Goal: Task Accomplishment & Management: Use online tool/utility

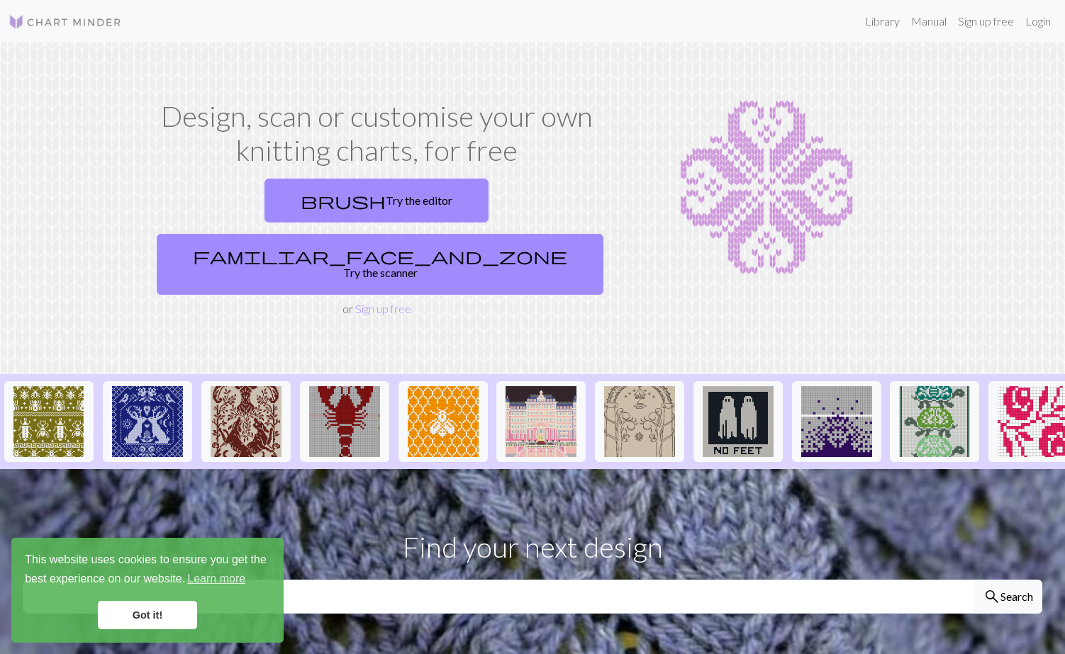
click at [186, 612] on link "Got it!" at bounding box center [147, 615] width 99 height 28
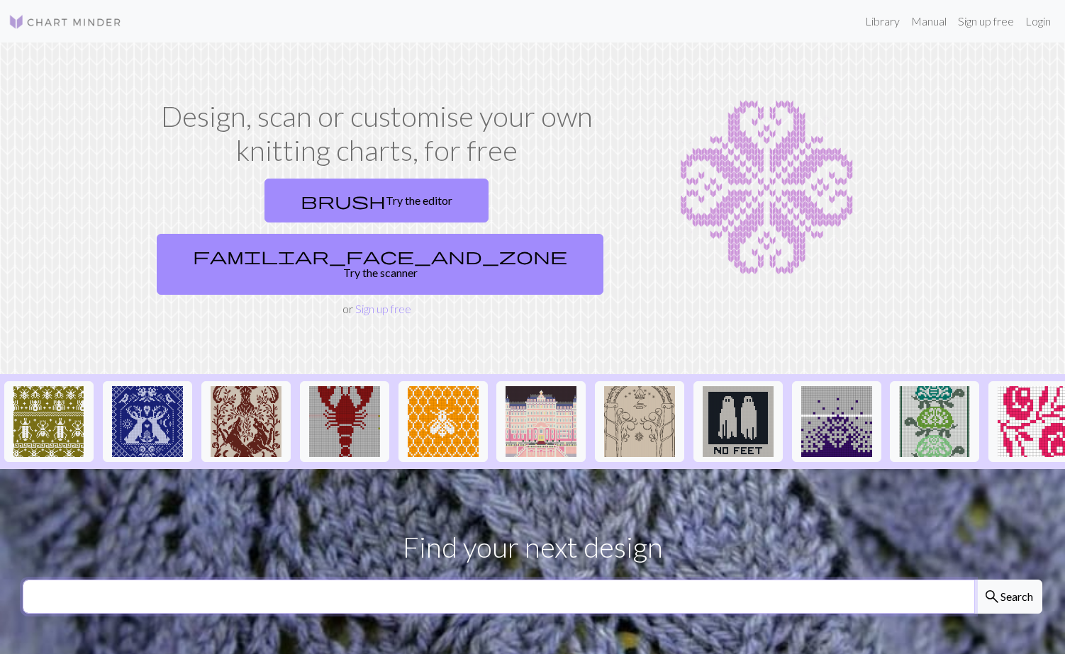
click at [344, 580] on input "text" at bounding box center [499, 597] width 952 height 34
type input "star"
click at [1007, 580] on button "search Search" at bounding box center [1008, 597] width 68 height 34
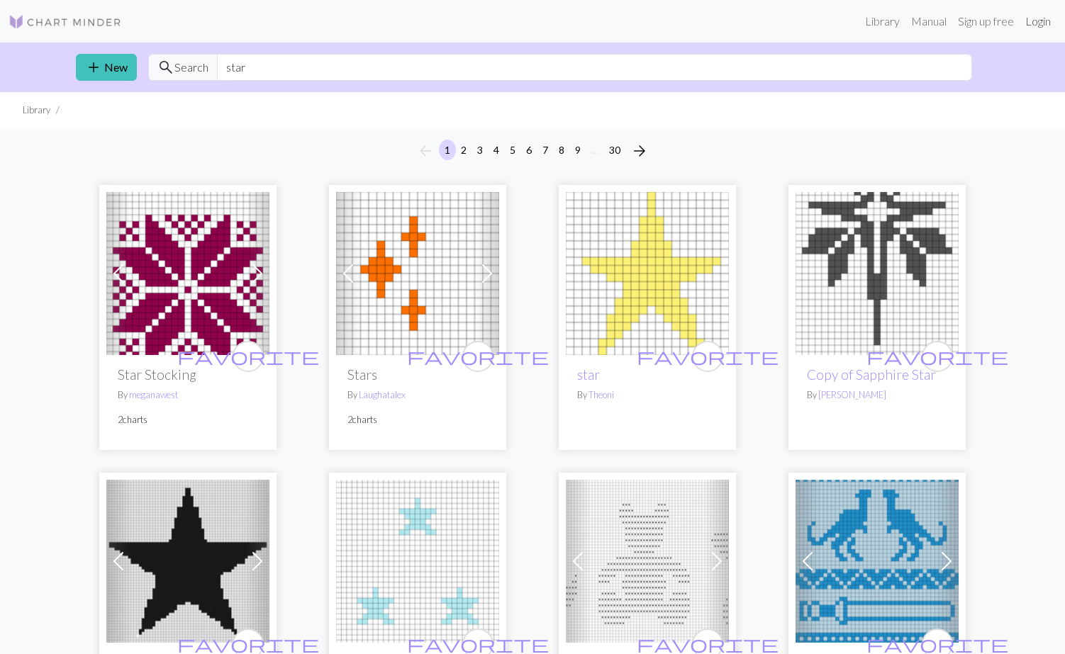
click at [1041, 27] on link "Login" at bounding box center [1037, 21] width 37 height 28
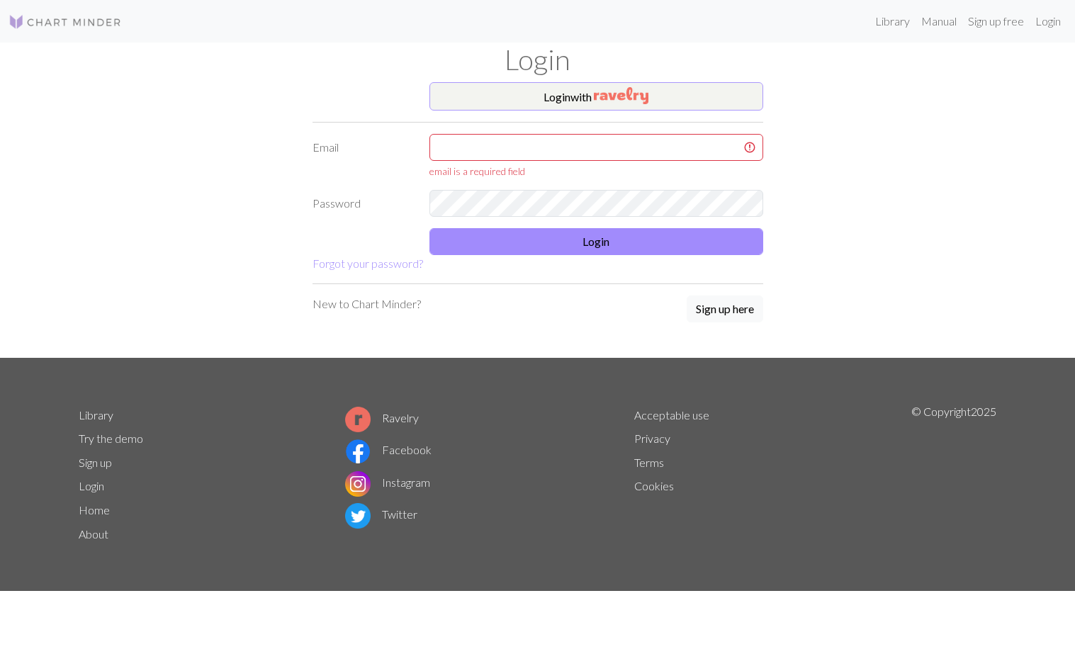
click at [454, 90] on button "Login with" at bounding box center [597, 96] width 334 height 28
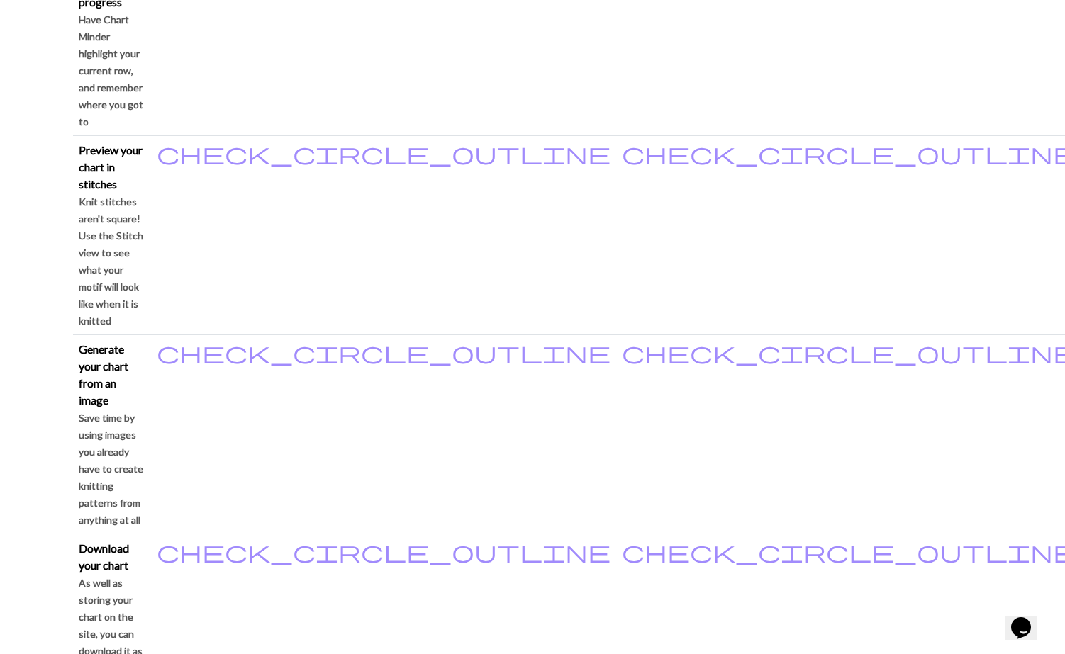
scroll to position [1194, 0]
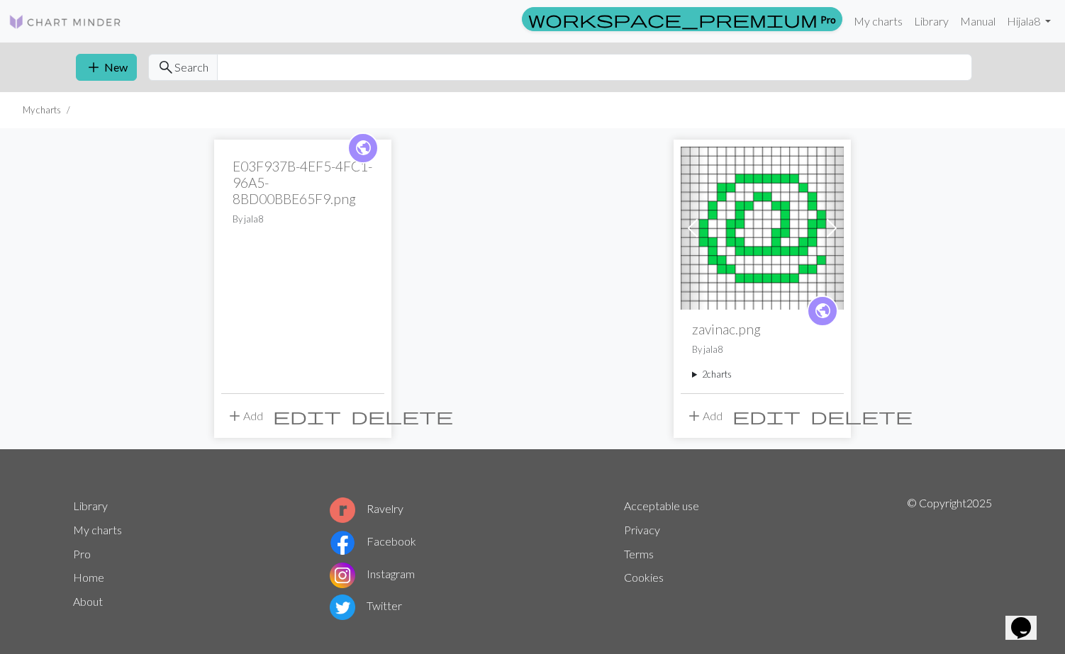
click at [274, 182] on h2 "E03F937B-4EF5-4FC1-96A5-8BD00BBE65F9.png" at bounding box center [302, 182] width 140 height 49
click at [372, 415] on span "delete" at bounding box center [402, 416] width 102 height 20
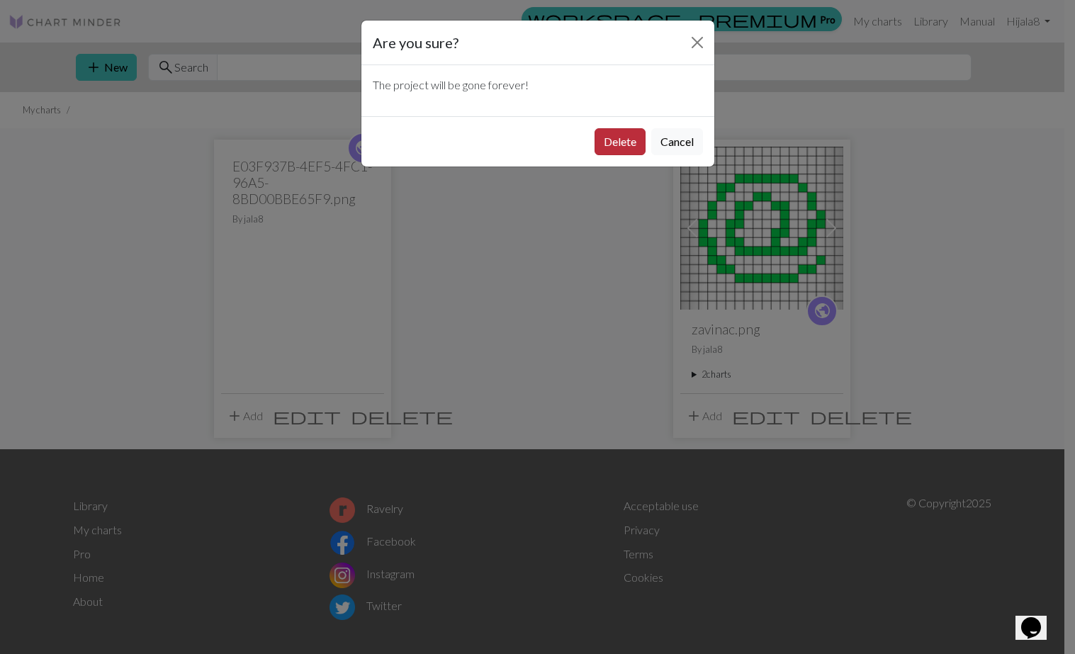
click at [637, 142] on button "Delete" at bounding box center [620, 141] width 51 height 27
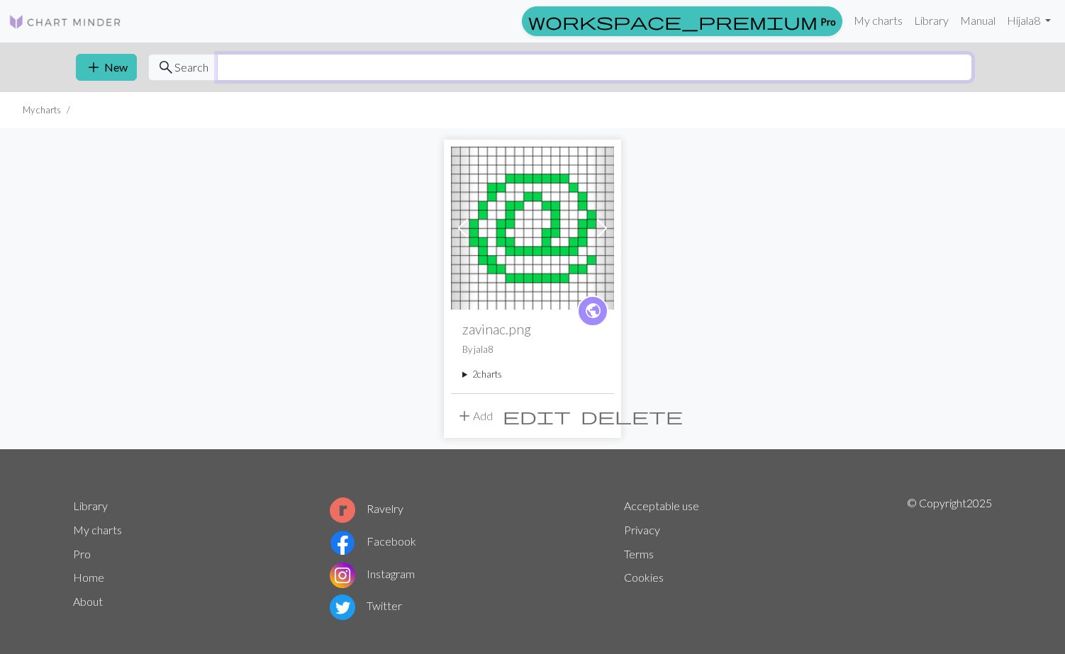
click at [600, 70] on input "text" at bounding box center [594, 67] width 755 height 27
type input "s"
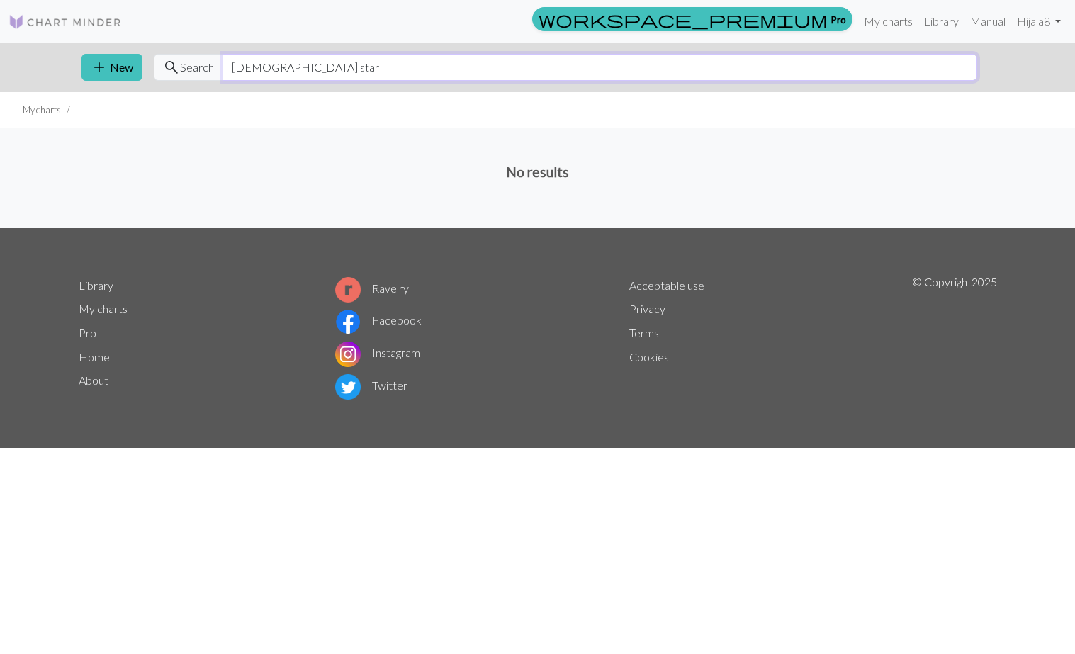
click at [261, 63] on input "[DEMOGRAPHIC_DATA] star" at bounding box center [600, 67] width 755 height 27
type input "star"
click at [933, 20] on link "Library" at bounding box center [942, 21] width 46 height 28
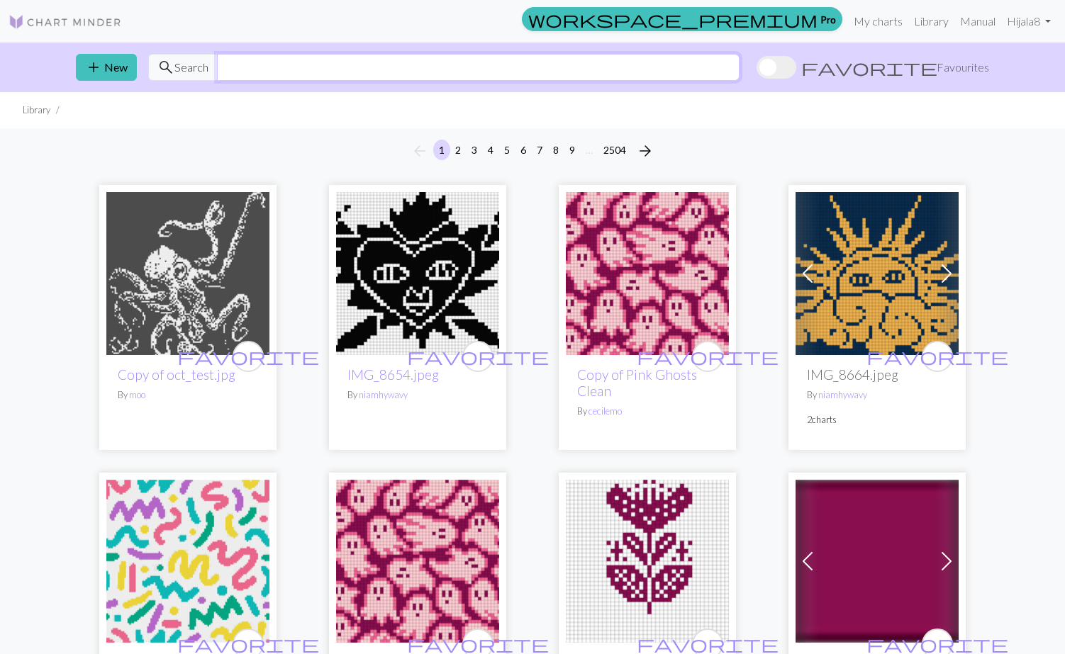
click at [591, 77] on input "text" at bounding box center [478, 67] width 522 height 27
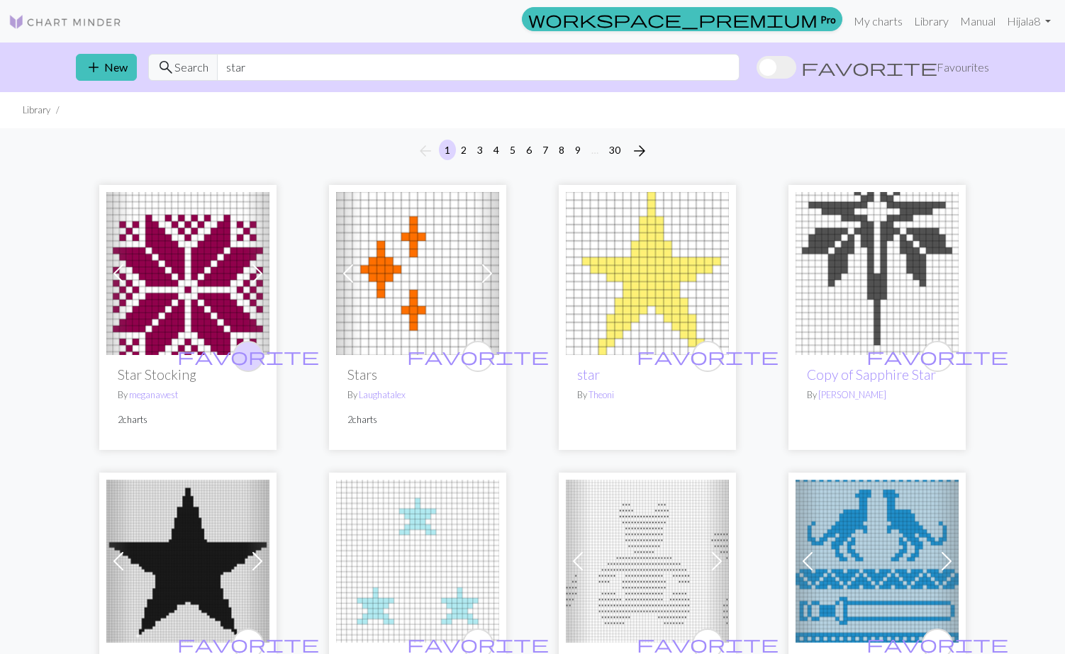
click at [247, 352] on span "favorite" at bounding box center [248, 356] width 142 height 22
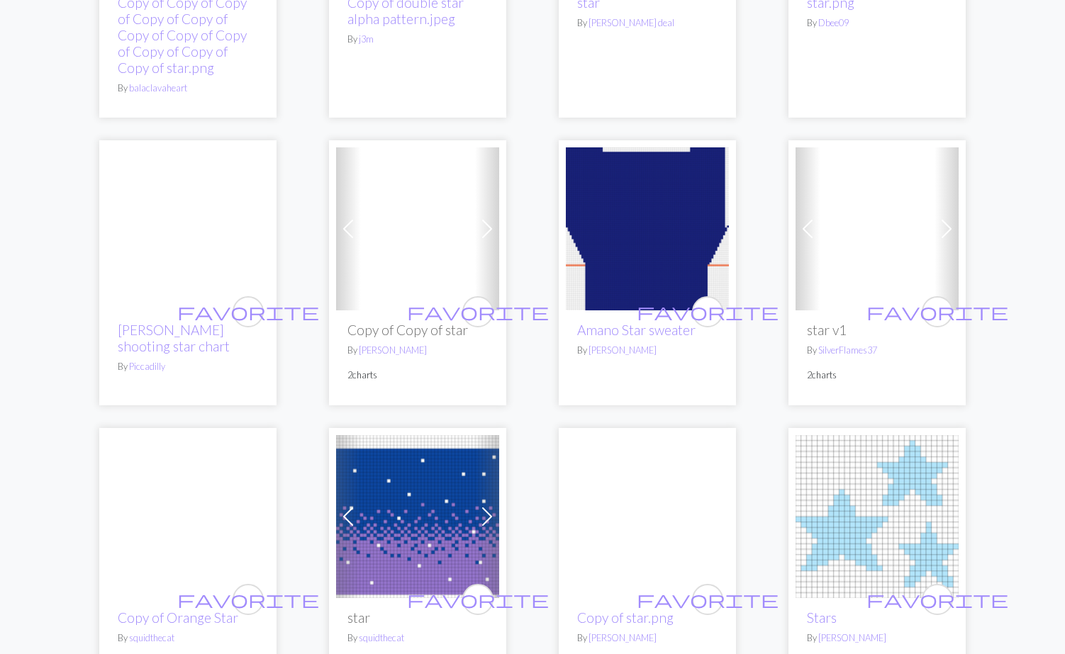
scroll to position [1558, 0]
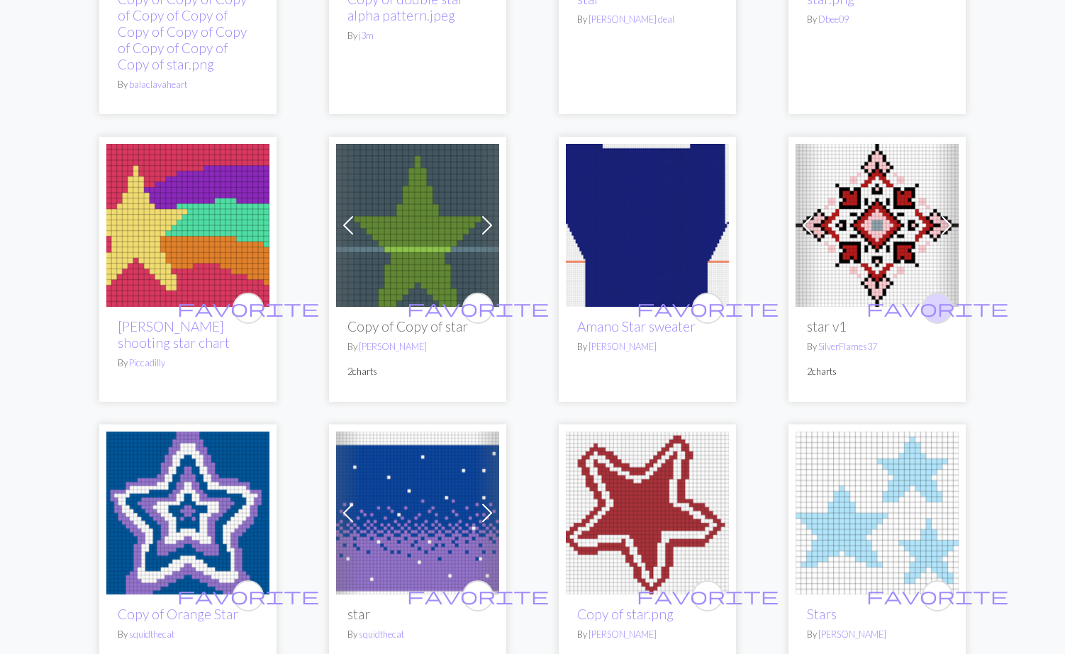
click at [940, 304] on span "favorite" at bounding box center [937, 308] width 142 height 22
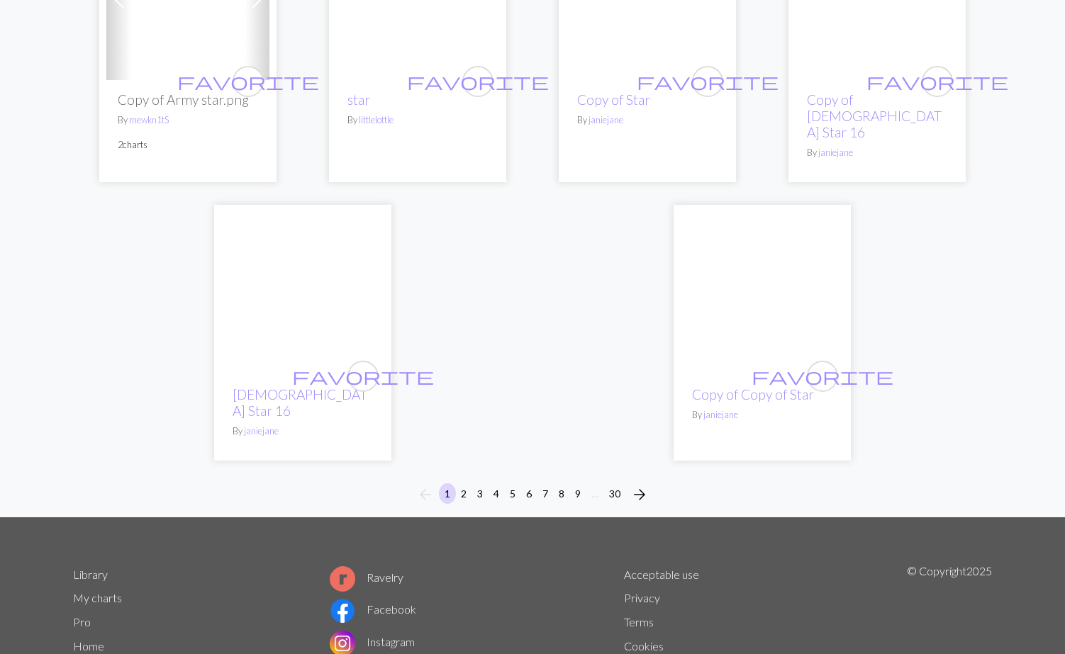
scroll to position [3667, 0]
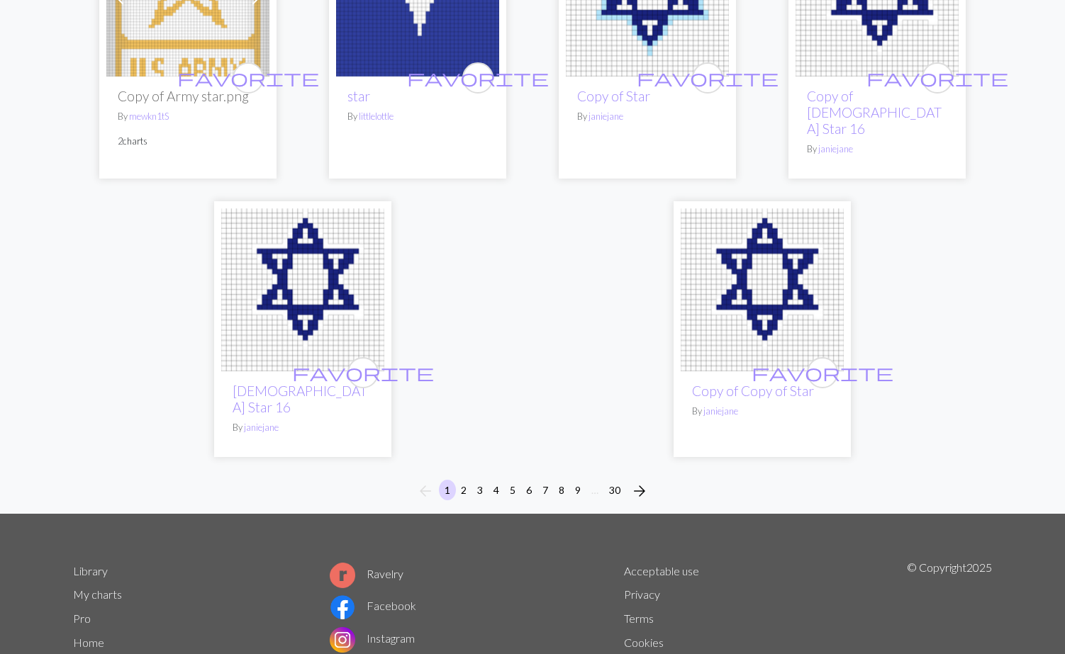
click at [639, 481] on span "arrow_forward" at bounding box center [639, 491] width 17 height 20
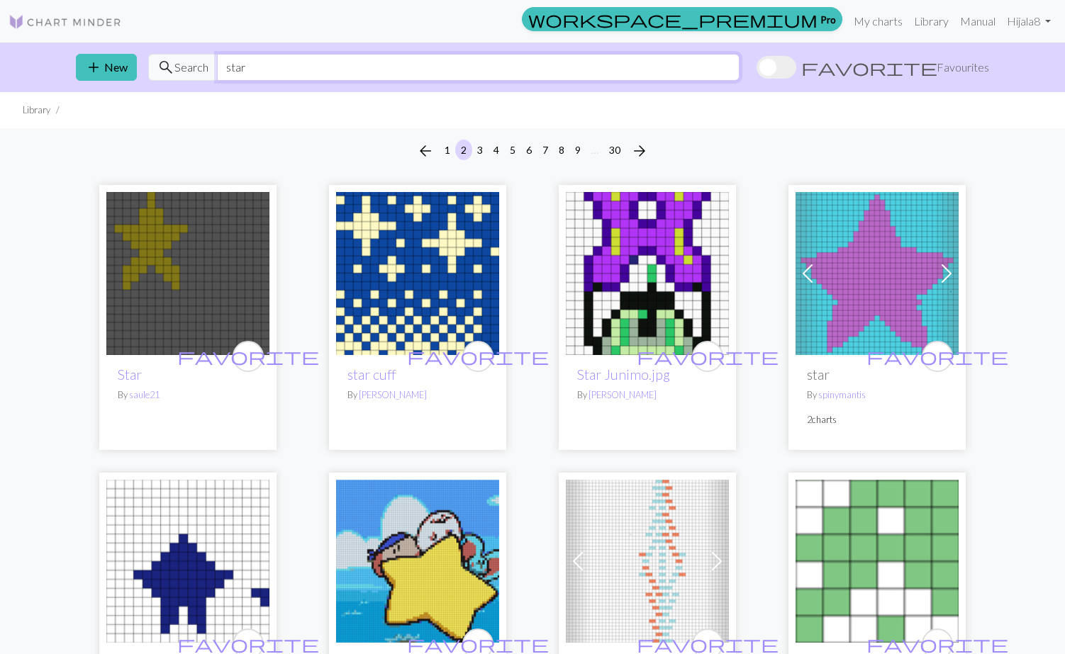
click at [340, 79] on input "star" at bounding box center [478, 67] width 522 height 27
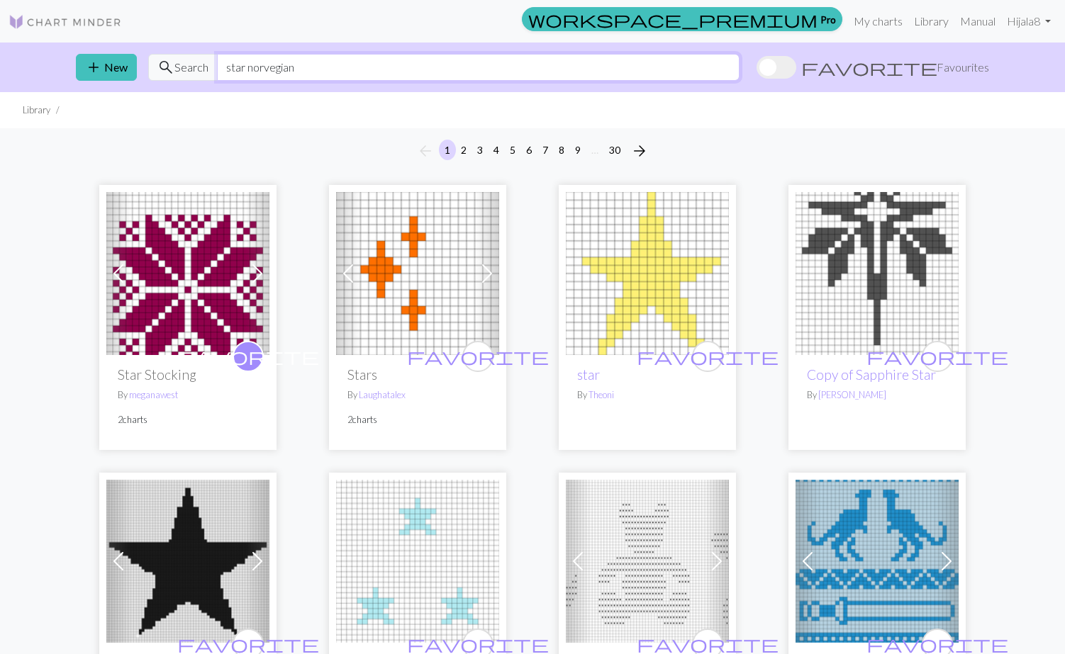
click at [232, 69] on input "star norvegian" at bounding box center [478, 67] width 522 height 27
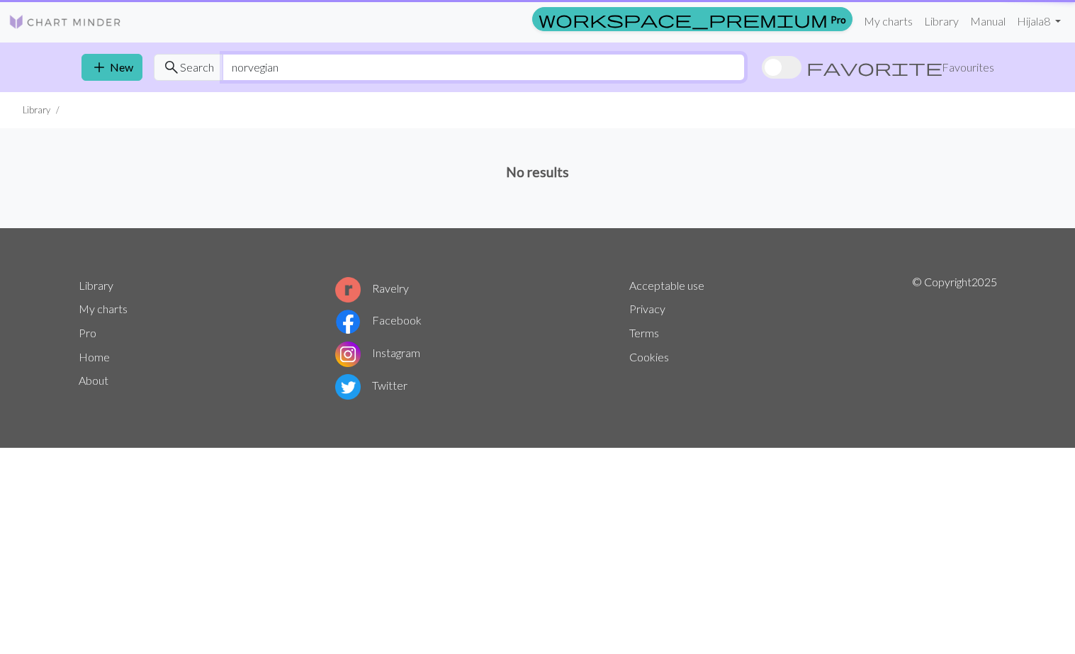
type input "norvegian"
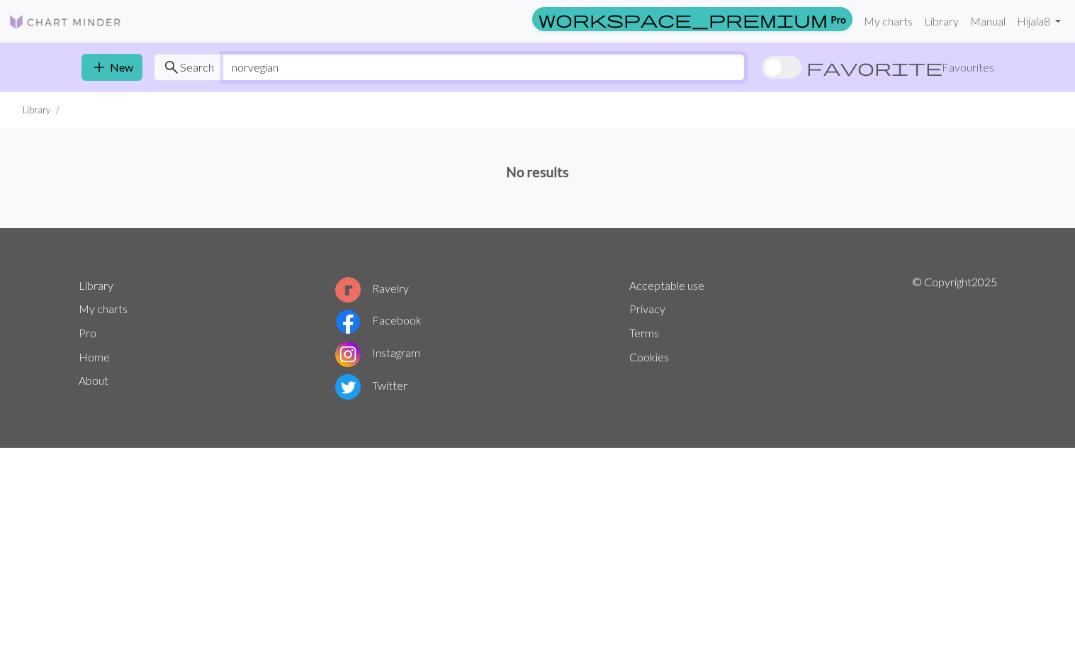
drag, startPoint x: 301, startPoint y: 67, endPoint x: 211, endPoint y: 58, distance: 89.8
click at [211, 58] on div "search Search norvegian" at bounding box center [449, 67] width 591 height 27
click at [941, 18] on link "Library" at bounding box center [942, 21] width 46 height 28
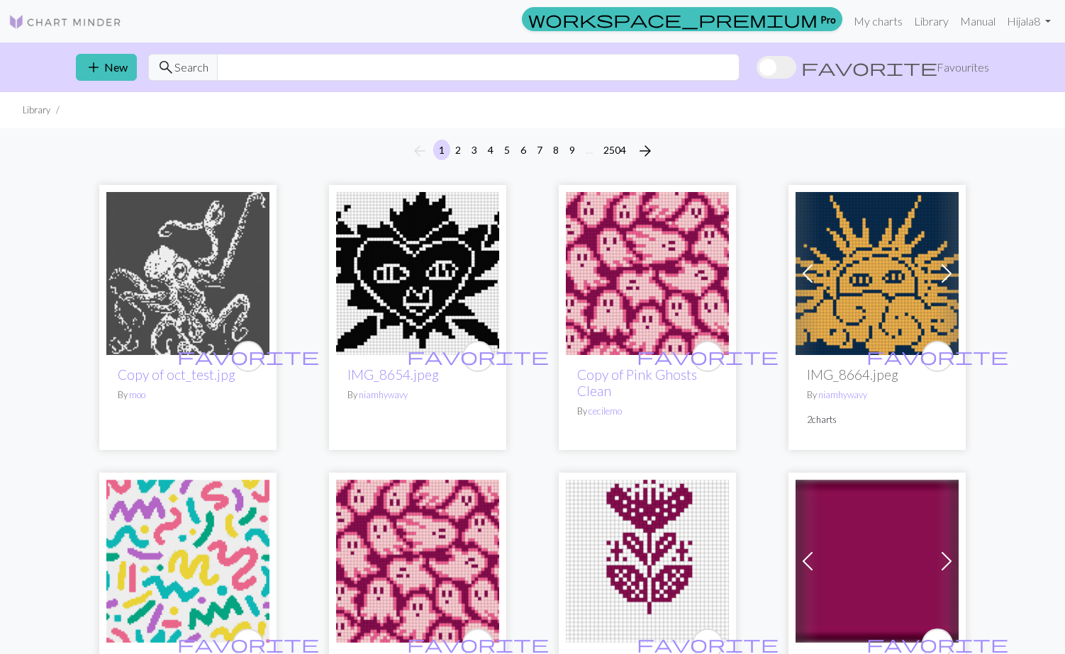
click at [812, 146] on div "arrow_back 1 2 3 4 5 6 7 8 9 … 2504 arrow_forward" at bounding box center [532, 150] width 1065 height 45
click at [638, 149] on span "arrow_forward" at bounding box center [645, 151] width 17 height 20
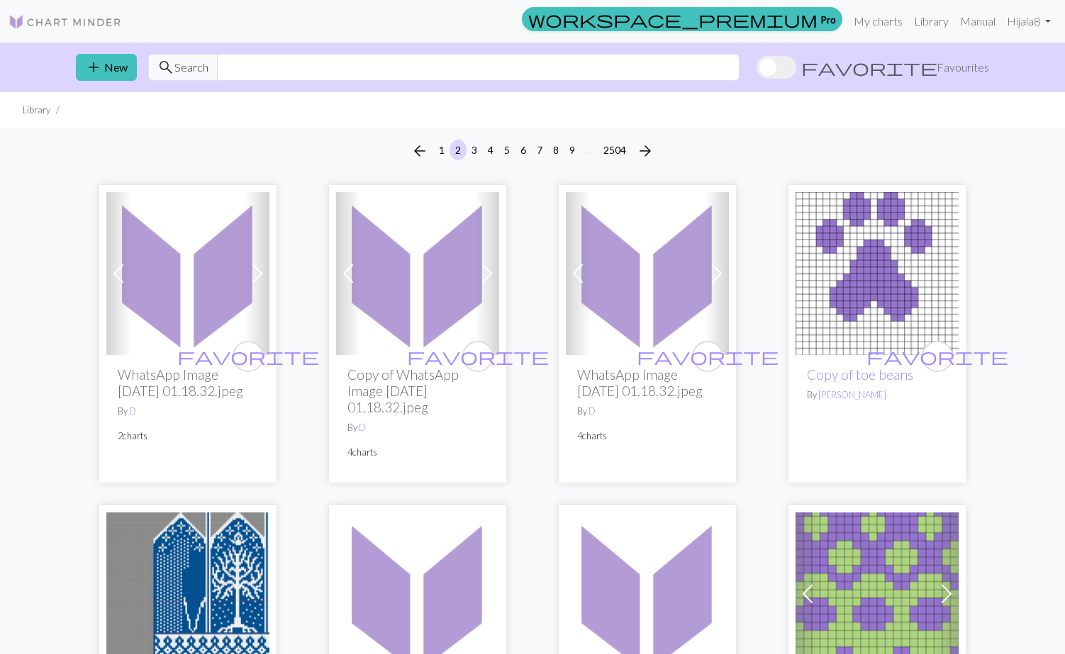
click at [816, 128] on div "arrow_back 1 2 3 4 5 6 7 8 9 … 2504 arrow_forward" at bounding box center [532, 150] width 1065 height 45
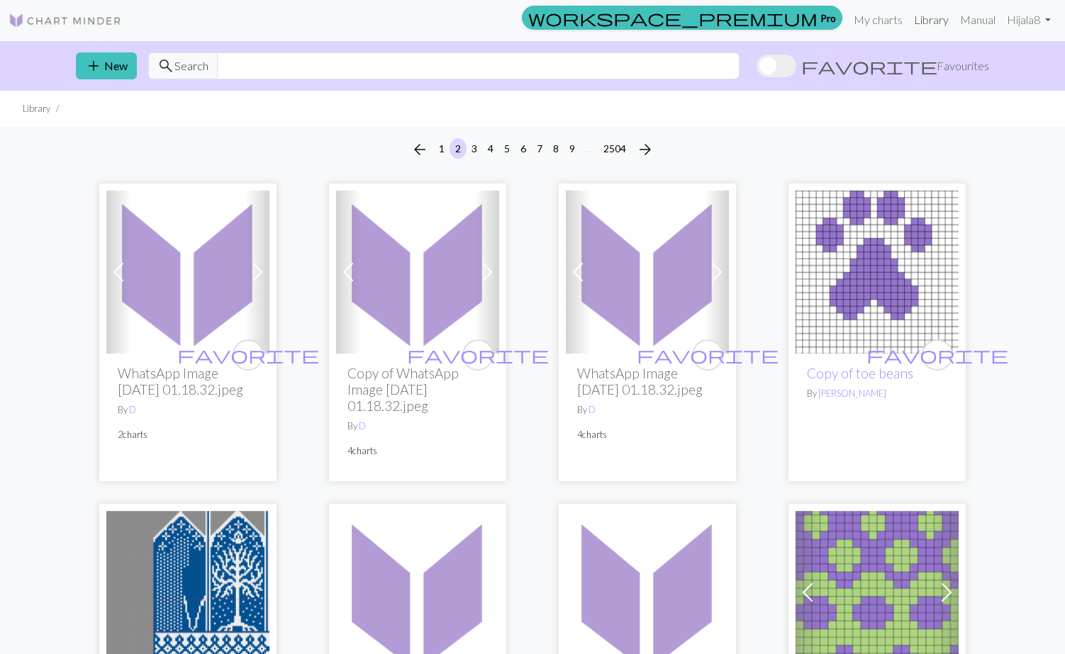
click at [936, 23] on link "Library" at bounding box center [931, 20] width 46 height 28
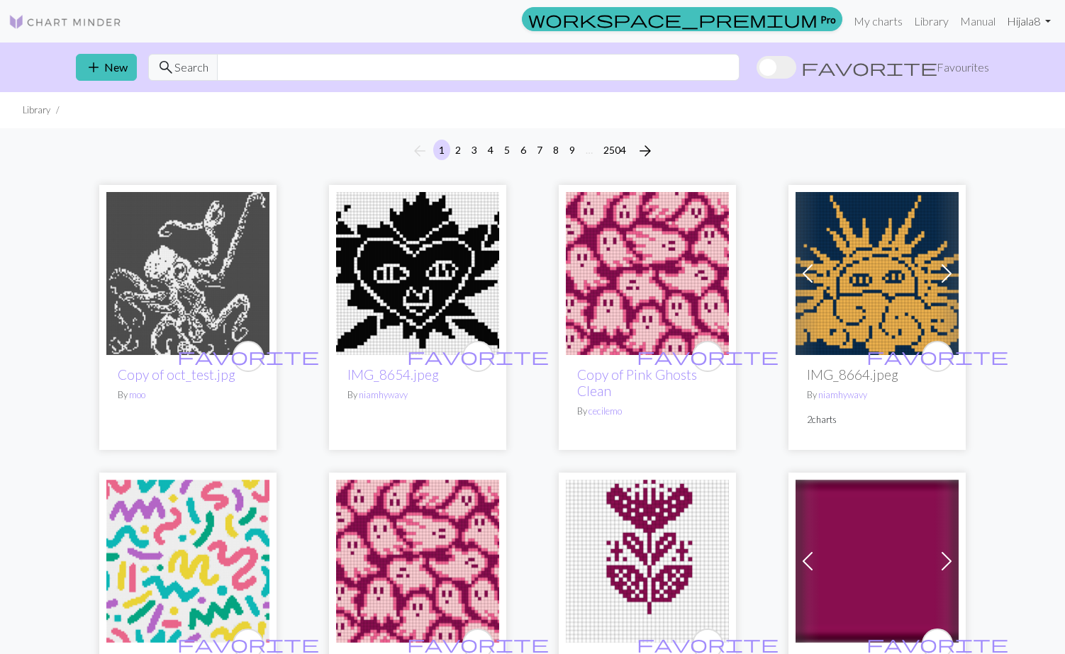
click at [1028, 18] on link "Hi jala8" at bounding box center [1028, 21] width 55 height 28
click at [1004, 50] on link "Account settings" at bounding box center [998, 60] width 91 height 28
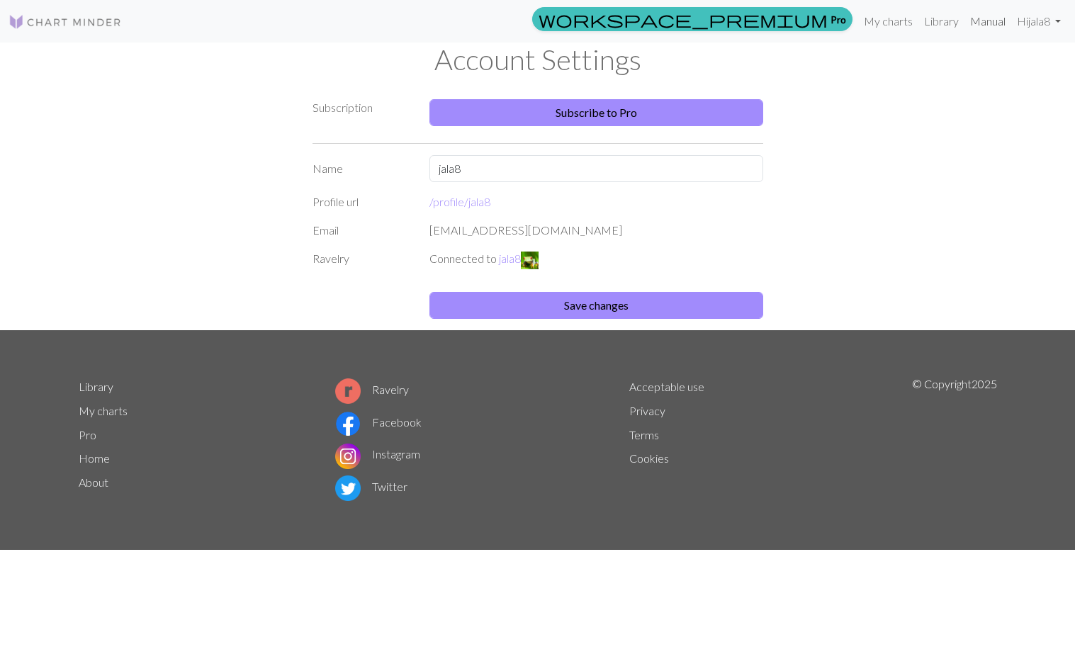
click at [985, 22] on link "Manual" at bounding box center [988, 21] width 47 height 28
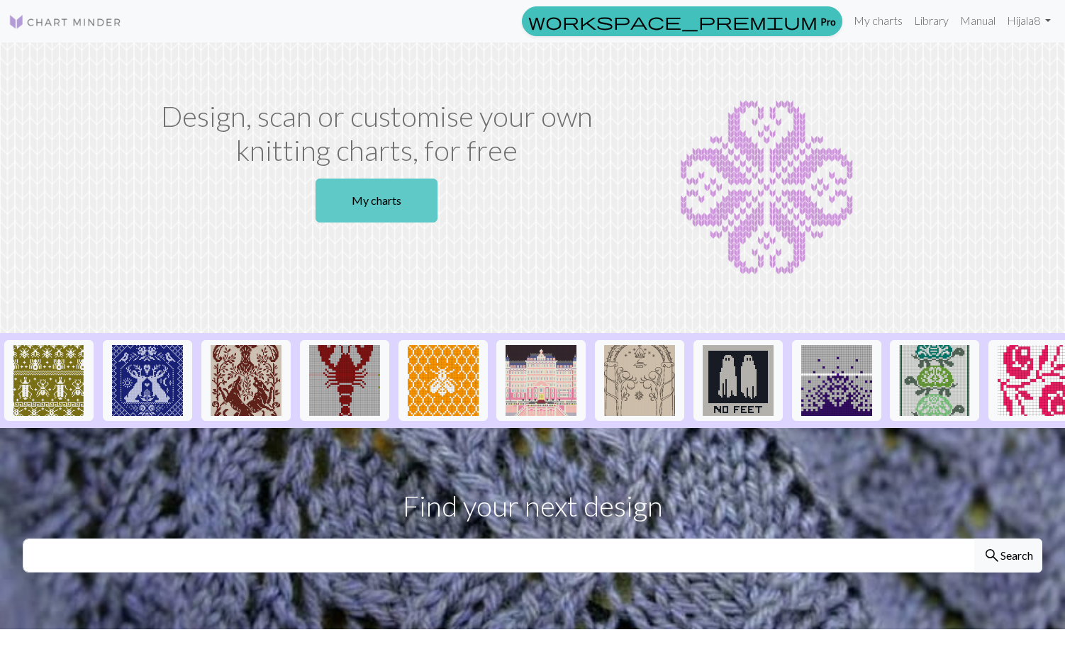
click at [400, 215] on link "My charts" at bounding box center [376, 201] width 122 height 44
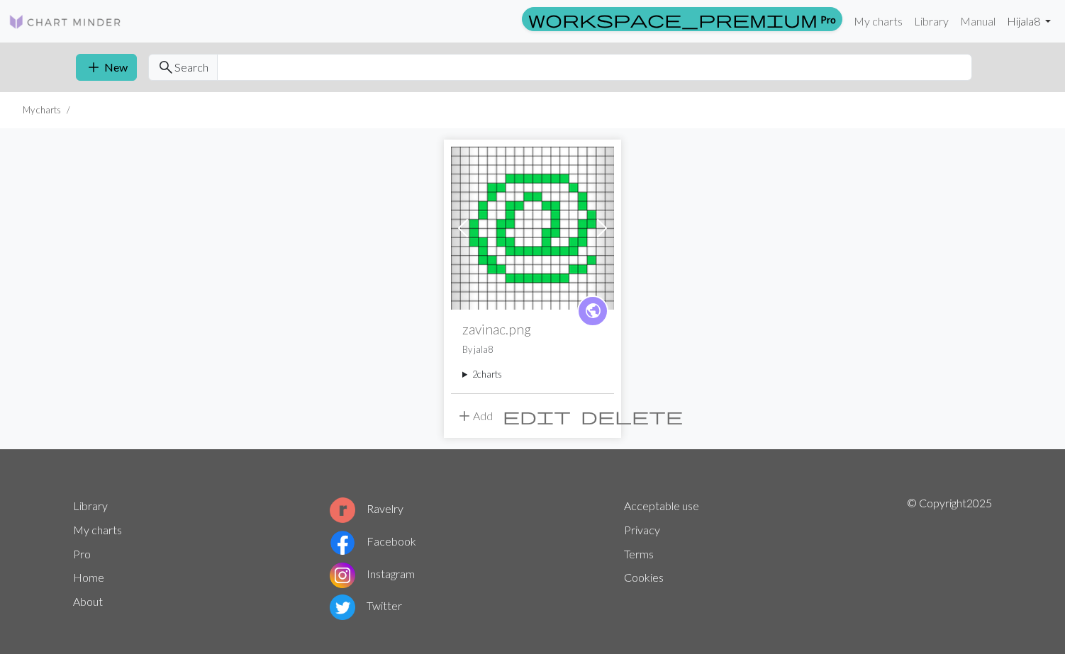
click at [1026, 21] on link "Hi jala8" at bounding box center [1028, 21] width 55 height 28
click at [933, 20] on link "Library" at bounding box center [931, 21] width 46 height 28
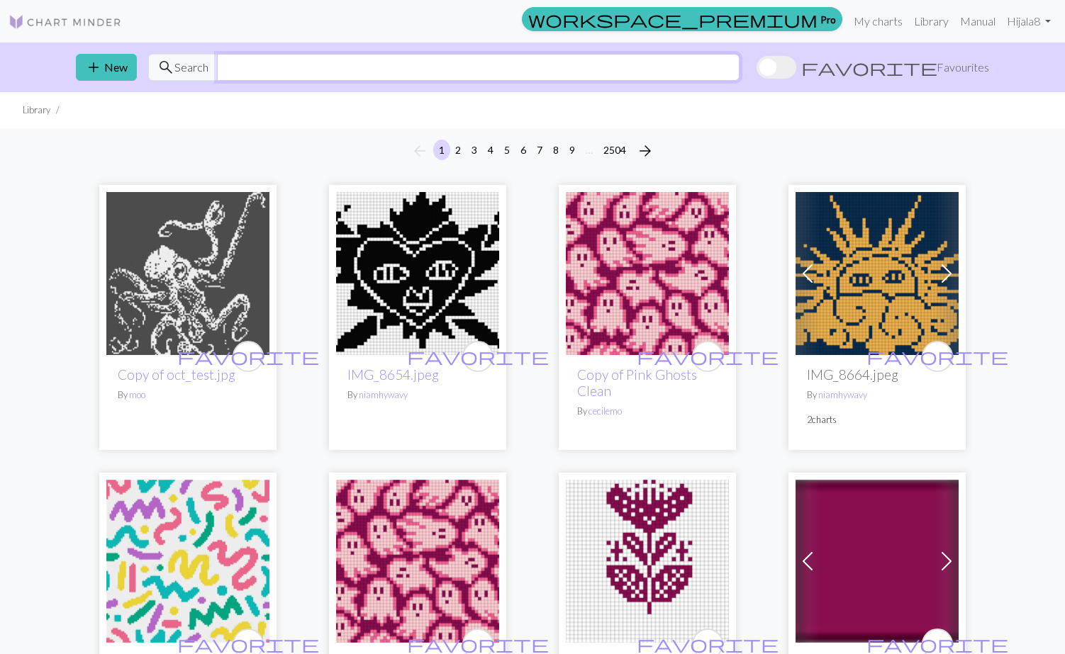
click at [722, 70] on input "text" at bounding box center [478, 67] width 522 height 27
type input "star"
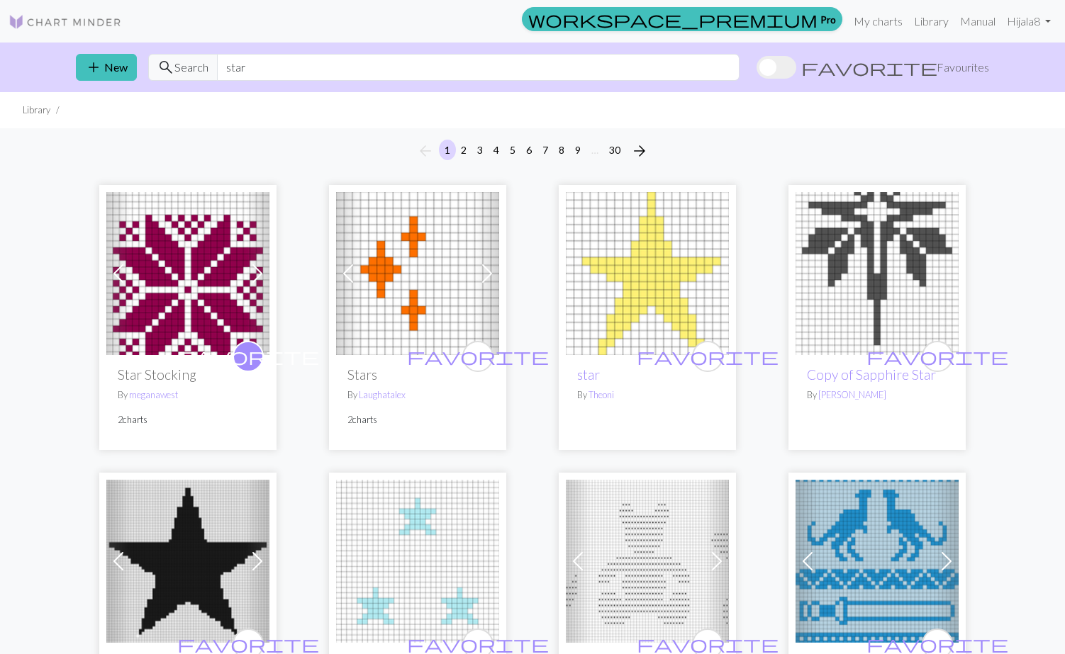
click at [181, 241] on img at bounding box center [187, 273] width 163 height 163
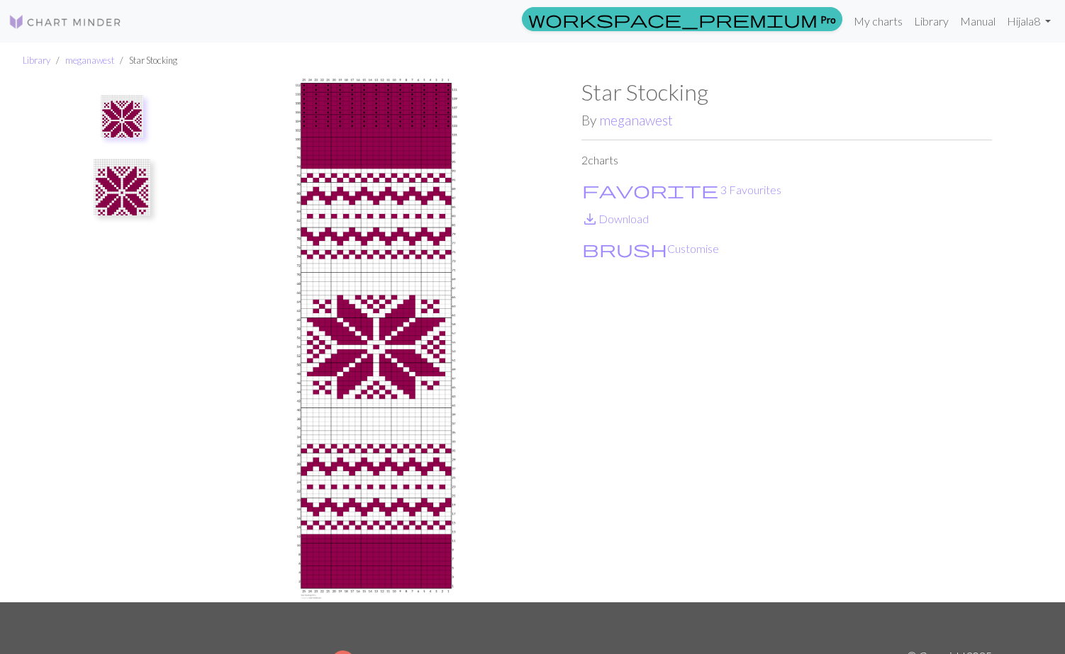
click at [554, 371] on img at bounding box center [376, 340] width 410 height 523
click at [638, 188] on button "favorite 3 Favourites" at bounding box center [681, 190] width 201 height 18
click at [639, 186] on button "favorite 2 Favourites" at bounding box center [681, 190] width 201 height 18
click at [634, 186] on button "favorite 3 Favourites" at bounding box center [681, 190] width 201 height 18
click at [634, 186] on button "favorite 2 Favourites" at bounding box center [681, 190] width 201 height 18
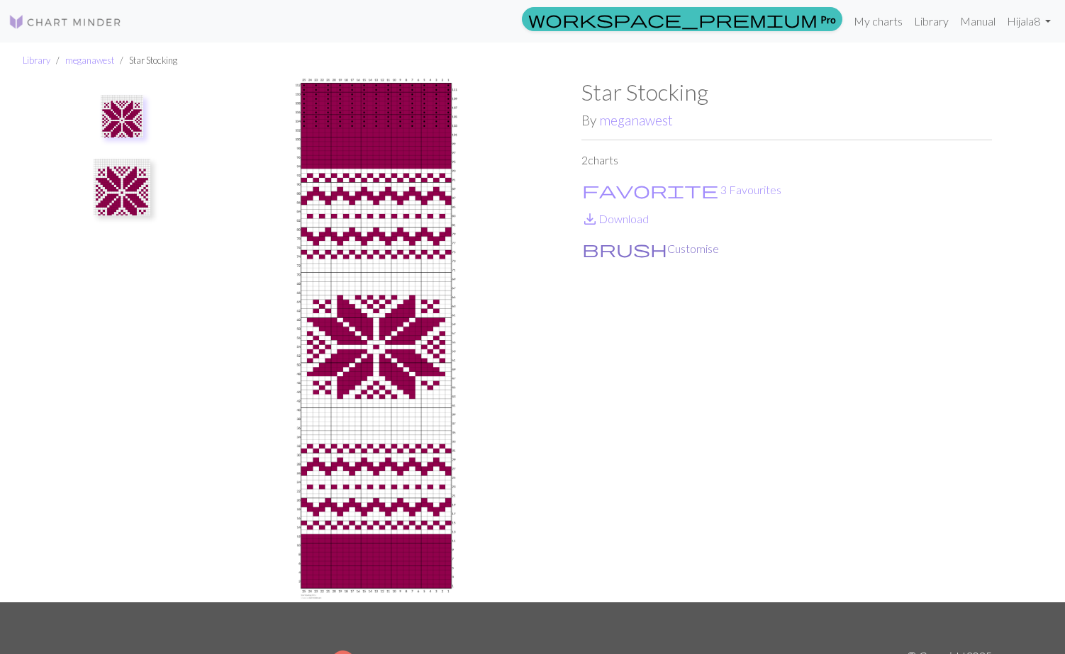
click at [619, 250] on button "brush Customise" at bounding box center [650, 249] width 138 height 18
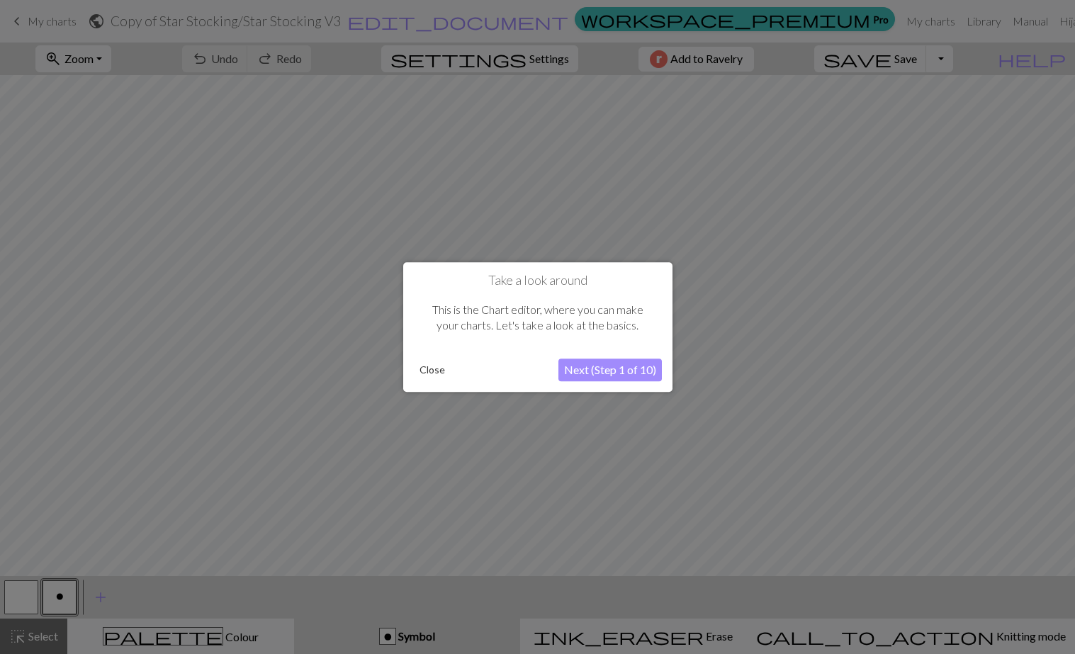
click at [584, 374] on button "Next (Step 1 of 10)" at bounding box center [610, 370] width 103 height 23
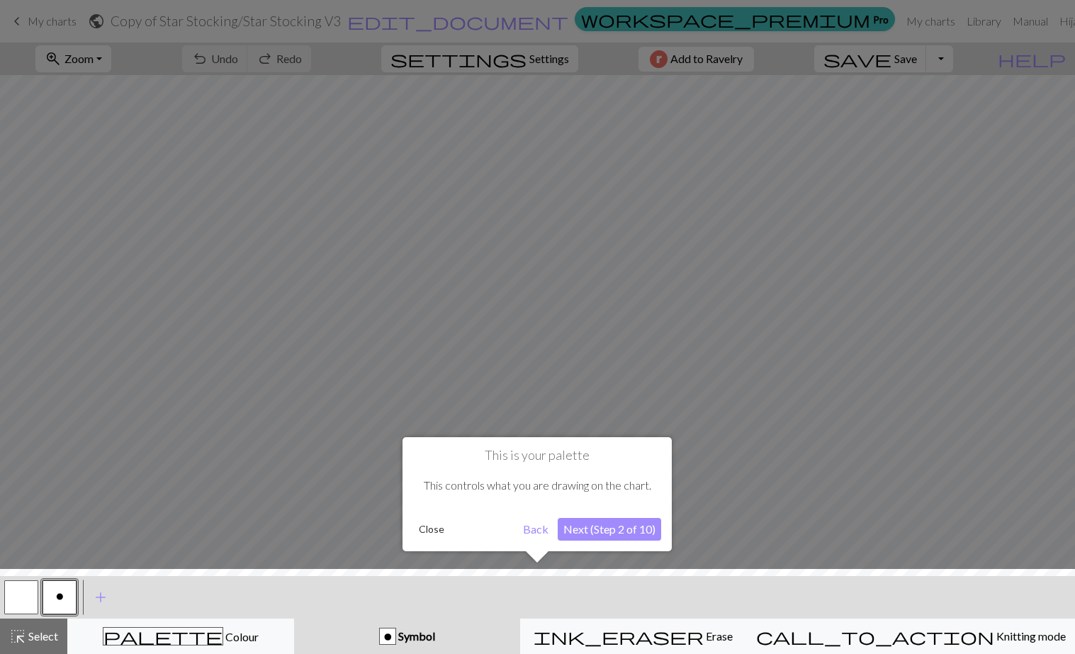
click at [630, 529] on button "Next (Step 2 of 10)" at bounding box center [609, 529] width 103 height 23
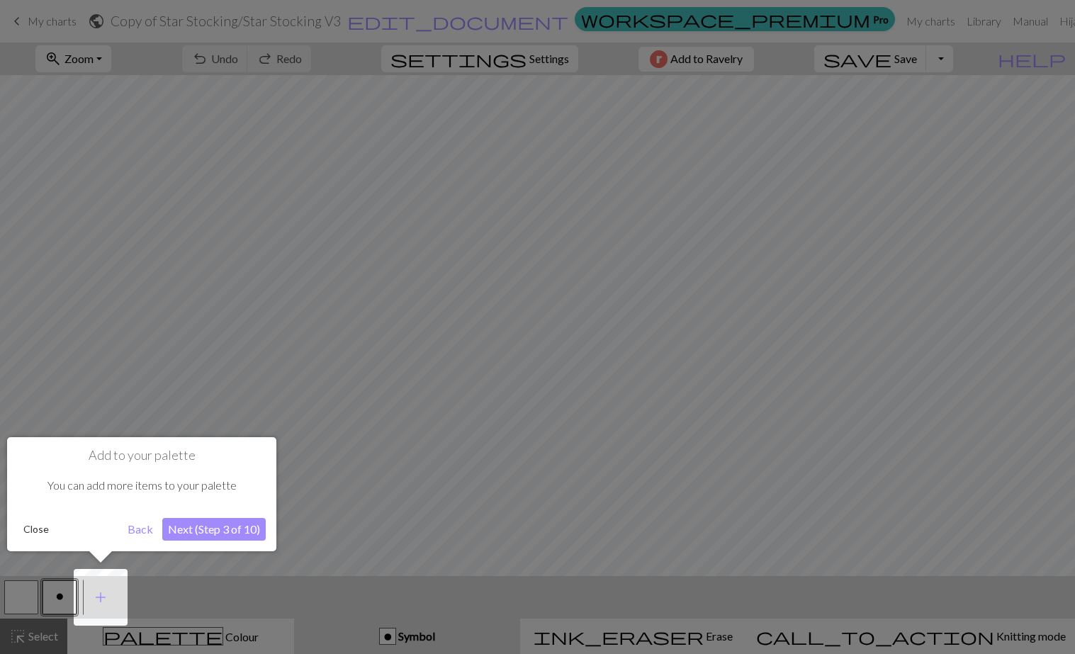
click at [242, 527] on button "Next (Step 3 of 10)" at bounding box center [213, 529] width 103 height 23
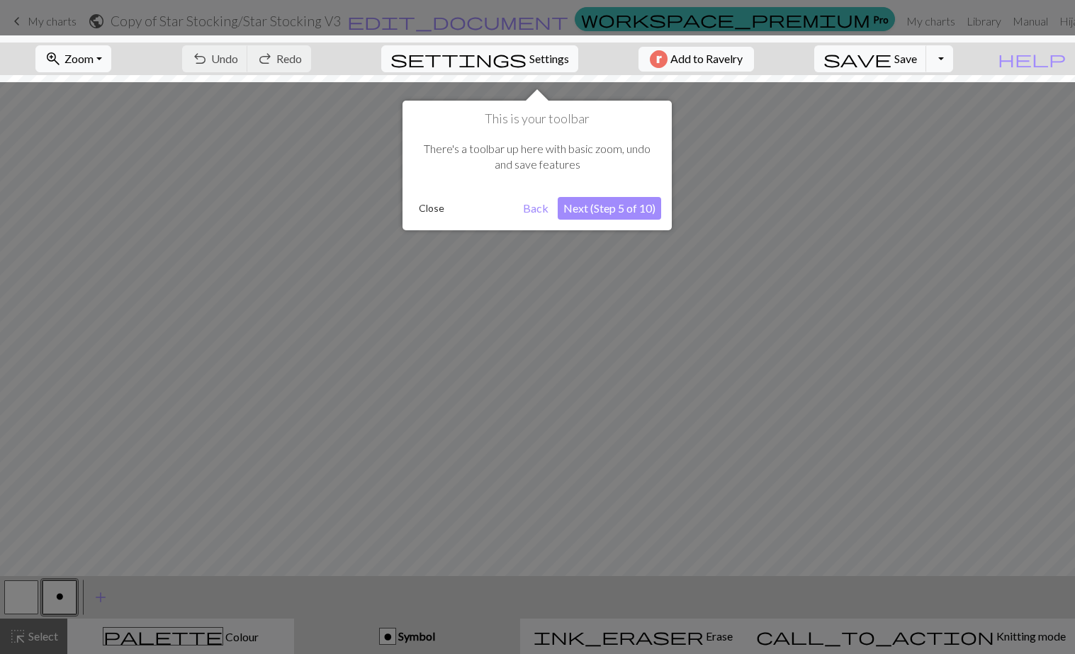
click at [604, 204] on button "Next (Step 5 of 10)" at bounding box center [609, 208] width 103 height 23
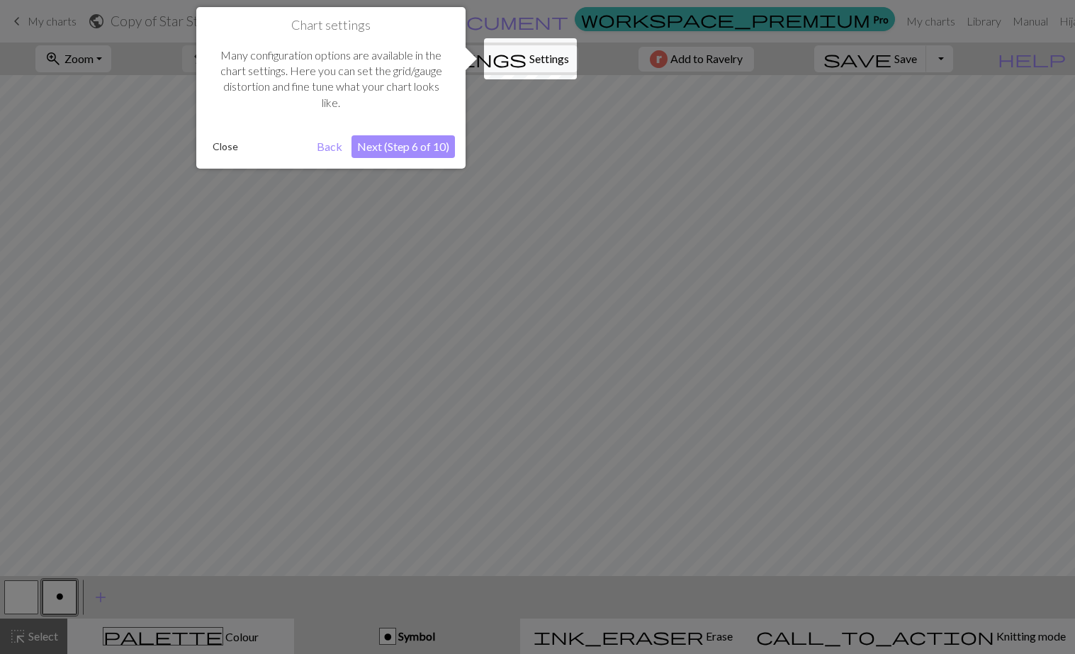
click at [382, 145] on button "Next (Step 6 of 10)" at bounding box center [403, 146] width 103 height 23
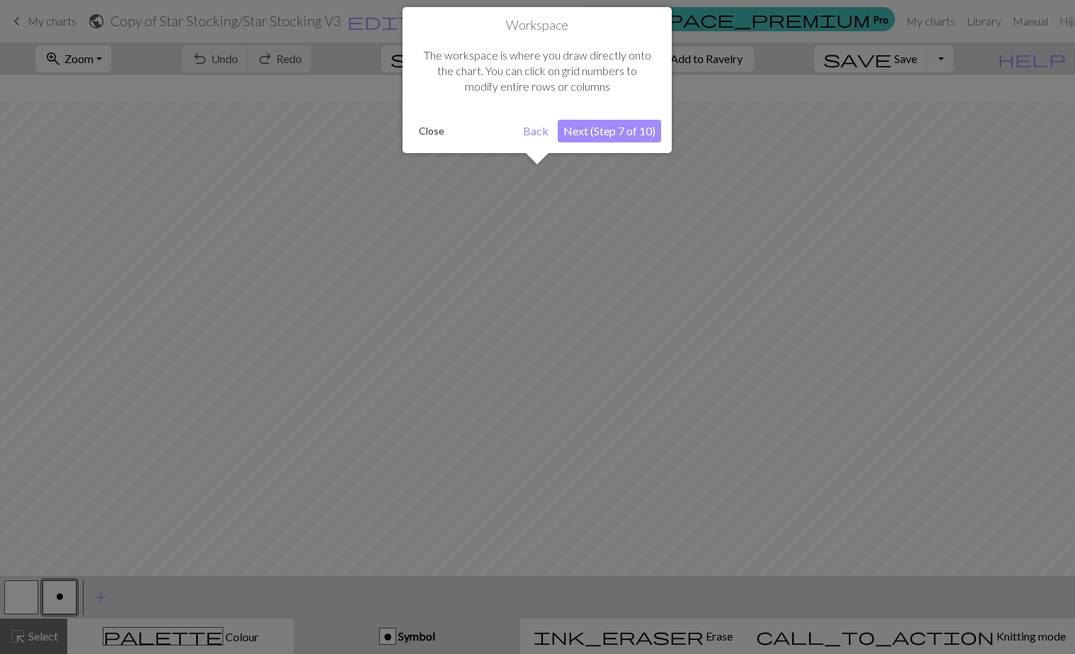
scroll to position [54, 0]
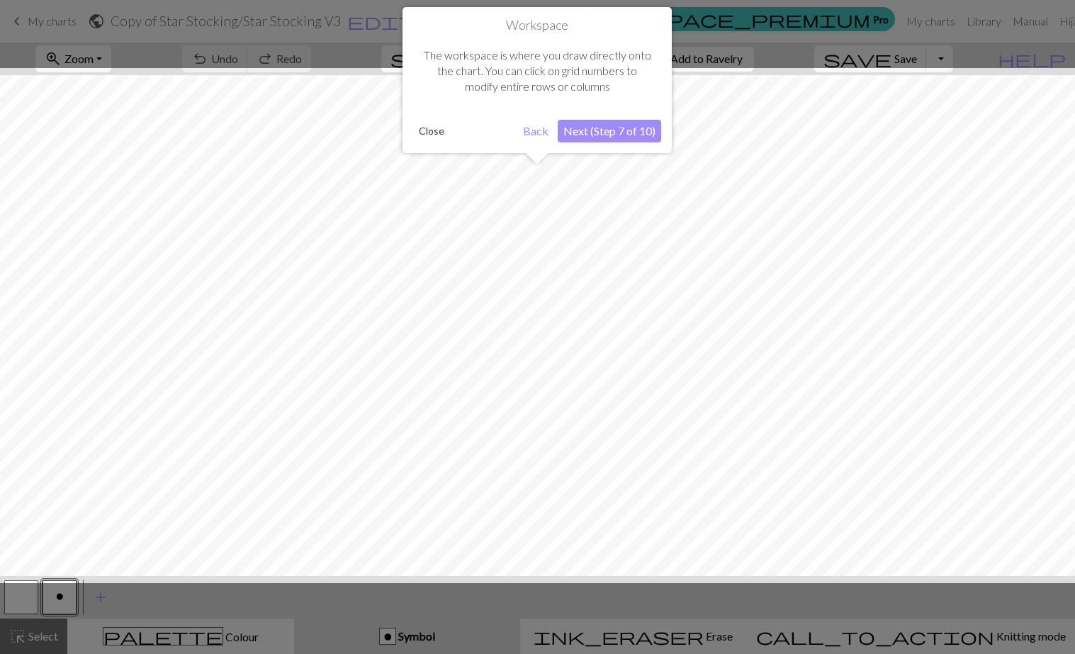
click at [427, 128] on button "Close" at bounding box center [431, 130] width 37 height 21
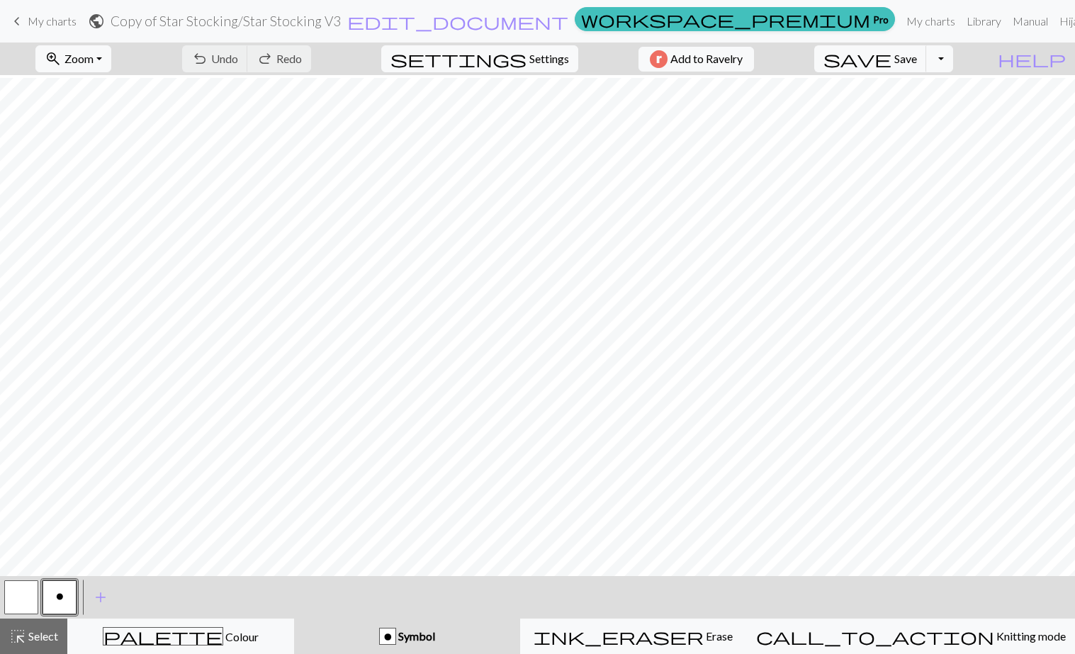
scroll to position [765, 0]
click at [186, 628] on div "palette Colour Colour" at bounding box center [181, 636] width 208 height 18
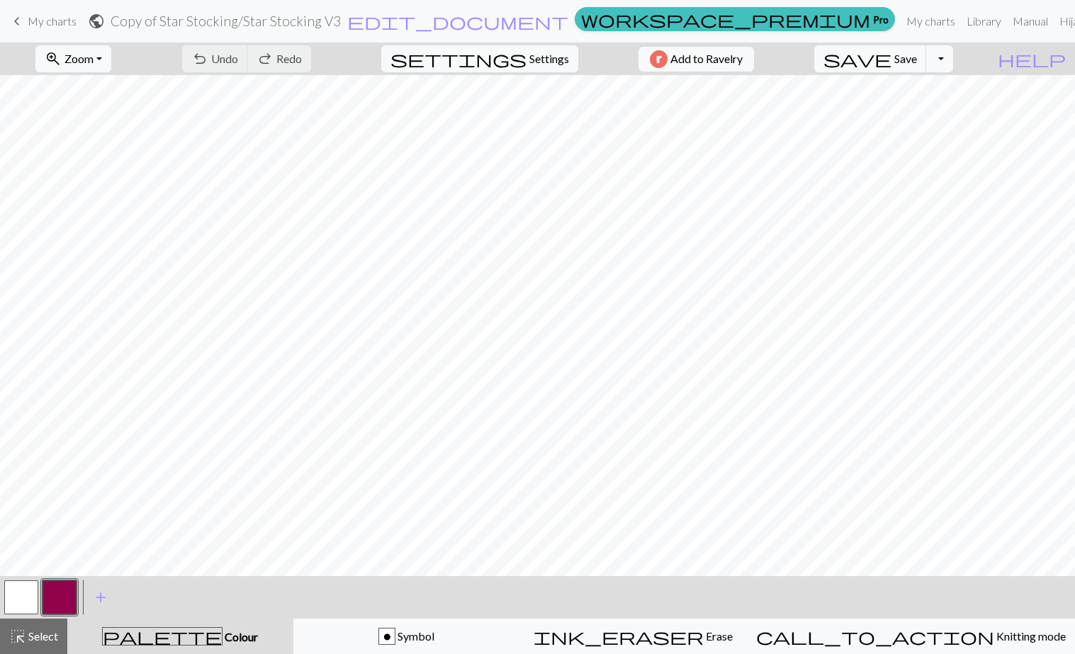
click at [74, 602] on button "button" at bounding box center [60, 598] width 34 height 34
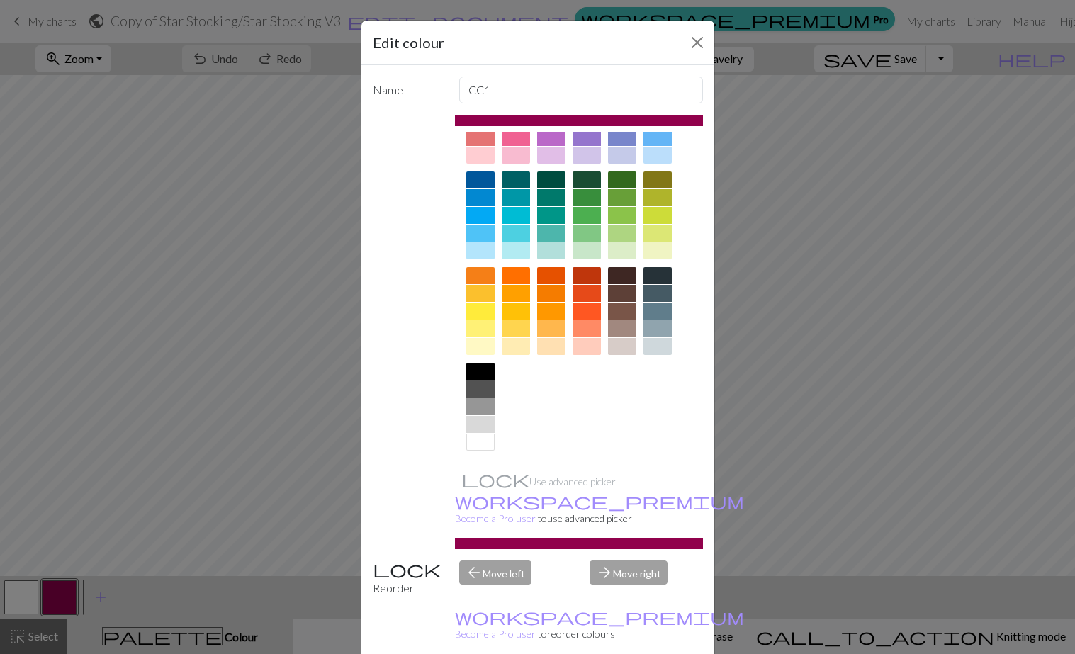
scroll to position [0, 0]
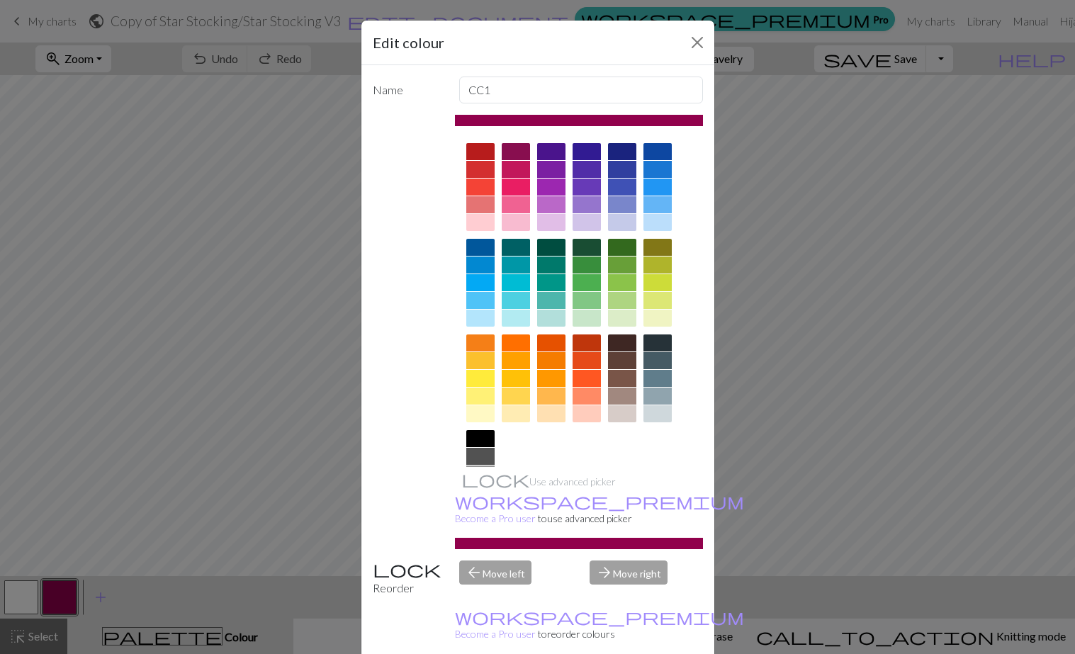
click at [515, 283] on div at bounding box center [516, 282] width 28 height 17
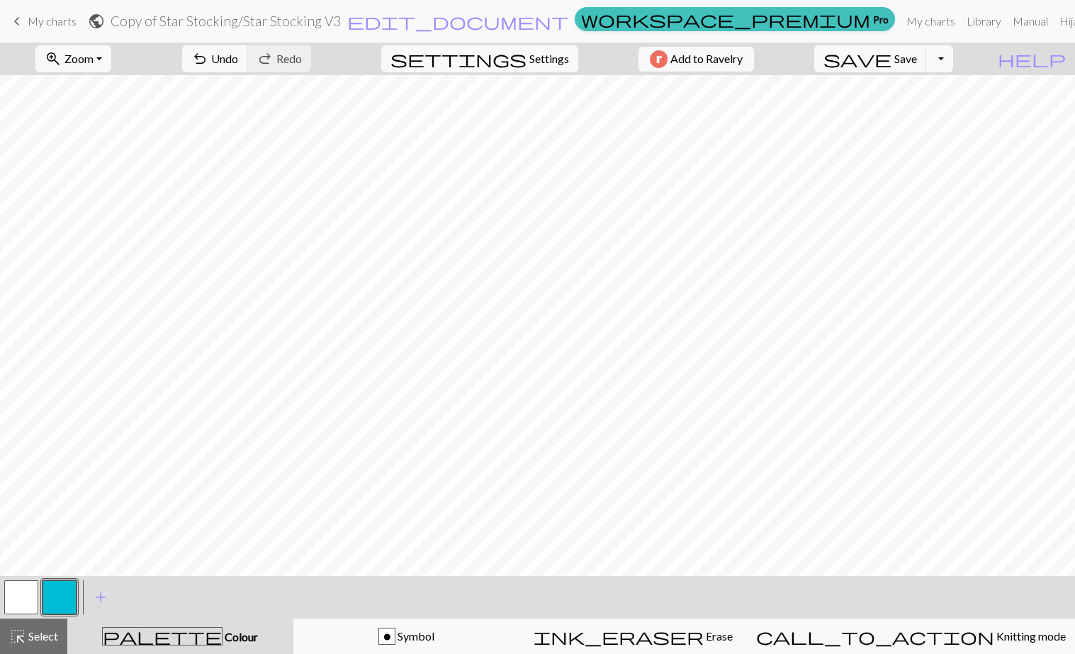
click at [64, 596] on button "button" at bounding box center [60, 598] width 34 height 34
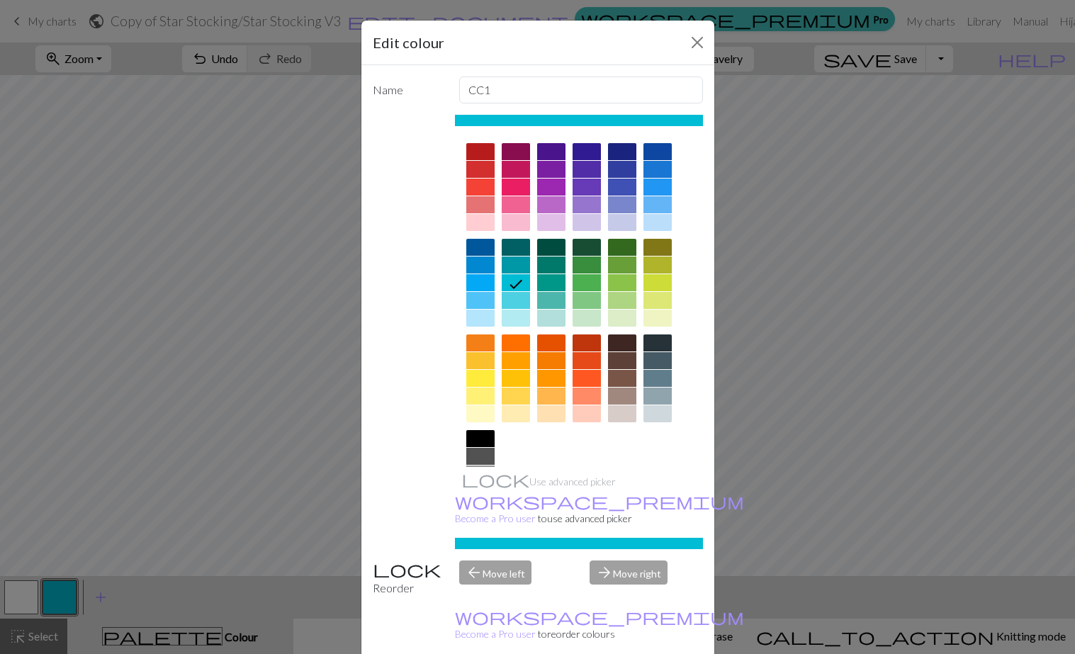
click at [657, 342] on div at bounding box center [658, 343] width 28 height 17
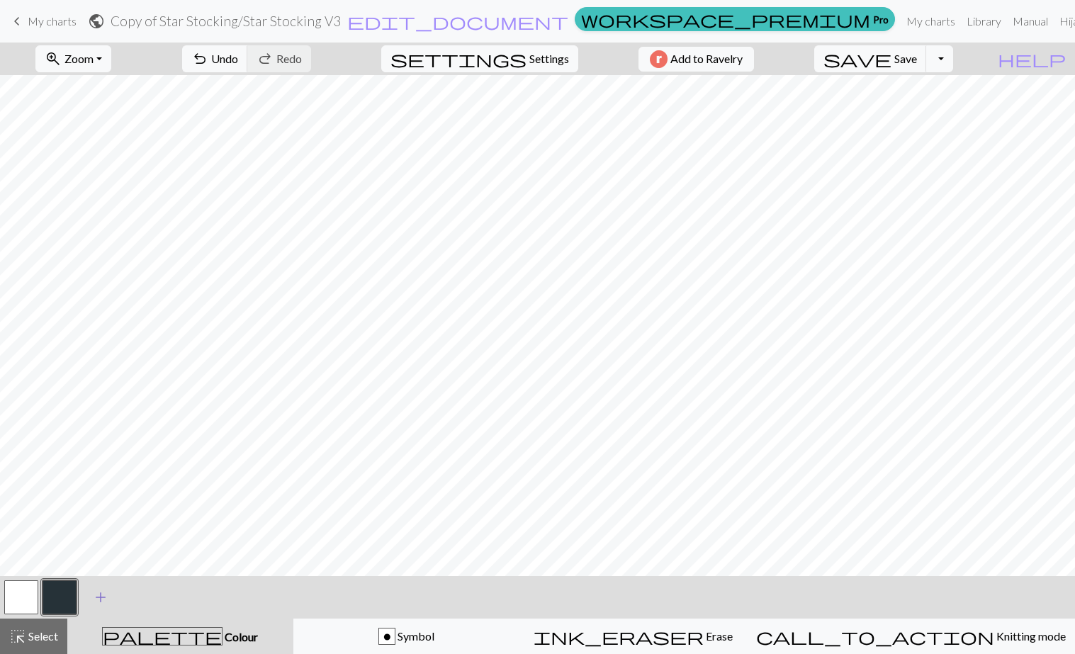
click at [101, 598] on span "add" at bounding box center [100, 598] width 17 height 20
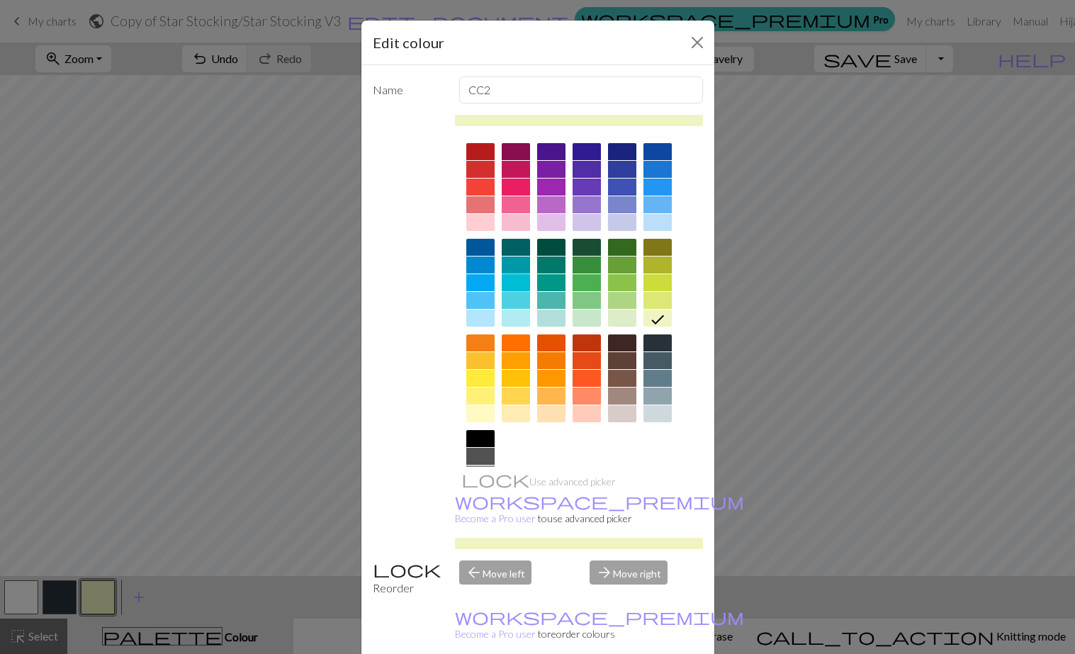
click at [515, 282] on div at bounding box center [516, 282] width 28 height 17
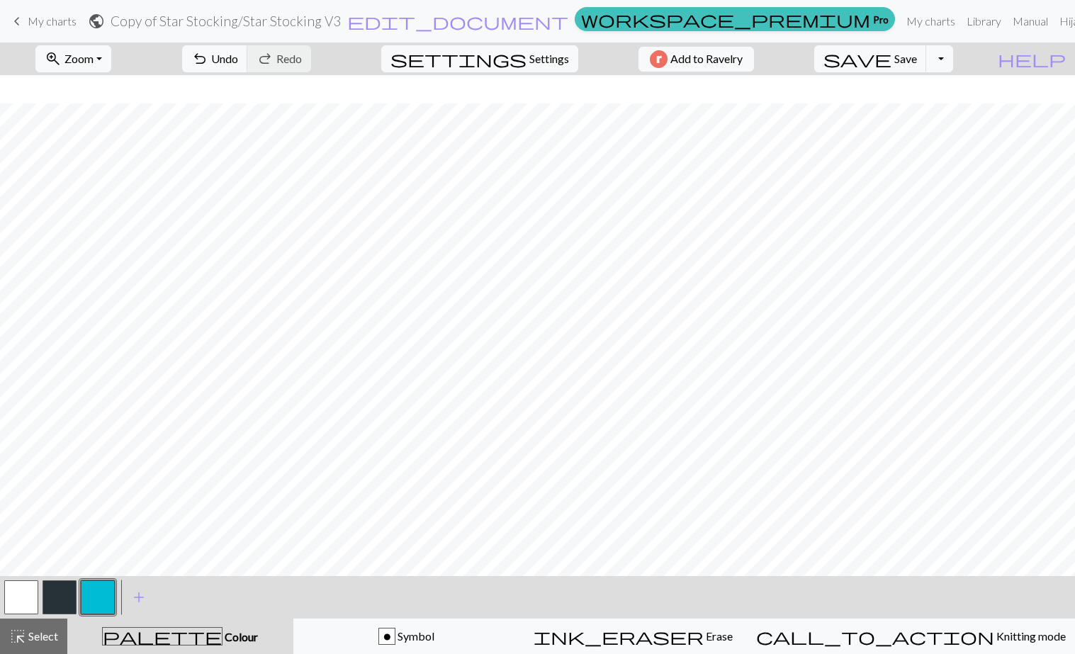
scroll to position [643, 0]
click at [61, 599] on button "button" at bounding box center [60, 598] width 34 height 34
click at [140, 597] on span "add" at bounding box center [138, 598] width 17 height 20
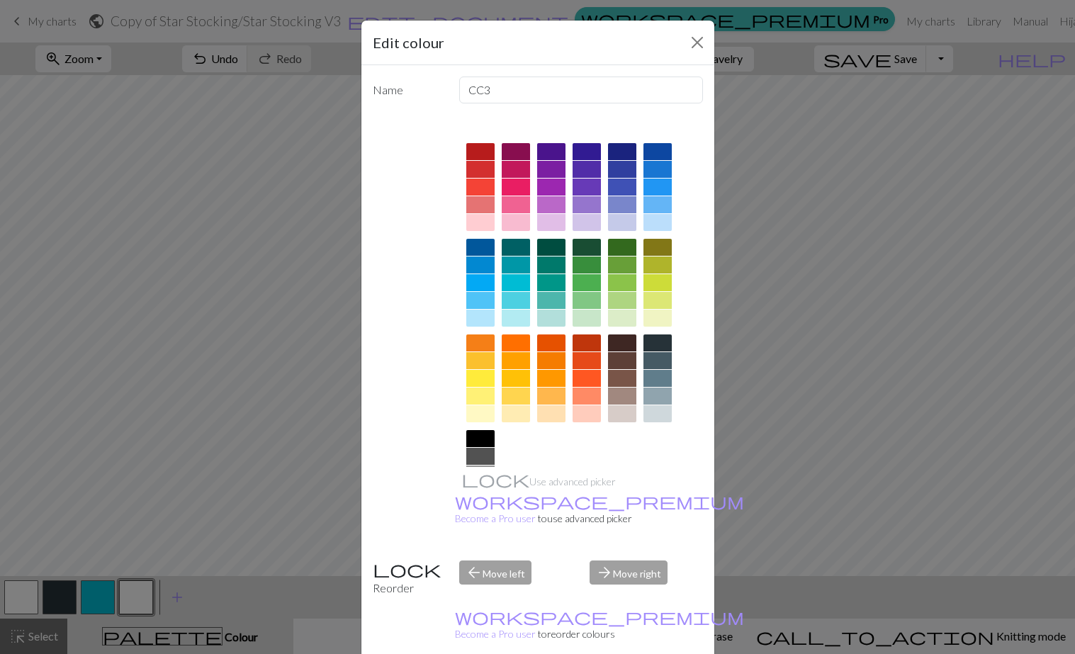
scroll to position [67, 0]
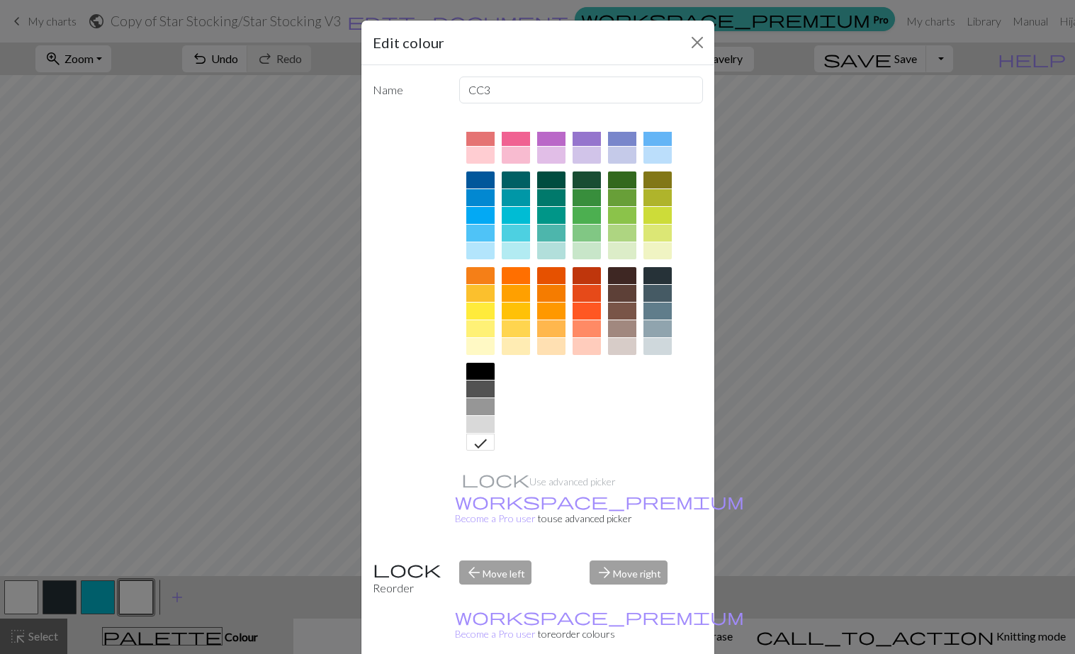
click at [473, 424] on div at bounding box center [480, 424] width 28 height 17
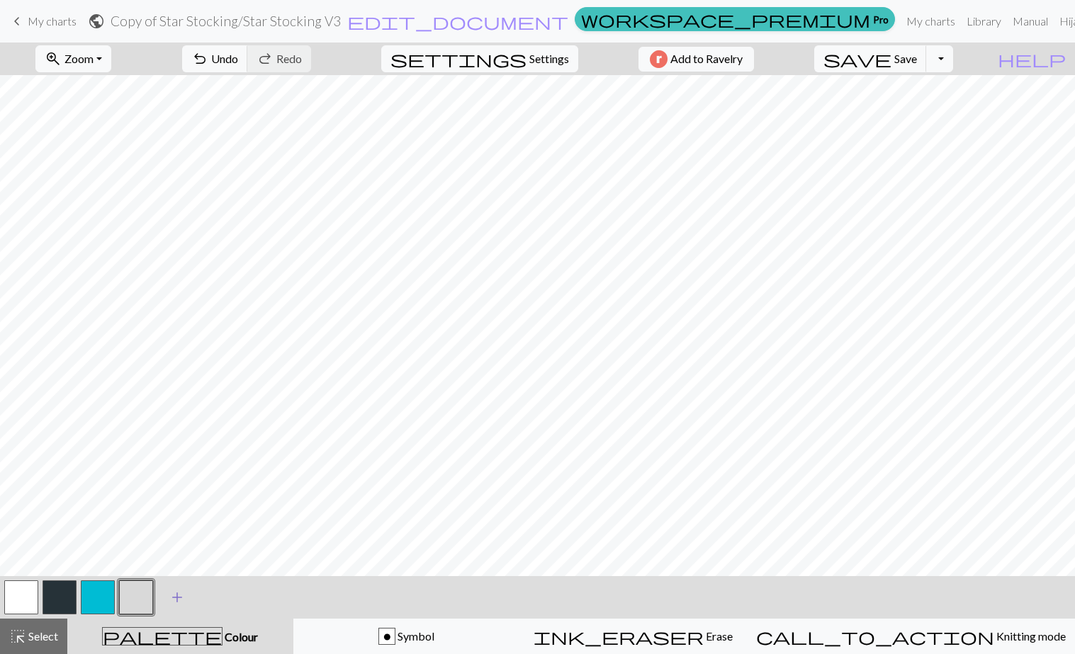
click at [173, 589] on span "add" at bounding box center [177, 598] width 17 height 20
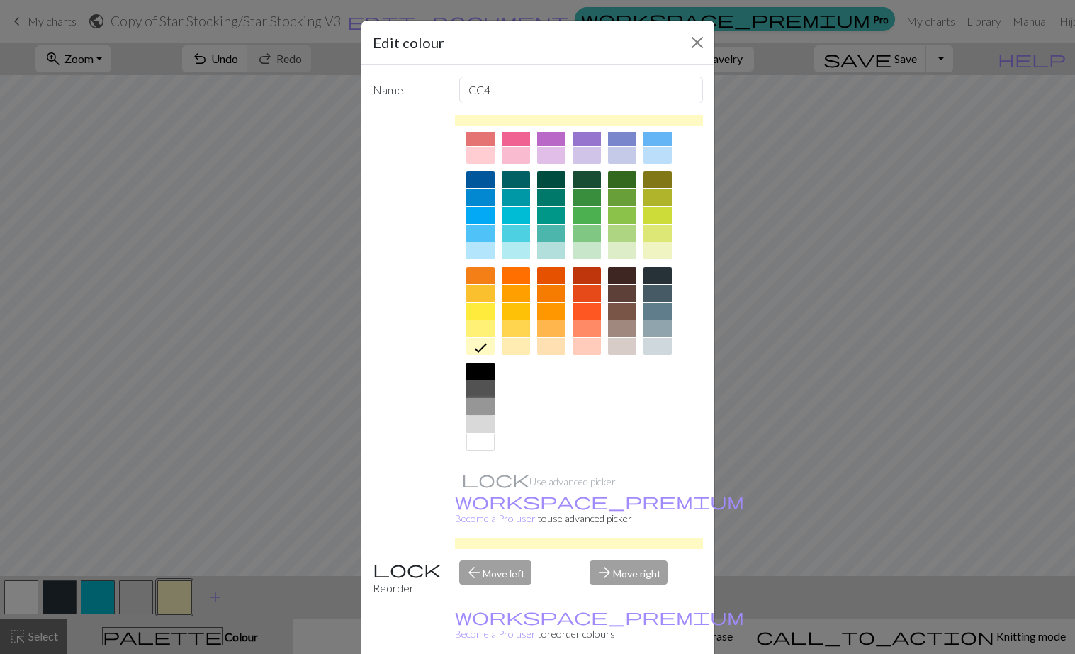
click at [480, 402] on div at bounding box center [480, 406] width 28 height 17
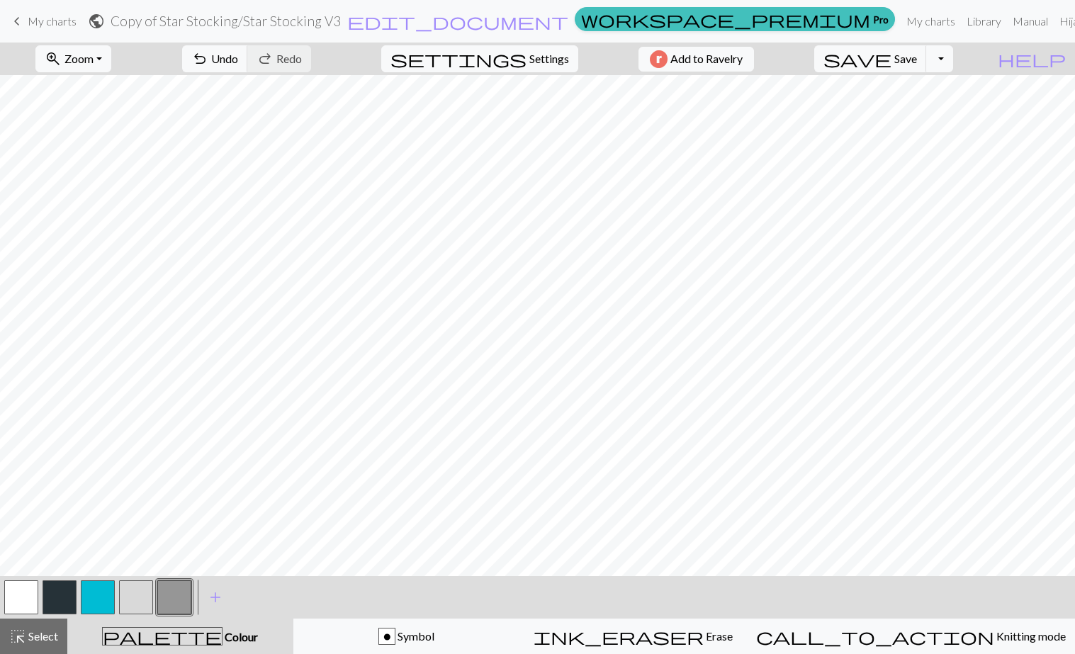
click at [99, 593] on button "button" at bounding box center [98, 598] width 34 height 34
click at [55, 601] on button "button" at bounding box center [60, 598] width 34 height 34
click at [94, 595] on button "button" at bounding box center [98, 598] width 34 height 34
click at [128, 605] on button "button" at bounding box center [136, 598] width 34 height 34
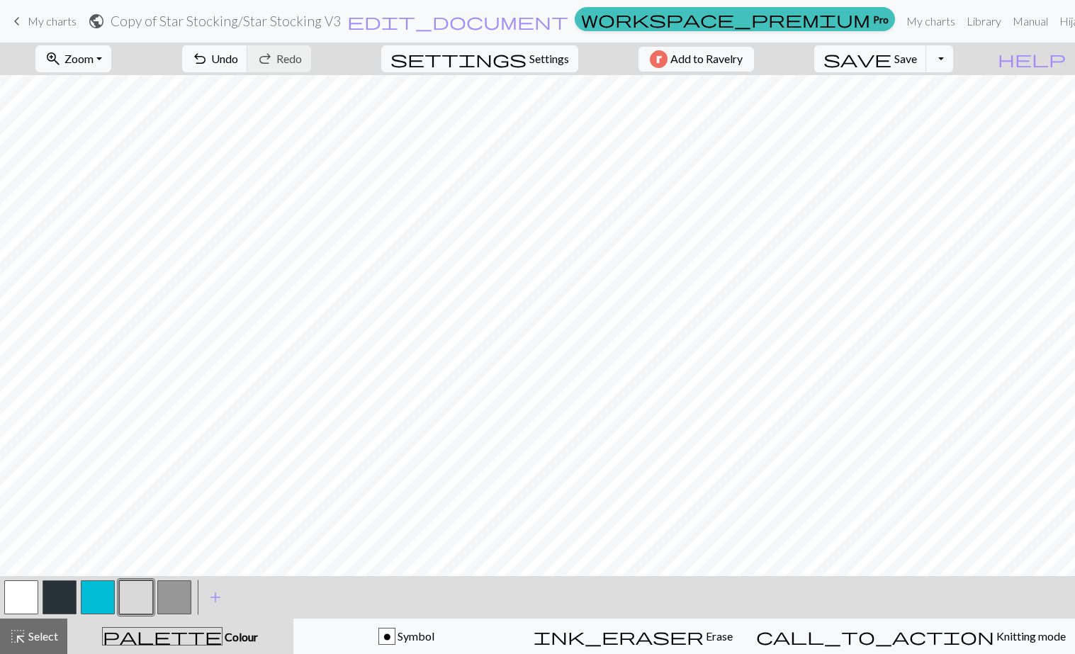
click at [179, 590] on button "button" at bounding box center [174, 598] width 34 height 34
click at [27, 595] on button "button" at bounding box center [21, 598] width 34 height 34
click at [137, 590] on button "button" at bounding box center [136, 598] width 34 height 34
click at [26, 590] on button "button" at bounding box center [21, 598] width 34 height 34
click at [143, 591] on button "button" at bounding box center [136, 598] width 34 height 34
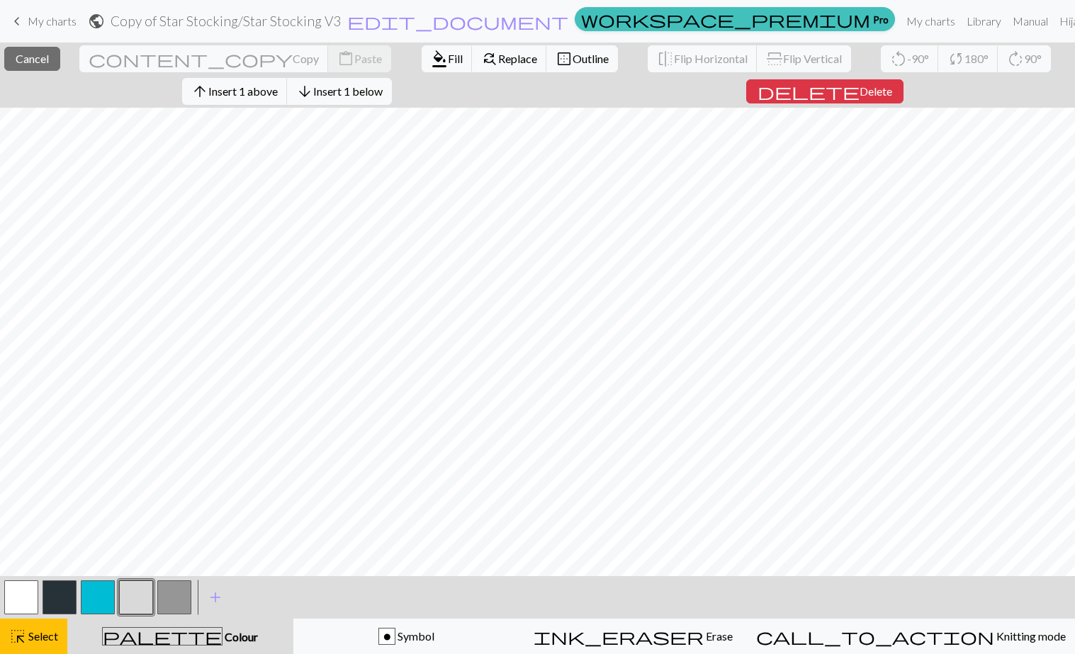
click at [139, 607] on button "button" at bounding box center [136, 598] width 34 height 34
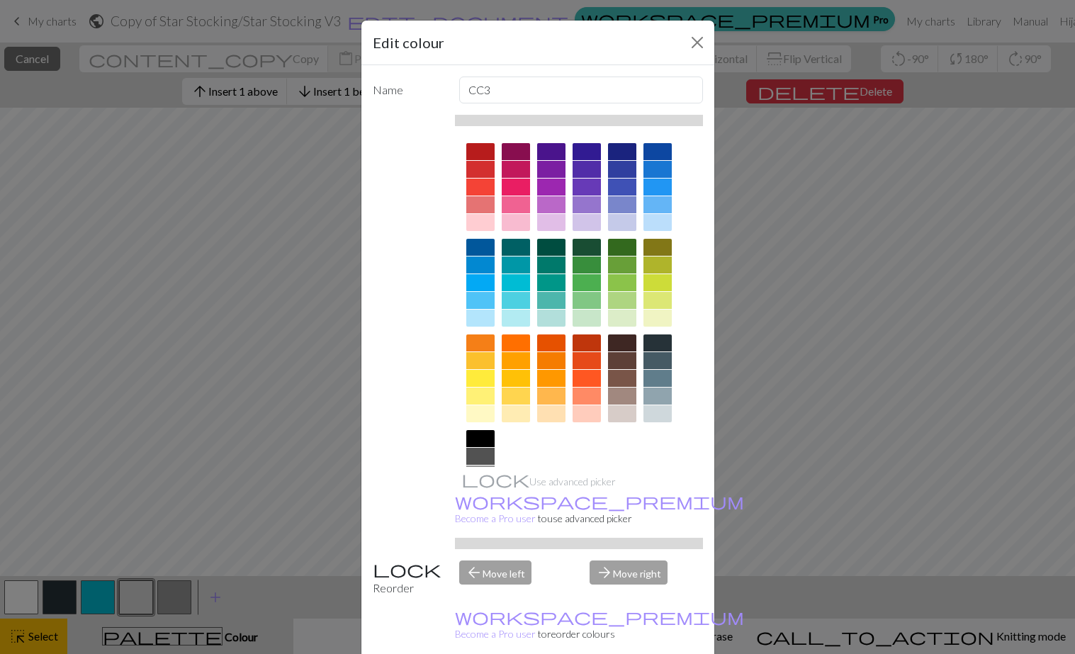
scroll to position [67, 0]
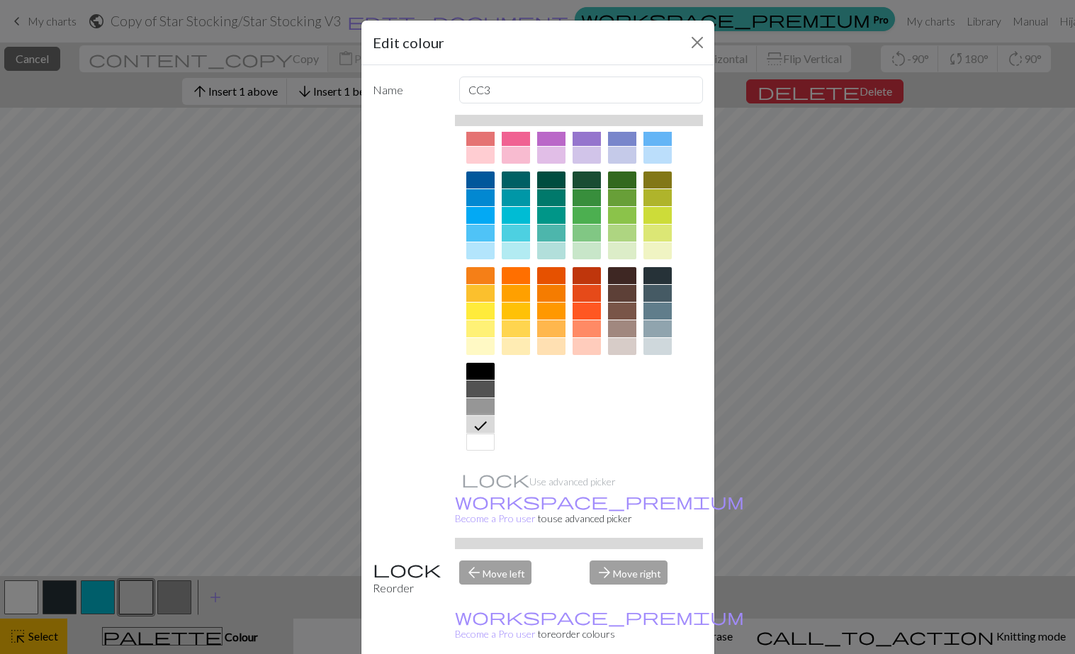
click at [477, 422] on icon at bounding box center [480, 425] width 17 height 17
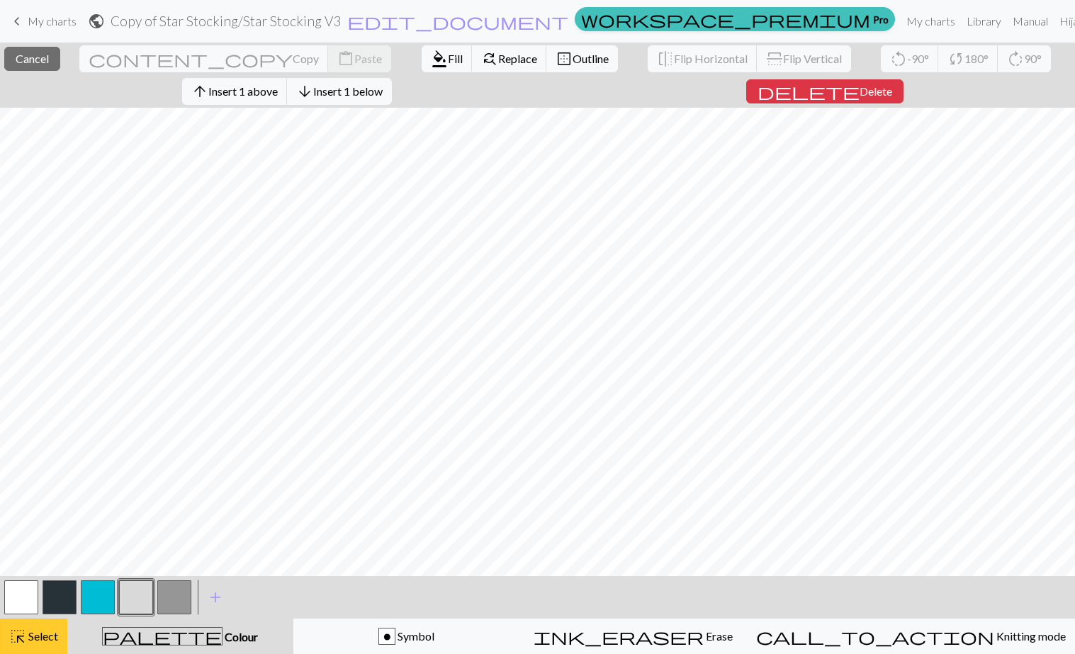
click at [30, 632] on span "Select" at bounding box center [42, 635] width 32 height 13
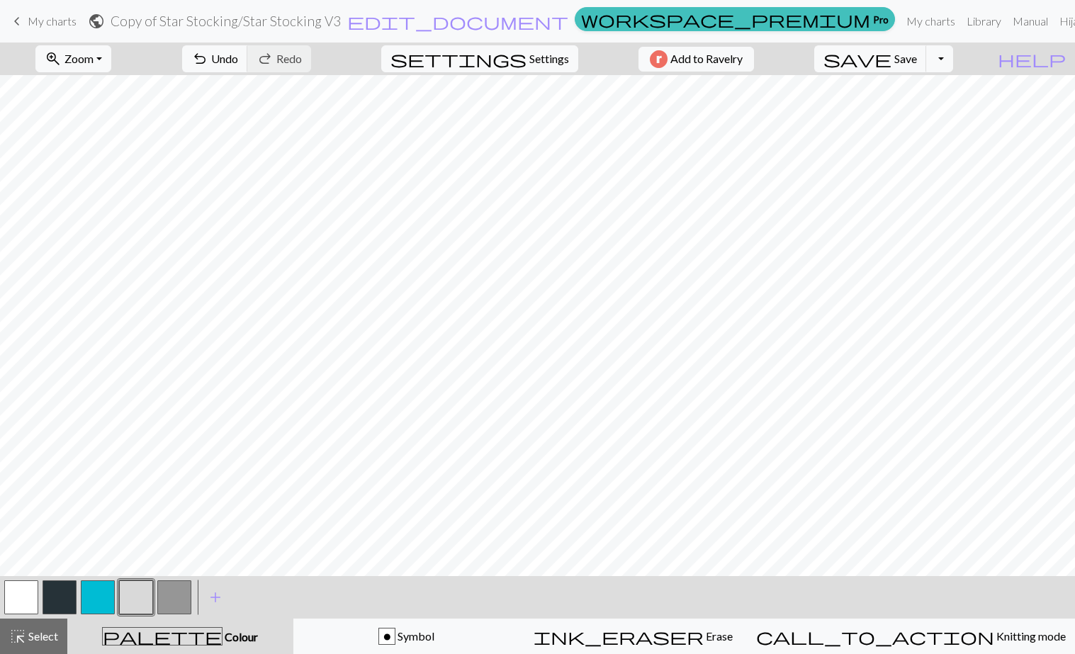
scroll to position [525, 0]
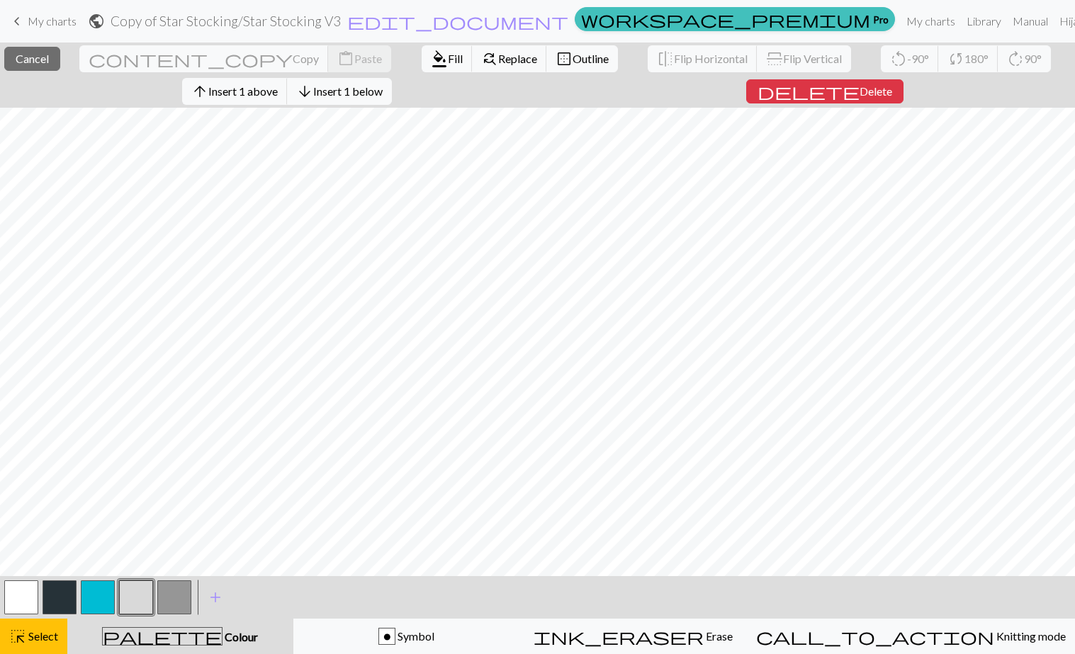
click at [138, 598] on button "button" at bounding box center [136, 598] width 34 height 34
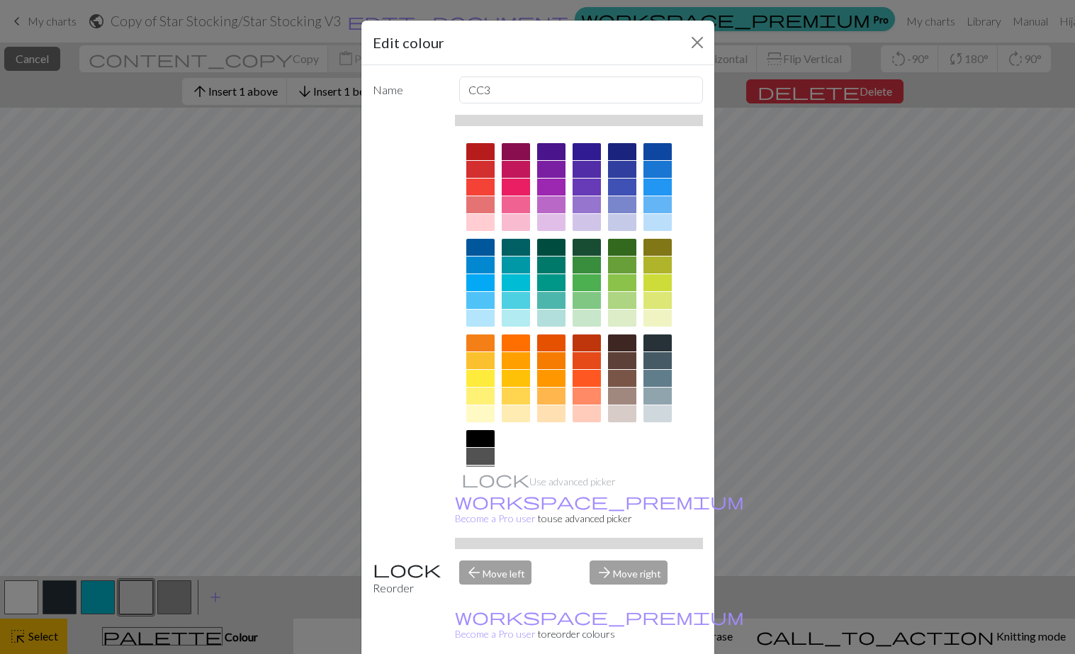
scroll to position [67, 0]
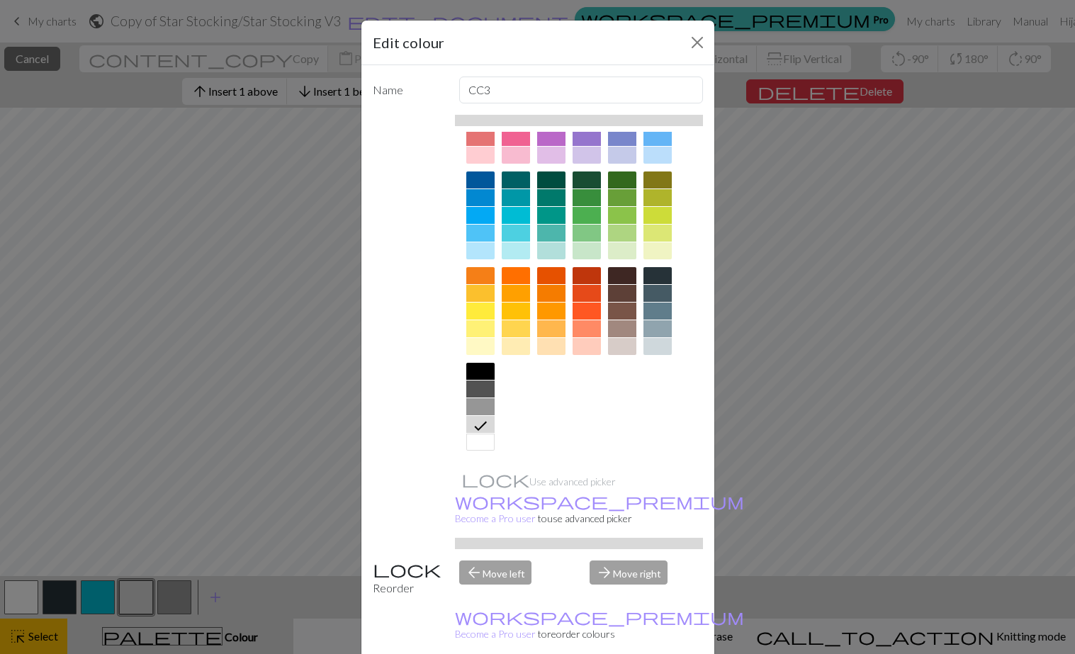
click at [477, 424] on icon at bounding box center [480, 425] width 17 height 17
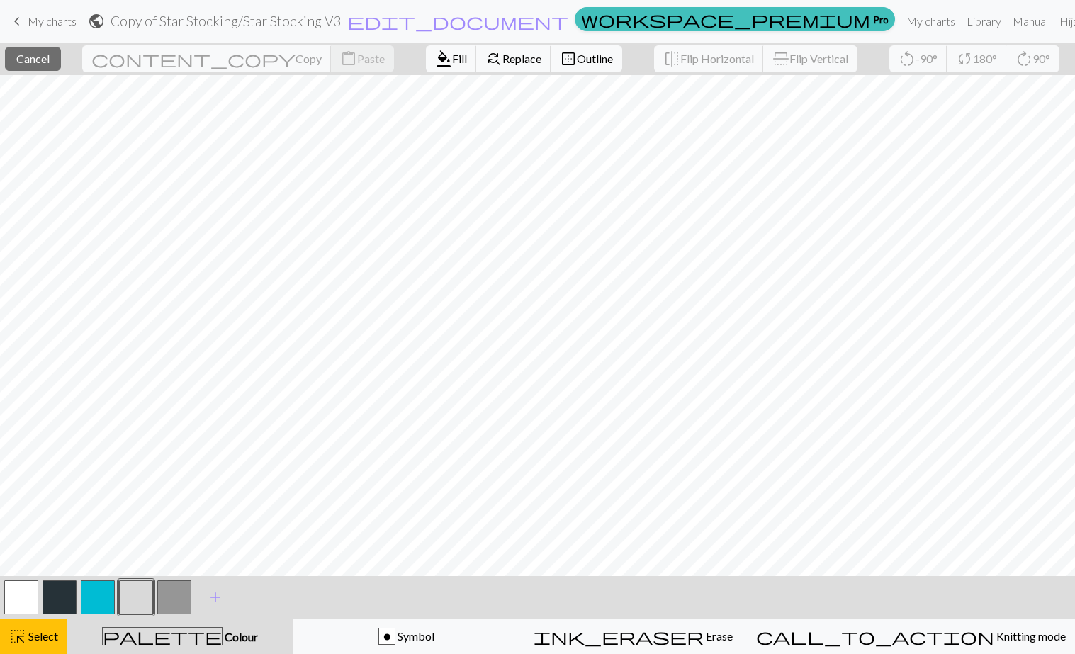
click at [136, 597] on button "button" at bounding box center [136, 598] width 34 height 34
click at [136, 597] on div "Edit colour Name CC3 Use advanced picker workspace_premium Become a Pro user to…" at bounding box center [537, 327] width 1075 height 654
click at [26, 638] on span "highlight_alt" at bounding box center [17, 637] width 17 height 20
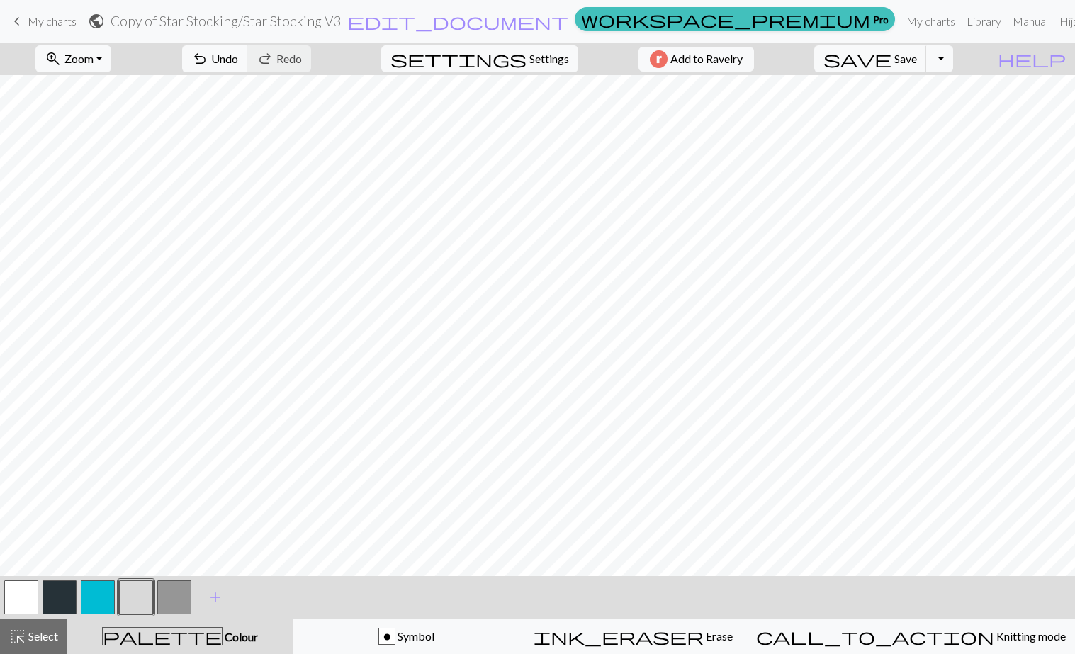
click at [133, 595] on button "button" at bounding box center [136, 598] width 34 height 34
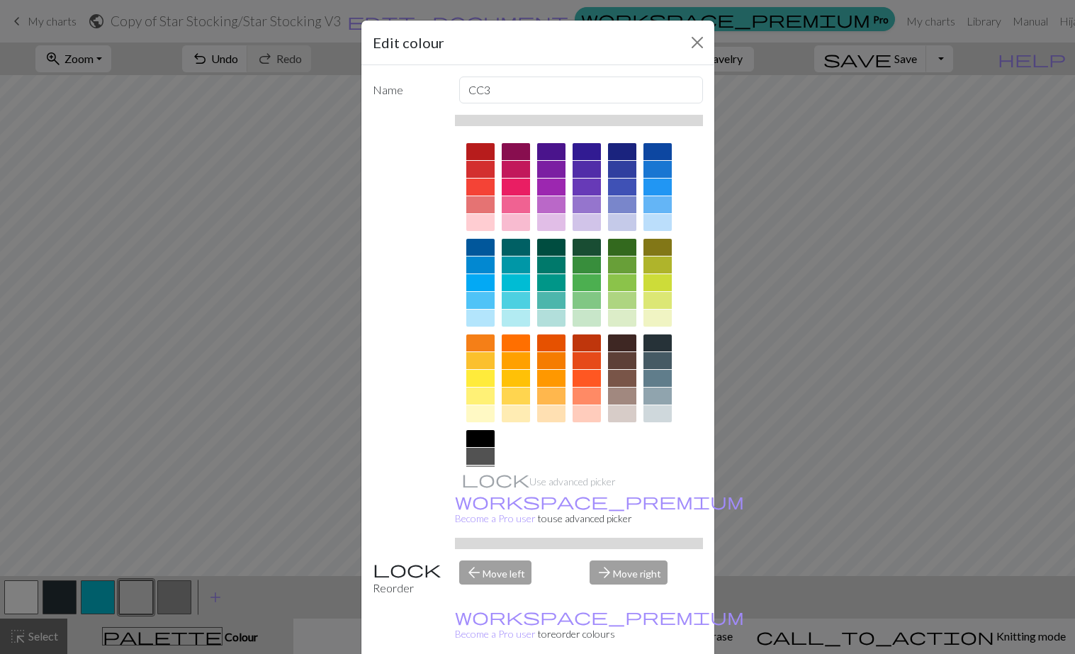
click at [680, 35] on div "Edit colour" at bounding box center [537, 43] width 353 height 45
click at [690, 37] on button "Close" at bounding box center [697, 42] width 23 height 23
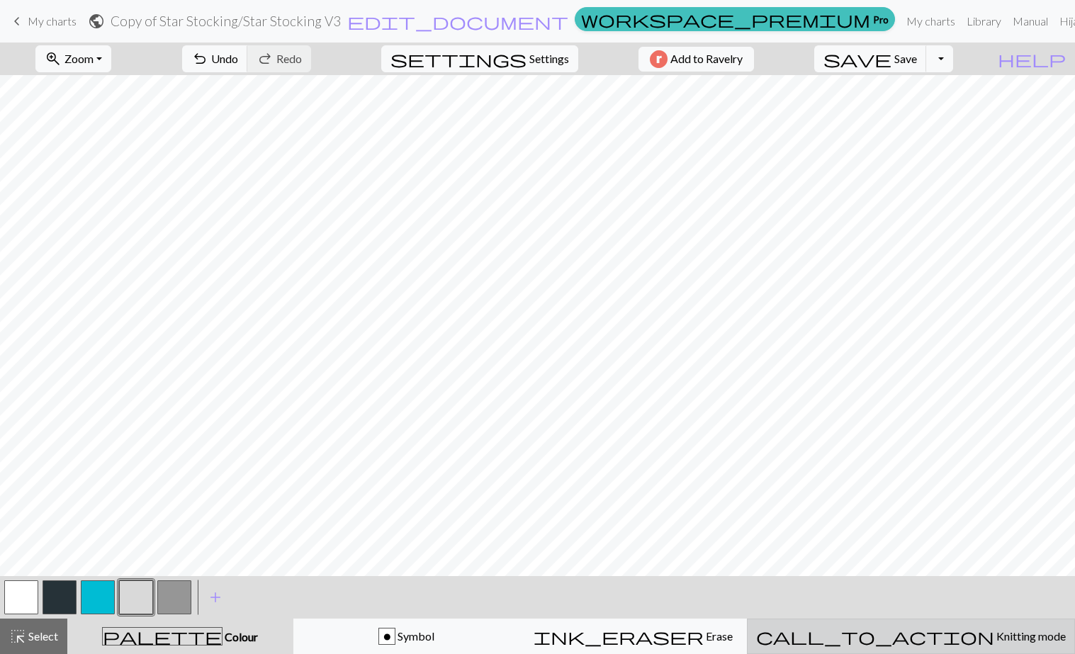
click at [947, 651] on button "call_to_action Knitting mode Knitting mode" at bounding box center [911, 636] width 328 height 35
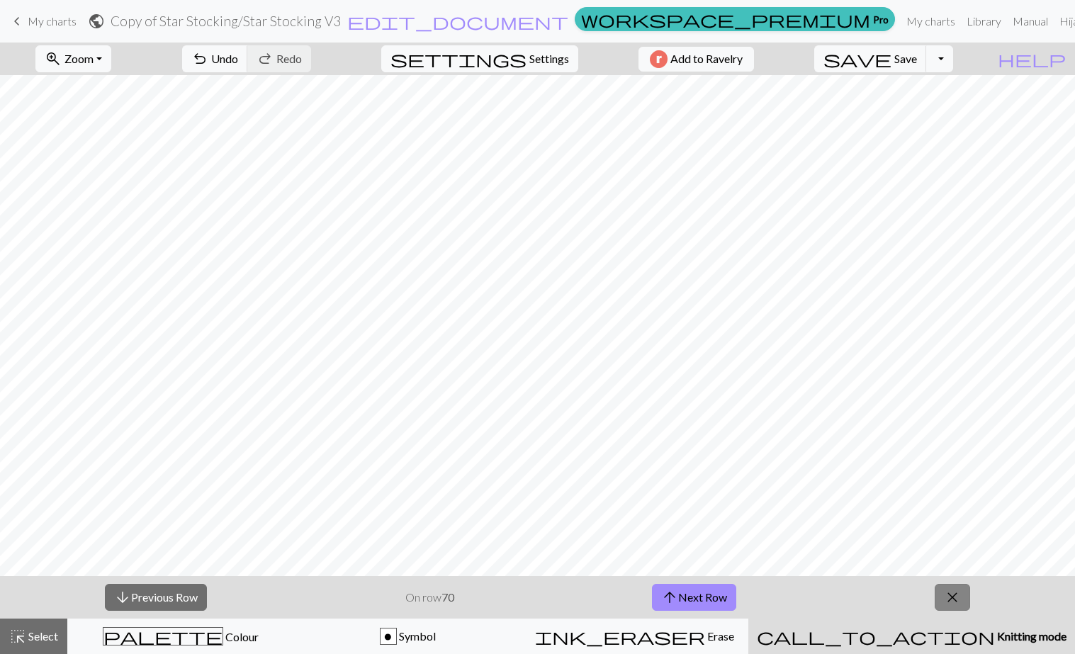
click at [961, 595] on span "close" at bounding box center [952, 598] width 17 height 20
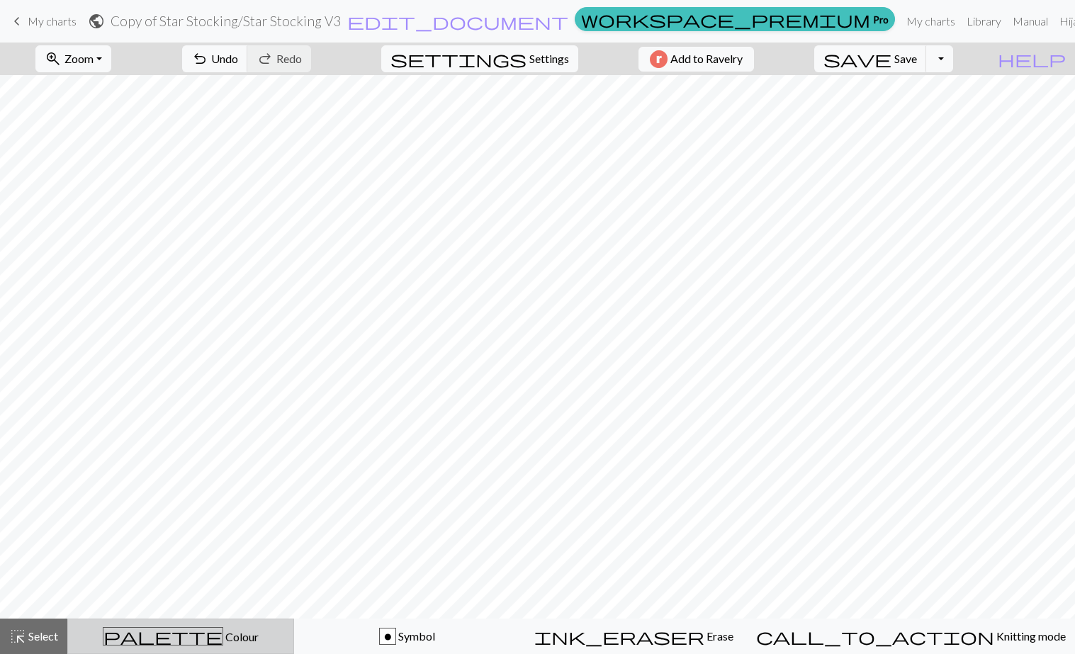
click at [173, 637] on span "palette" at bounding box center [162, 637] width 119 height 20
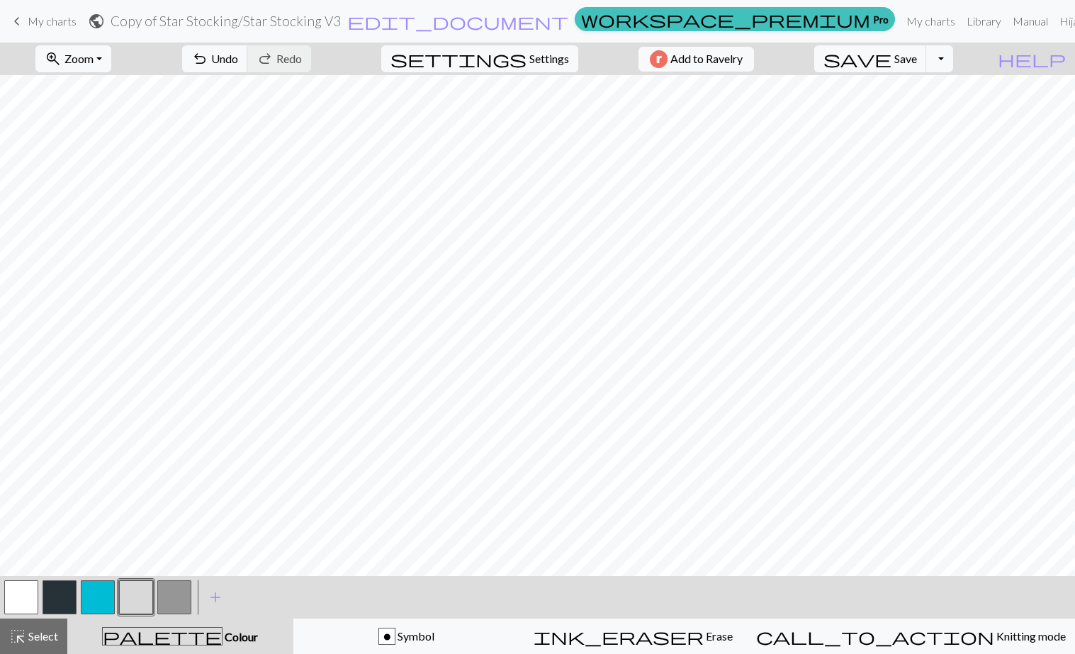
click at [128, 603] on button "button" at bounding box center [136, 598] width 34 height 34
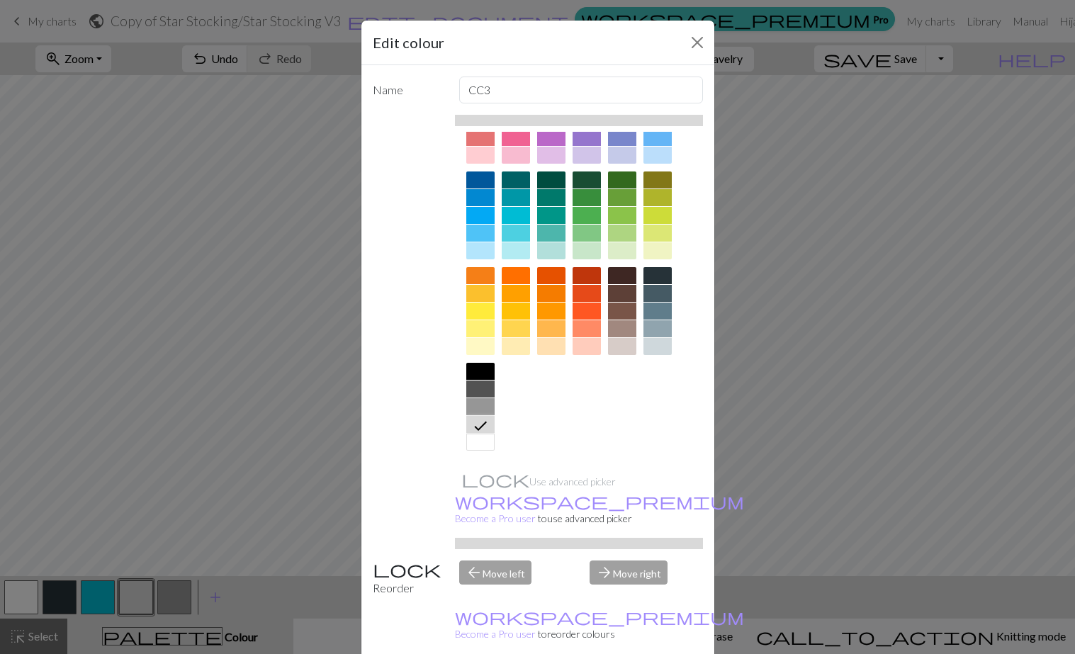
click at [474, 424] on icon at bounding box center [480, 425] width 17 height 17
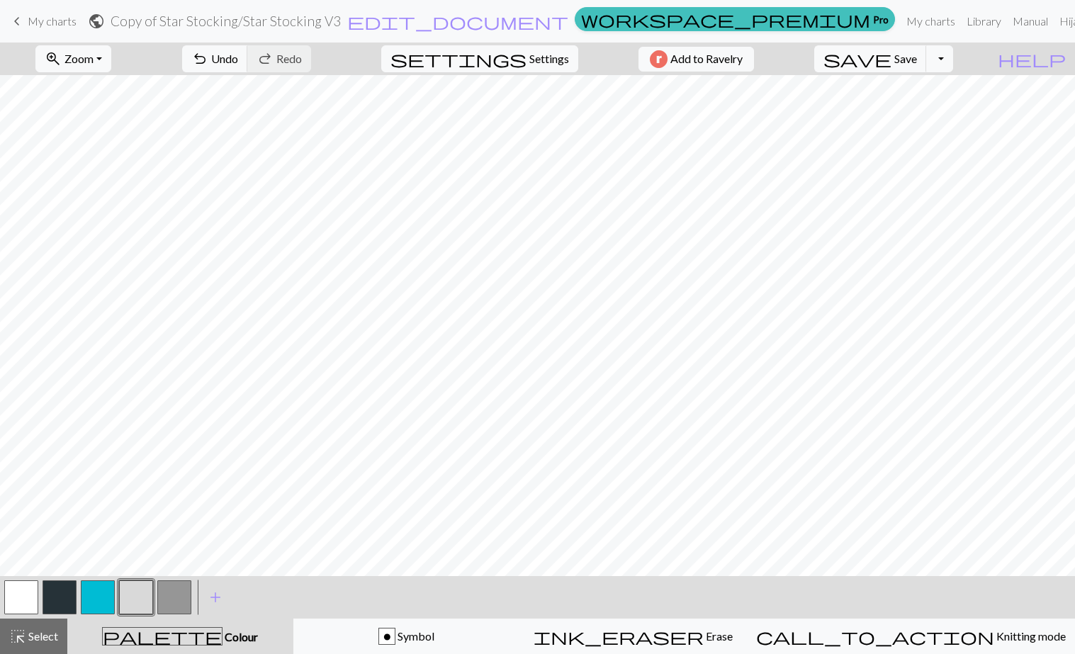
scroll to position [624, 0]
click at [23, 604] on button "button" at bounding box center [21, 598] width 34 height 34
click at [137, 601] on button "button" at bounding box center [136, 598] width 34 height 34
click at [211, 604] on span "add" at bounding box center [215, 598] width 17 height 20
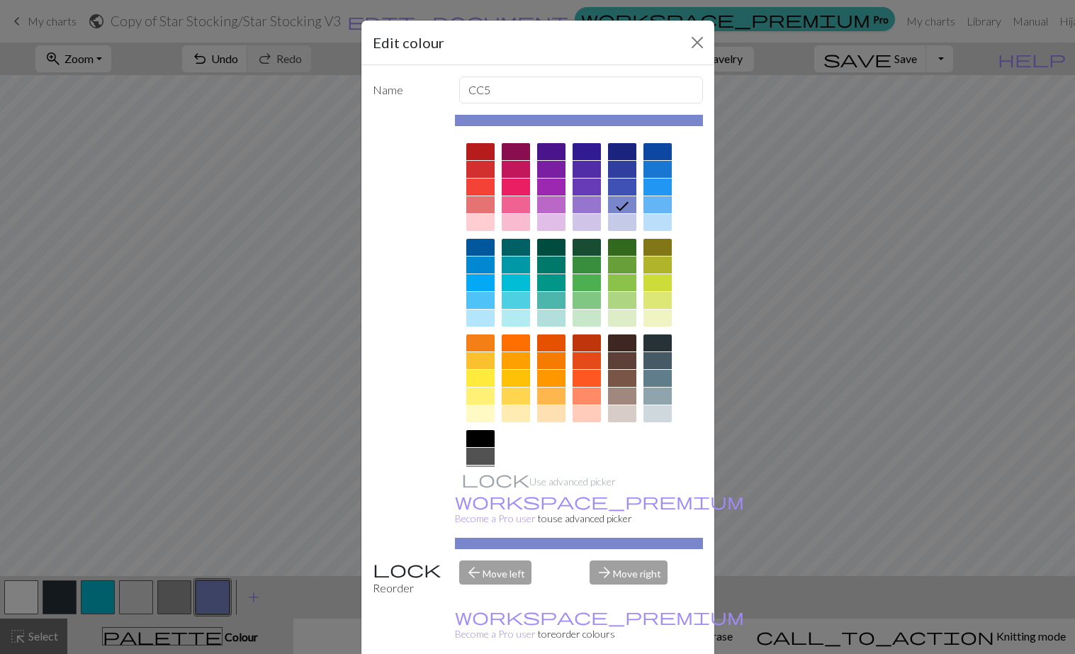
click at [654, 280] on div at bounding box center [658, 282] width 28 height 17
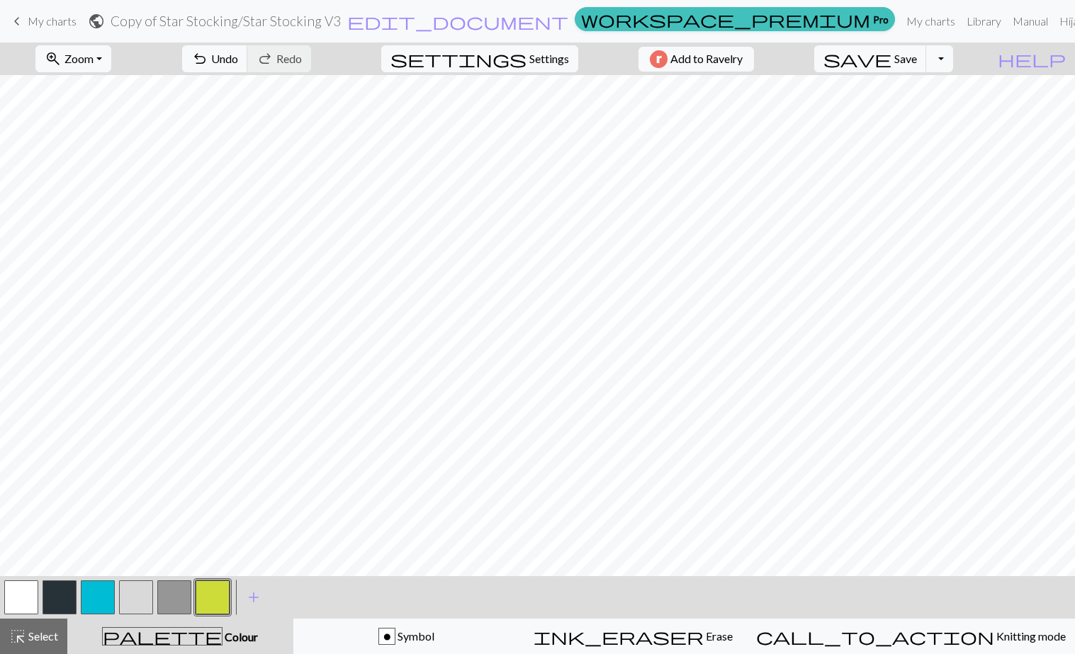
click at [138, 600] on button "button" at bounding box center [136, 598] width 34 height 34
click at [138, 593] on button "button" at bounding box center [136, 598] width 34 height 34
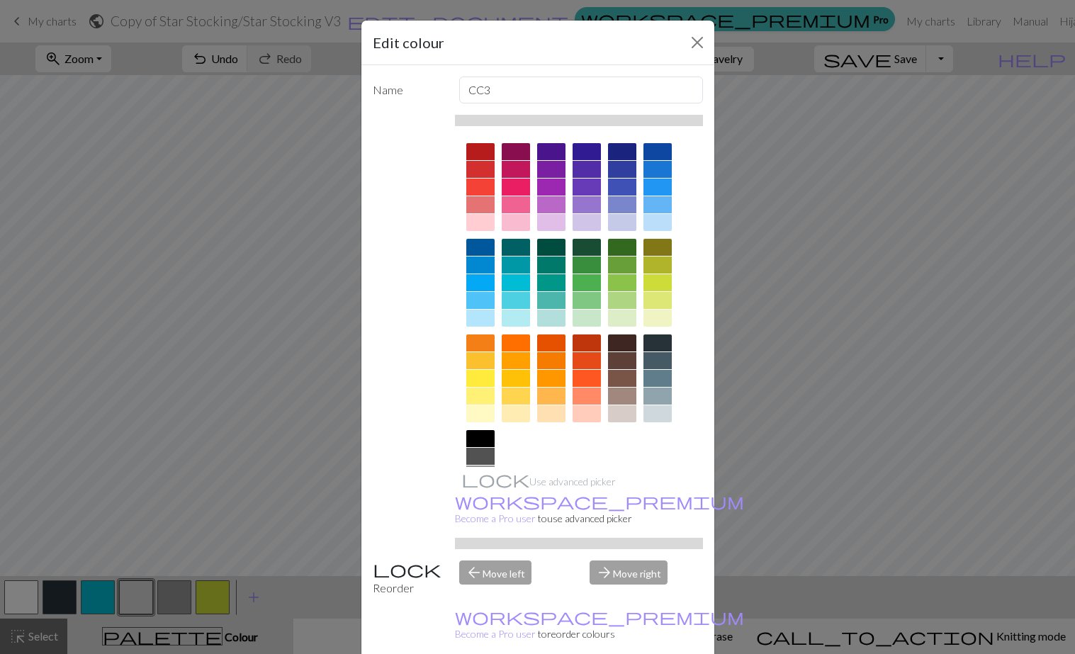
scroll to position [67, 0]
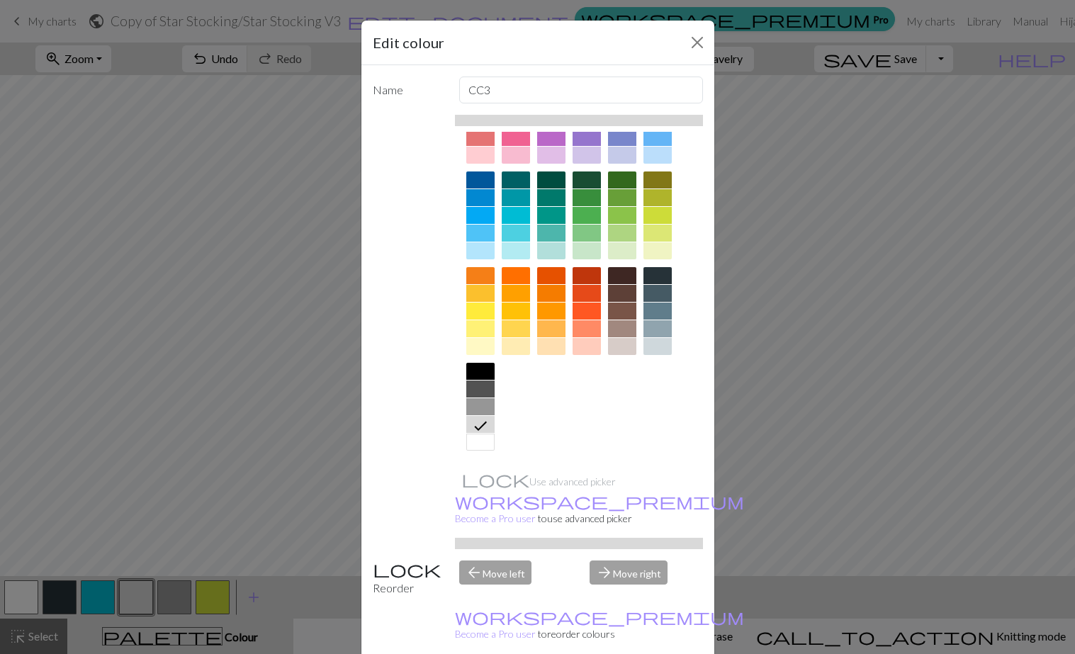
click at [473, 427] on icon at bounding box center [480, 425] width 17 height 17
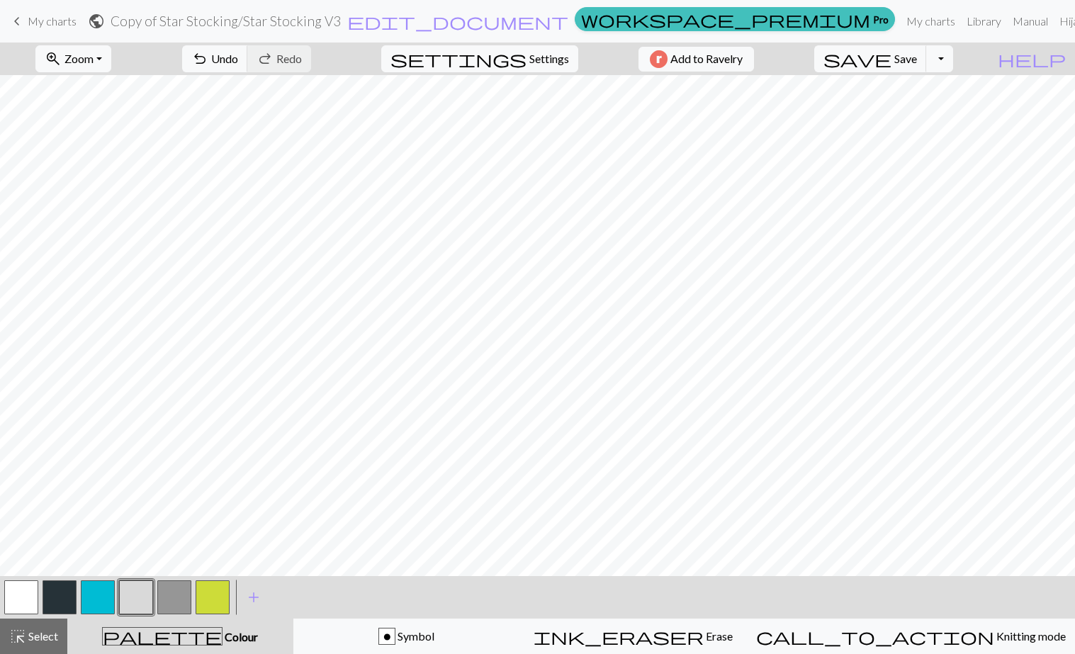
click at [57, 598] on button "button" at bounding box center [60, 598] width 34 height 34
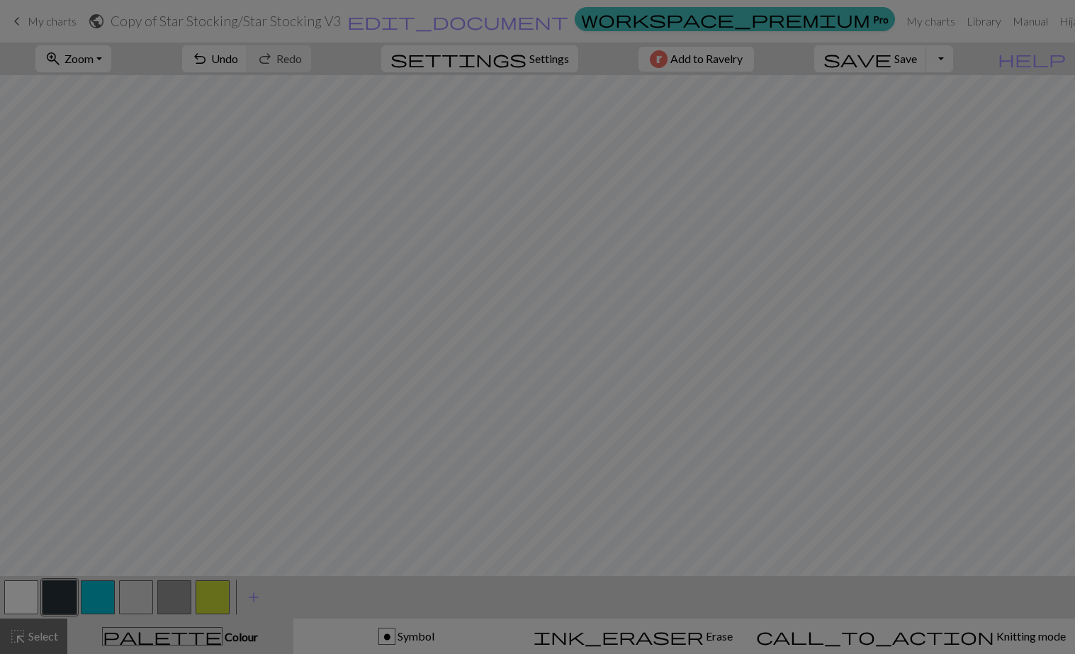
click at [57, 598] on div "Edit colour Name CC1 Use advanced picker workspace_premium Become a Pro user to…" at bounding box center [537, 327] width 1075 height 654
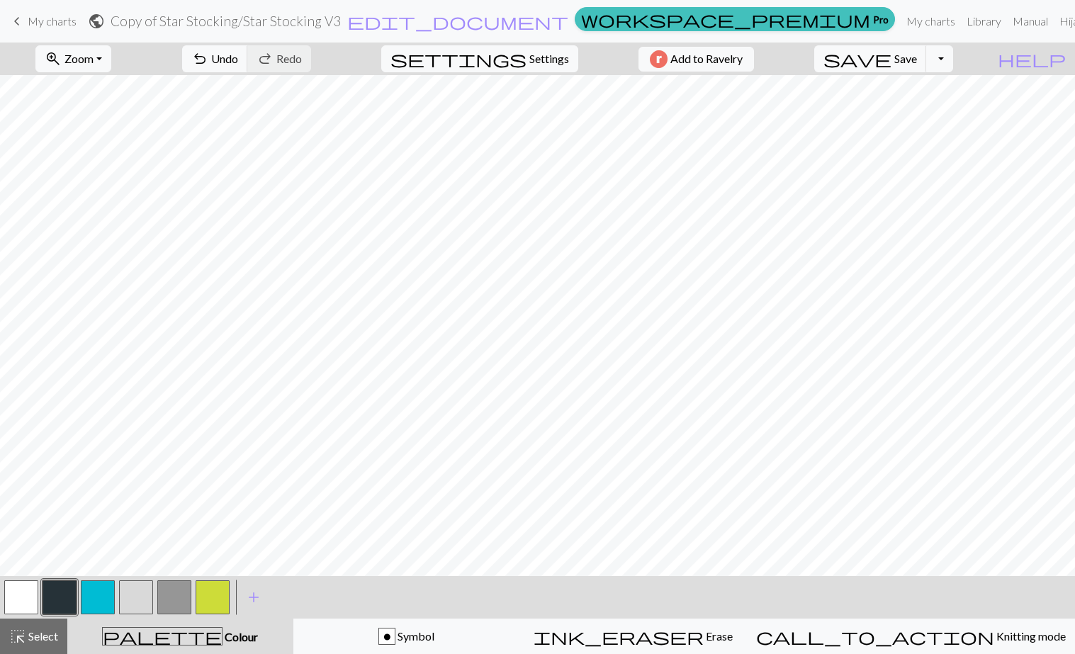
click at [57, 598] on button "button" at bounding box center [60, 598] width 34 height 34
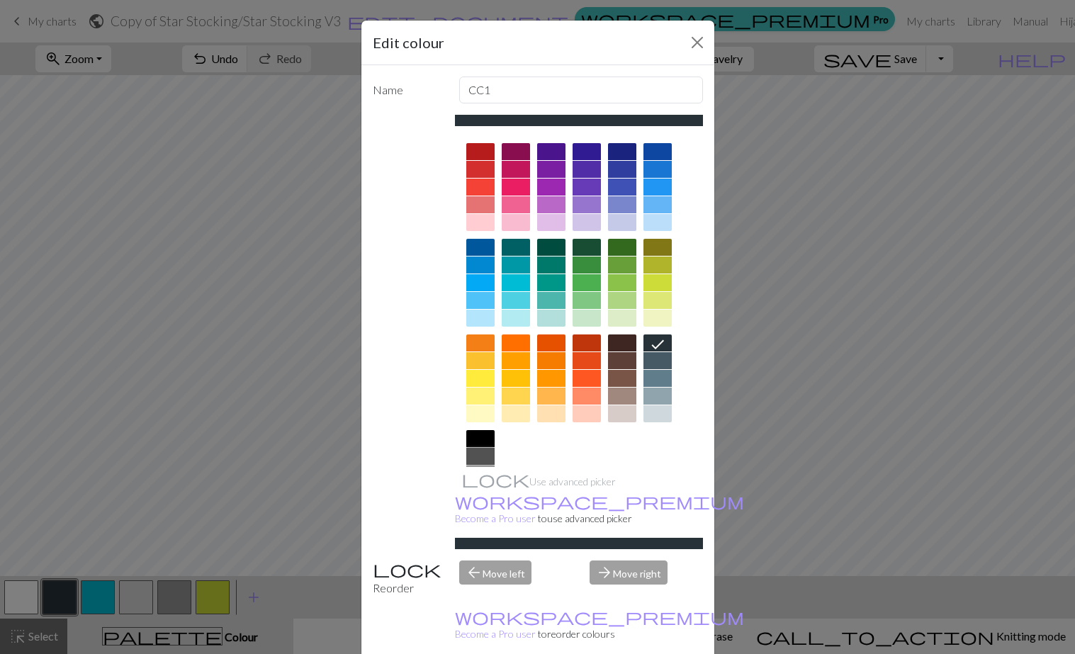
click at [480, 452] on div at bounding box center [480, 456] width 28 height 17
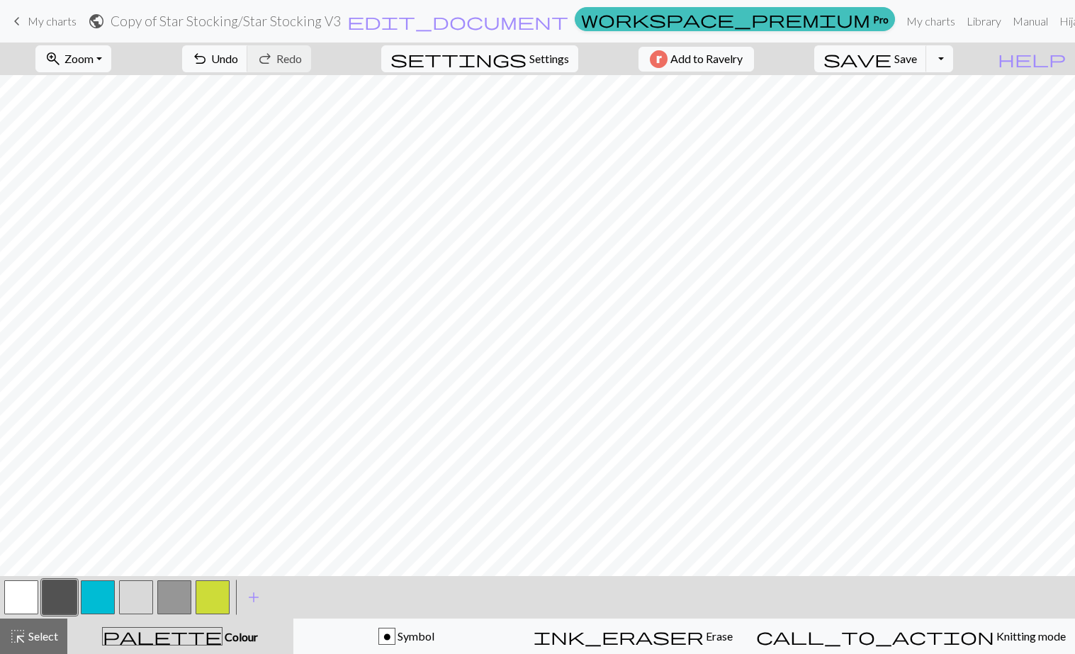
click at [61, 598] on button "button" at bounding box center [60, 598] width 34 height 34
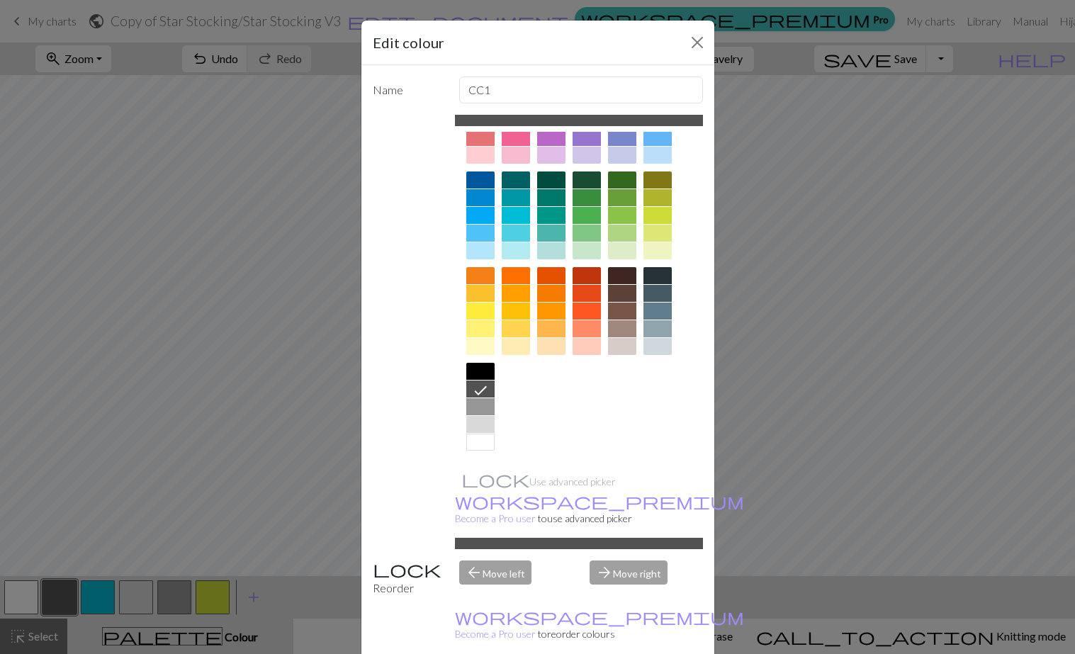
click at [473, 408] on div at bounding box center [480, 406] width 28 height 17
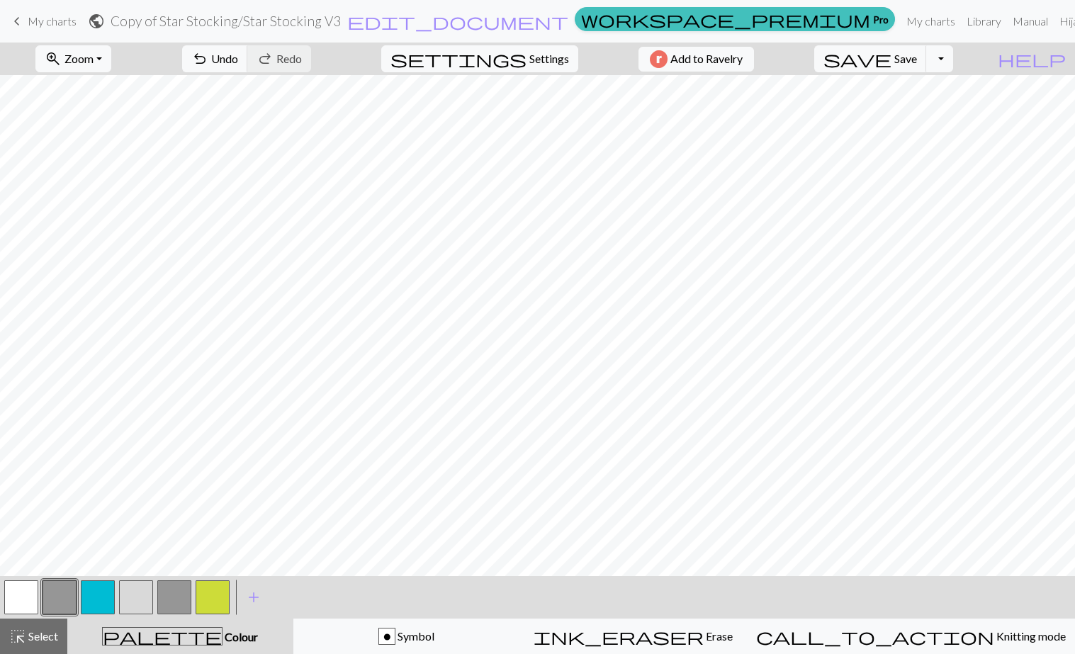
click at [67, 600] on button "button" at bounding box center [60, 598] width 34 height 34
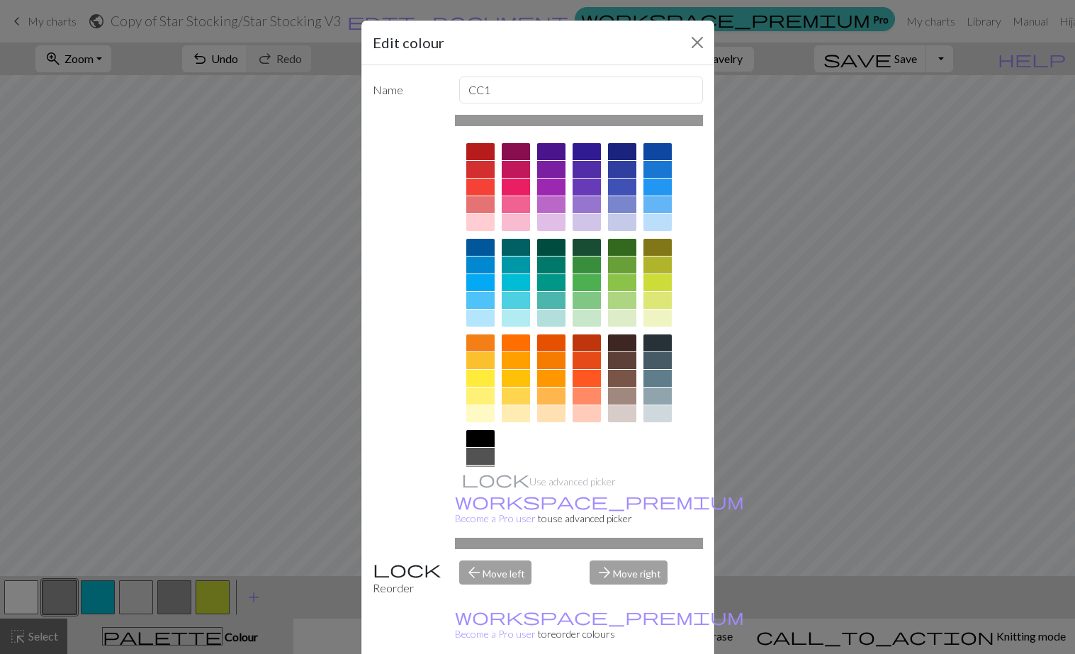
click at [486, 457] on div at bounding box center [480, 456] width 28 height 17
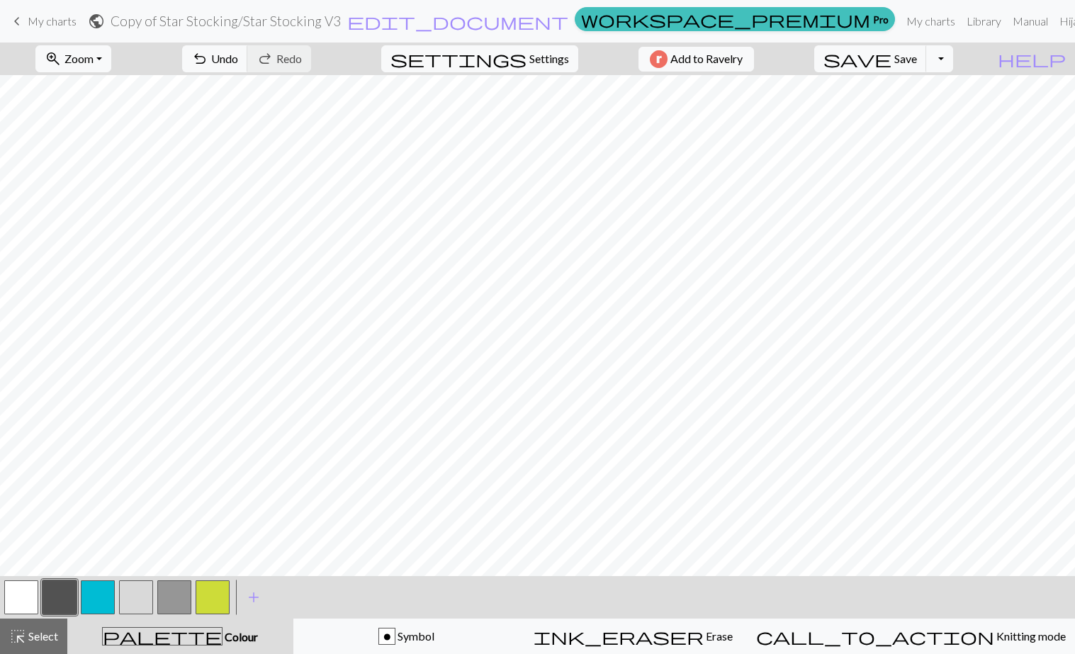
click at [51, 604] on button "button" at bounding box center [60, 598] width 34 height 34
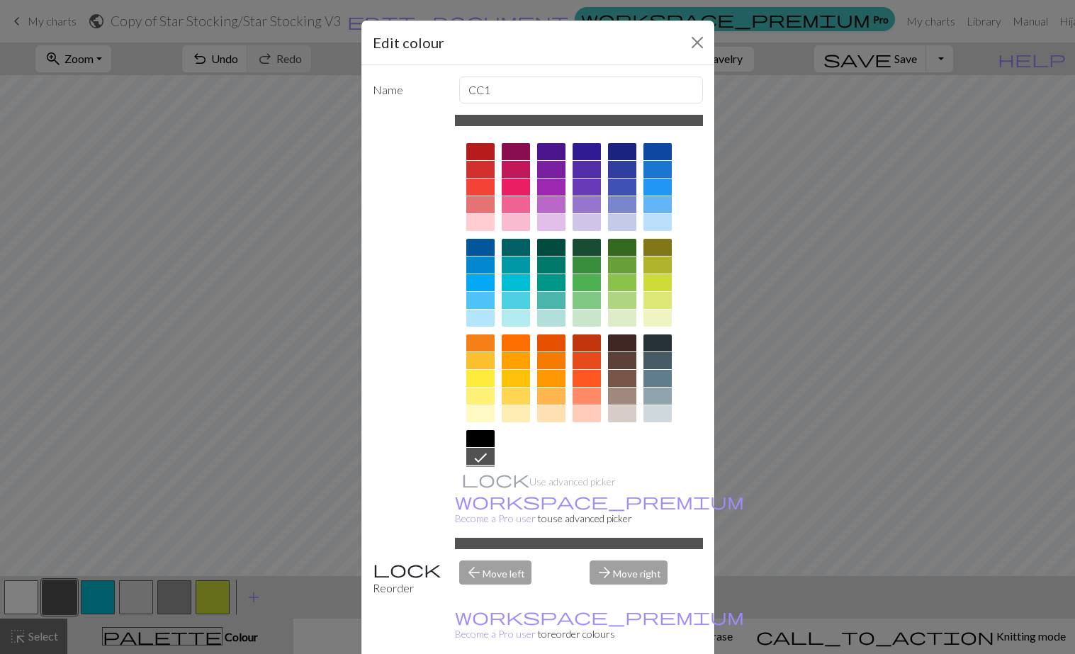
click at [658, 337] on div at bounding box center [658, 343] width 28 height 17
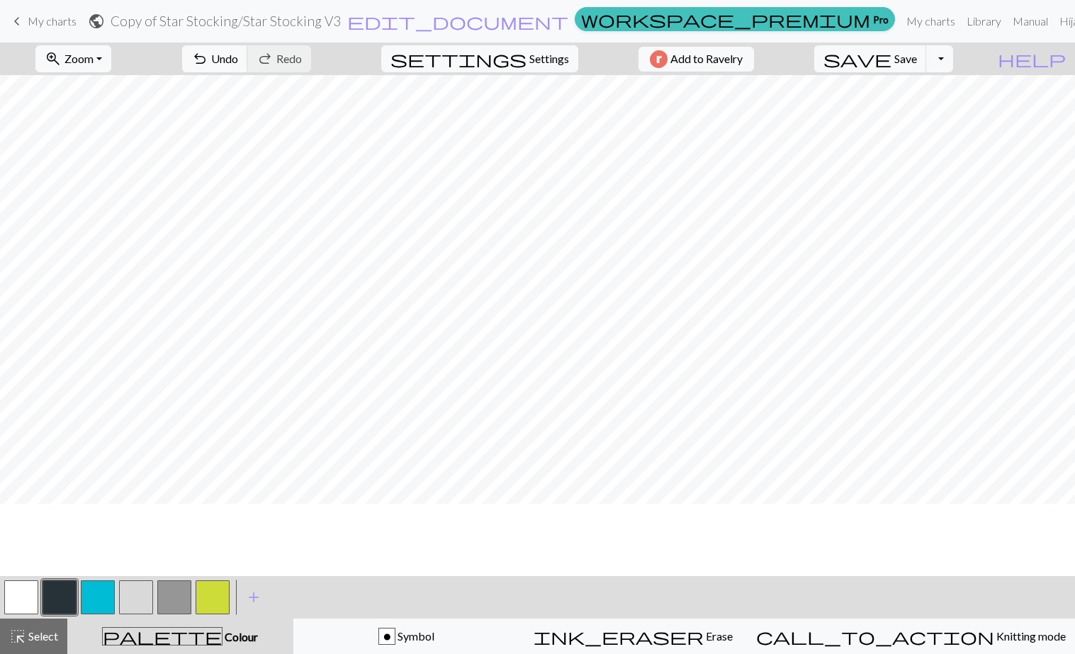
scroll to position [1161, 0]
click at [953, 66] on button "Toggle Dropdown" at bounding box center [939, 58] width 27 height 27
click at [940, 89] on button "file_copy Save a copy" at bounding box center [836, 90] width 234 height 23
click at [917, 59] on span "Save" at bounding box center [906, 58] width 23 height 13
click at [953, 56] on button "Toggle Dropdown" at bounding box center [939, 58] width 27 height 27
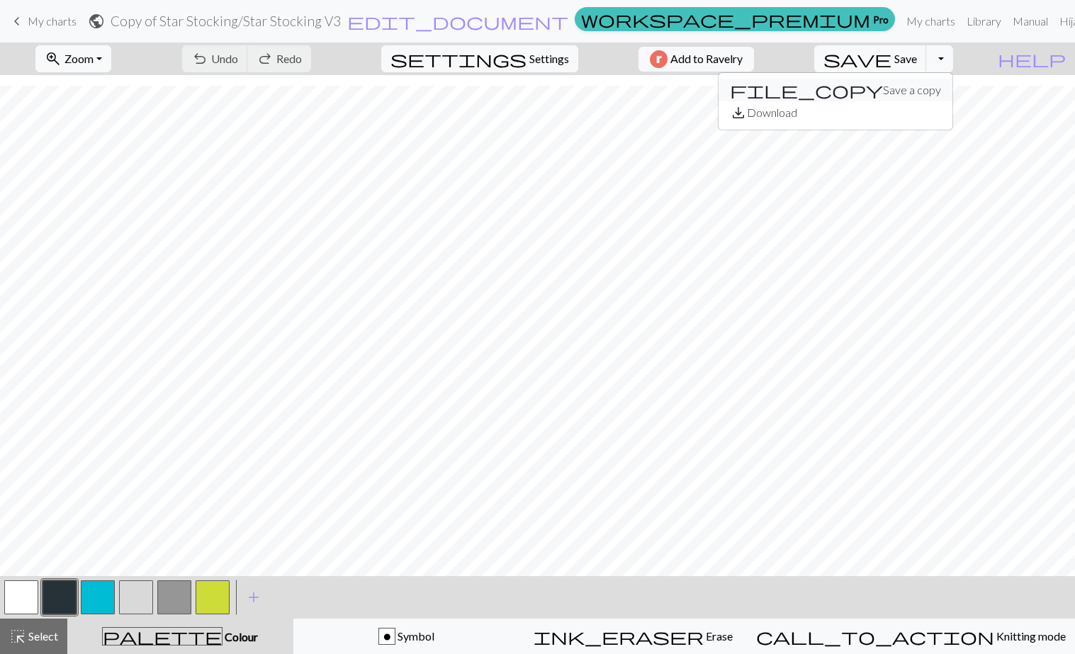
click at [953, 82] on button "file_copy Save a copy" at bounding box center [836, 90] width 234 height 23
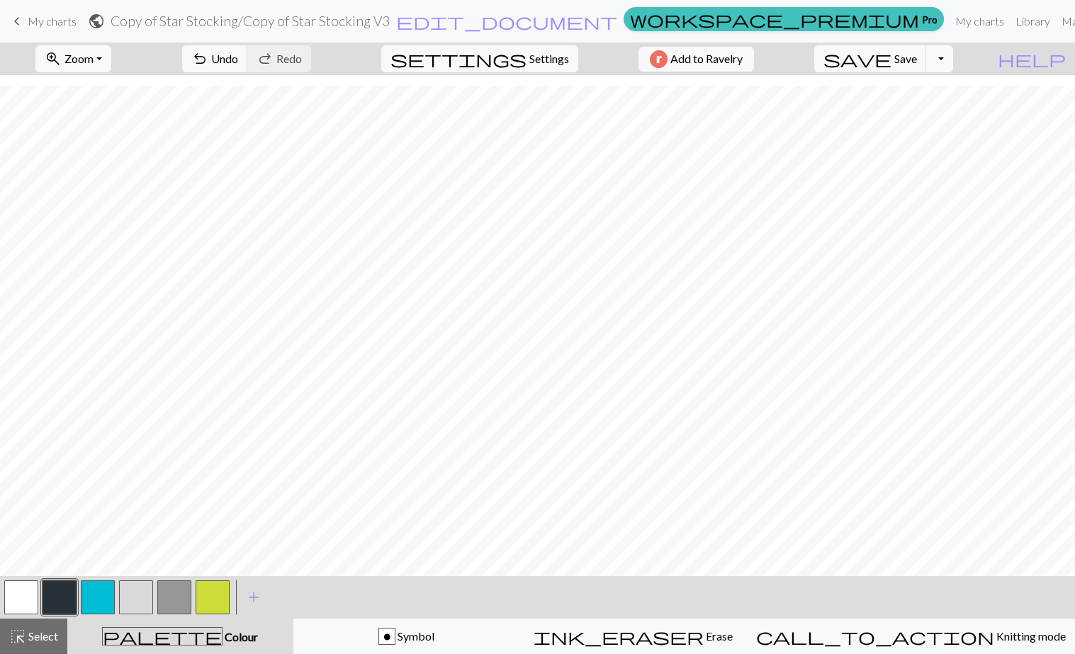
click at [1056, 14] on link "Manual" at bounding box center [1079, 21] width 47 height 28
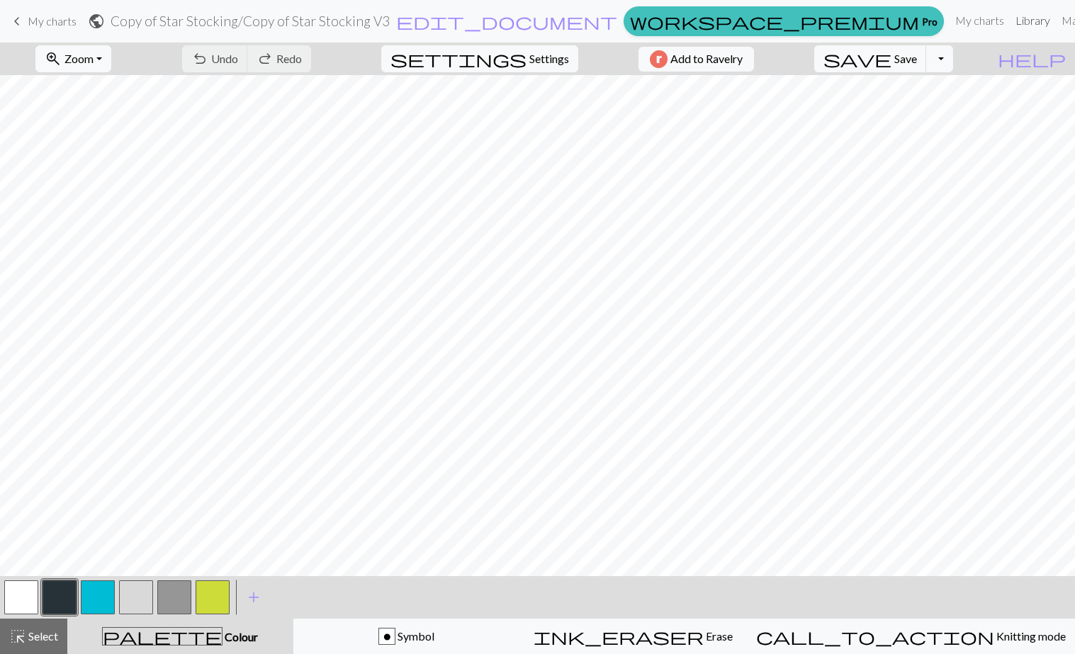
click at [1010, 21] on link "Library" at bounding box center [1033, 20] width 46 height 28
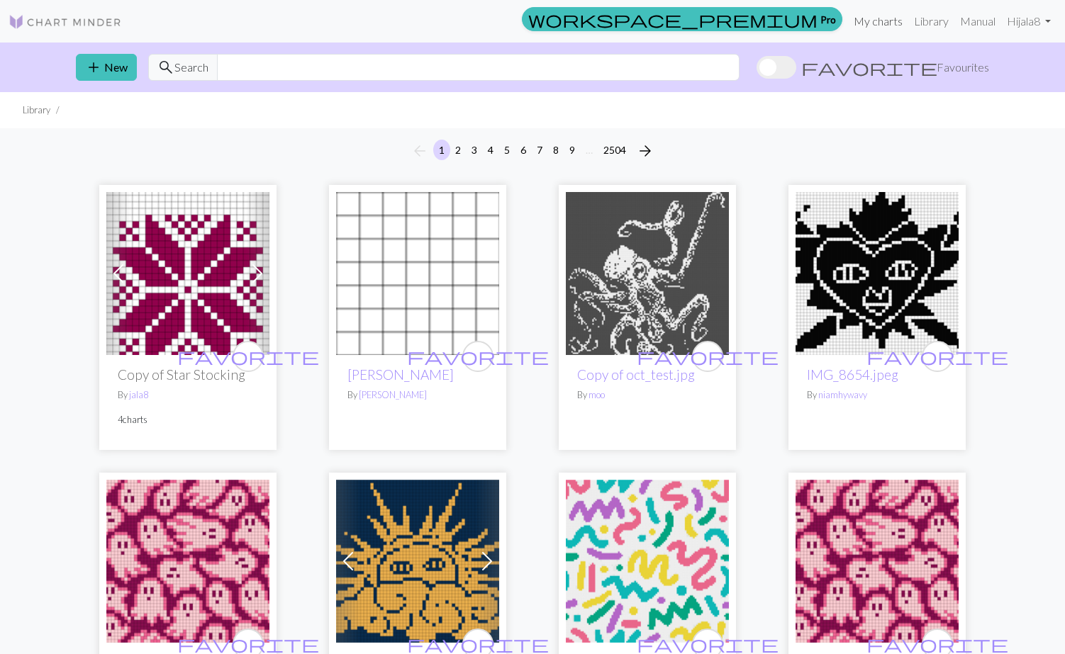
click at [879, 21] on link "My charts" at bounding box center [878, 21] width 60 height 28
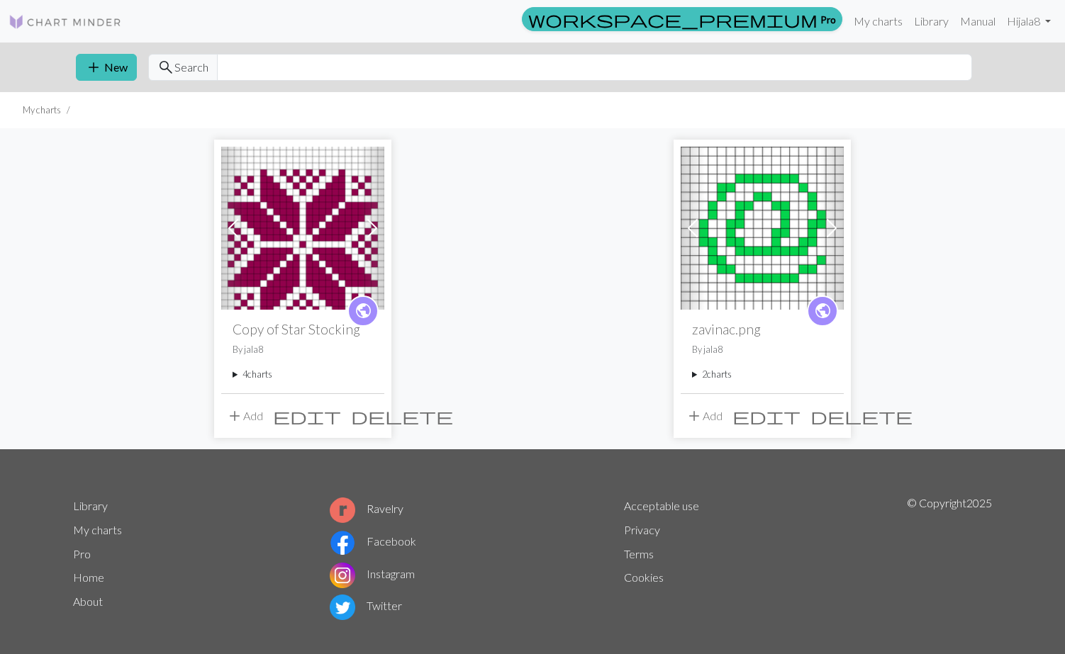
click at [369, 236] on span at bounding box center [372, 228] width 23 height 23
click at [272, 332] on h2 "Copy of Star Stocking" at bounding box center [302, 329] width 140 height 16
click at [256, 376] on summary "4 charts" at bounding box center [302, 374] width 140 height 13
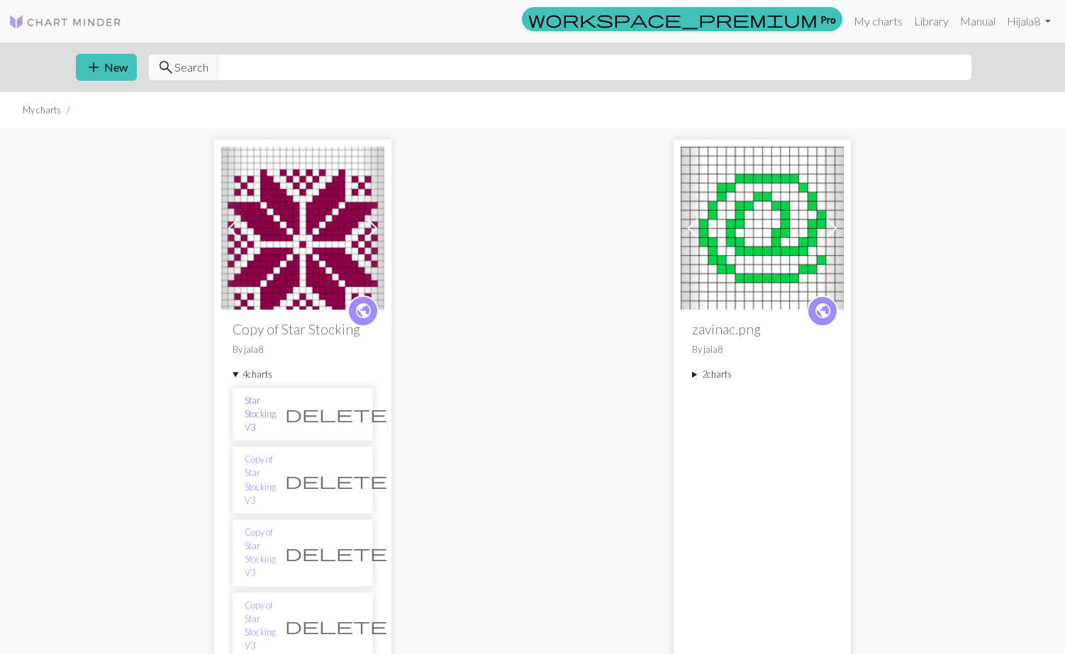
click at [271, 411] on link "Star Stocking V3" at bounding box center [260, 414] width 31 height 41
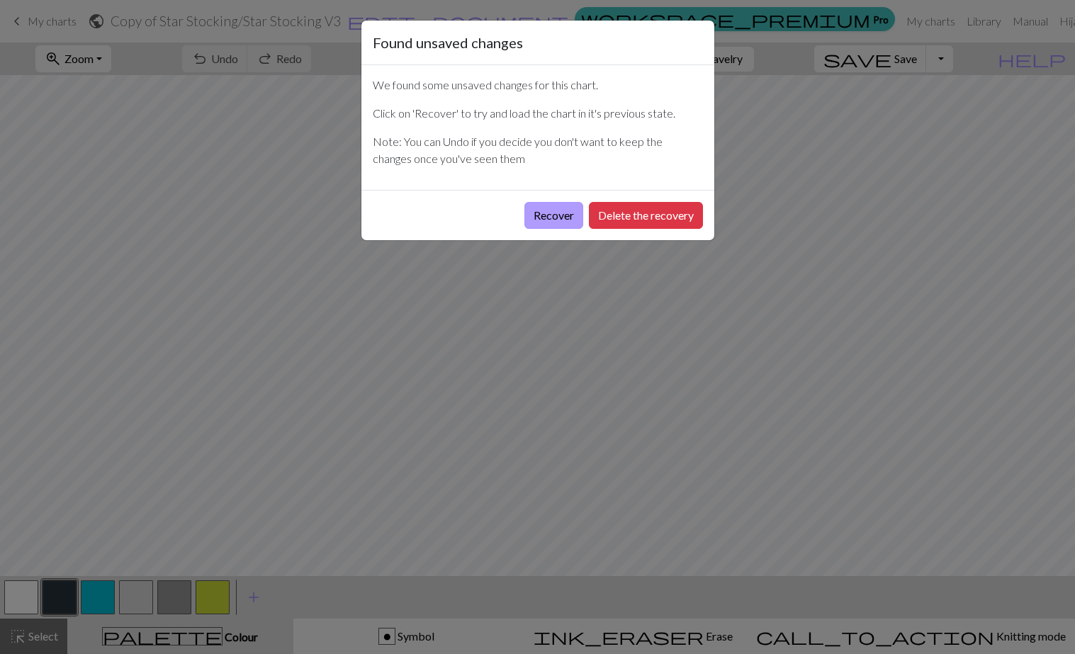
click at [543, 218] on button "Recover" at bounding box center [554, 215] width 59 height 27
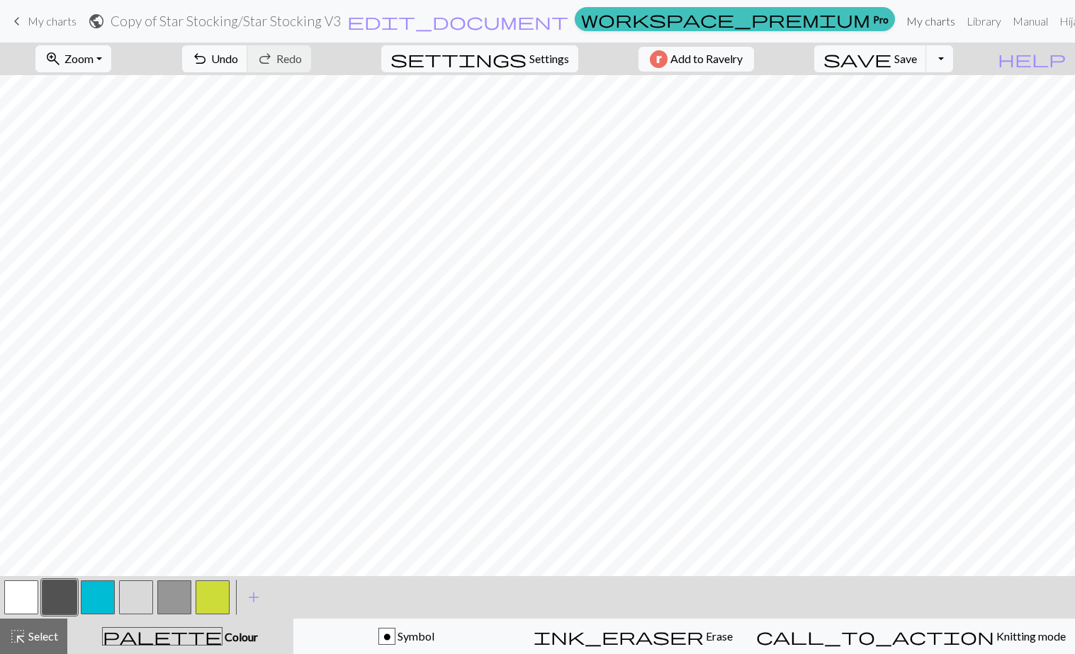
click at [901, 16] on link "My charts" at bounding box center [931, 21] width 60 height 28
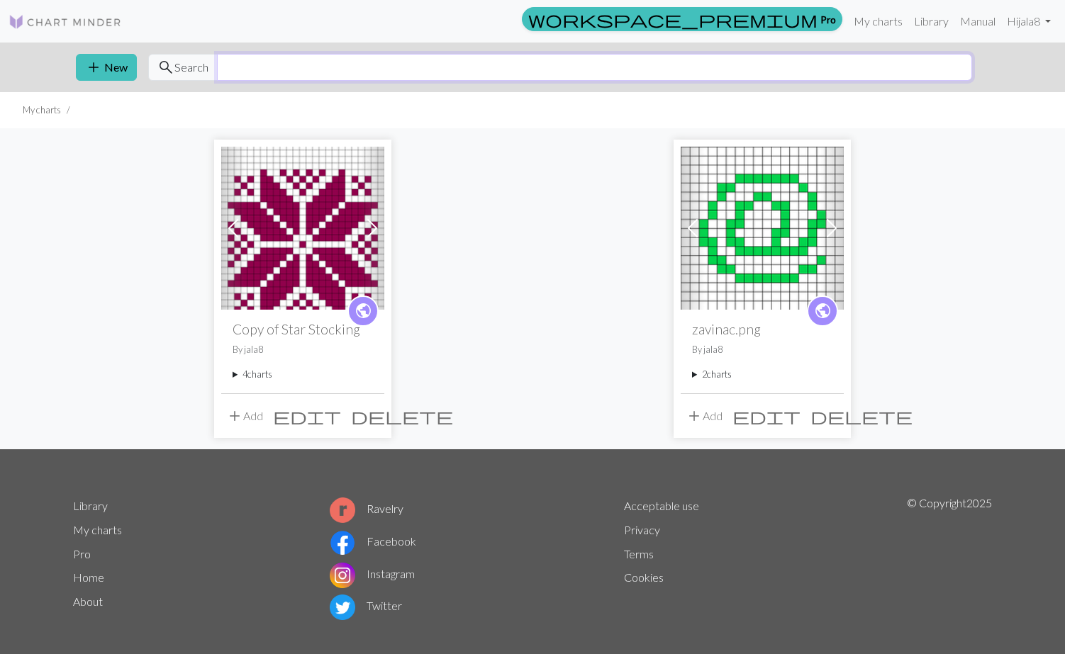
click at [305, 70] on input "text" at bounding box center [594, 67] width 755 height 27
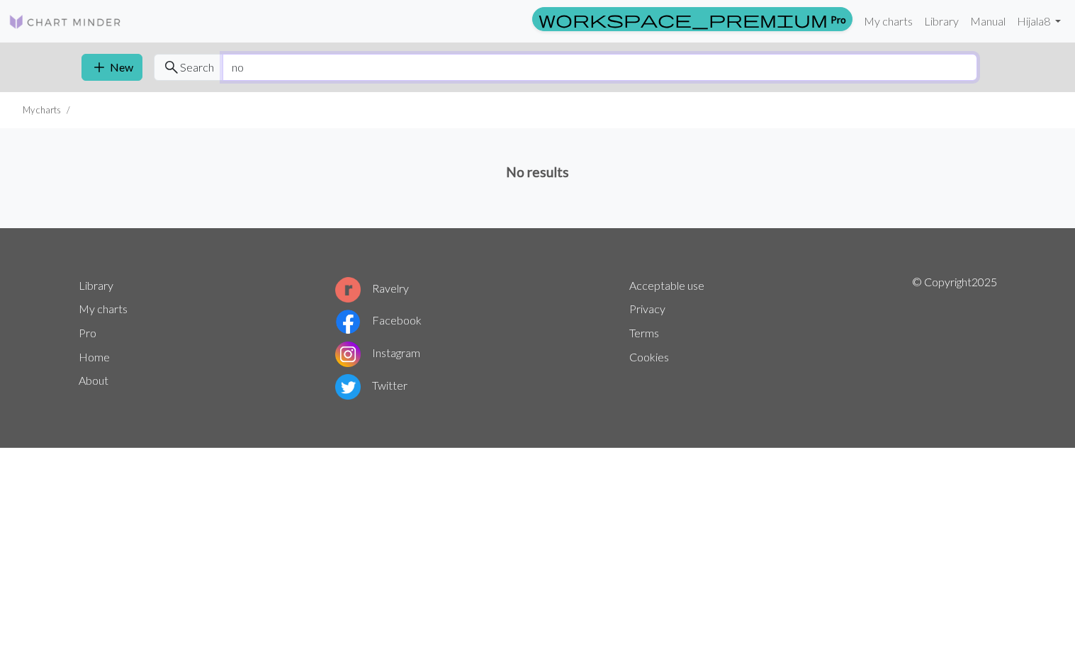
type input "n"
type input "h"
click at [81, 21] on img at bounding box center [65, 21] width 113 height 17
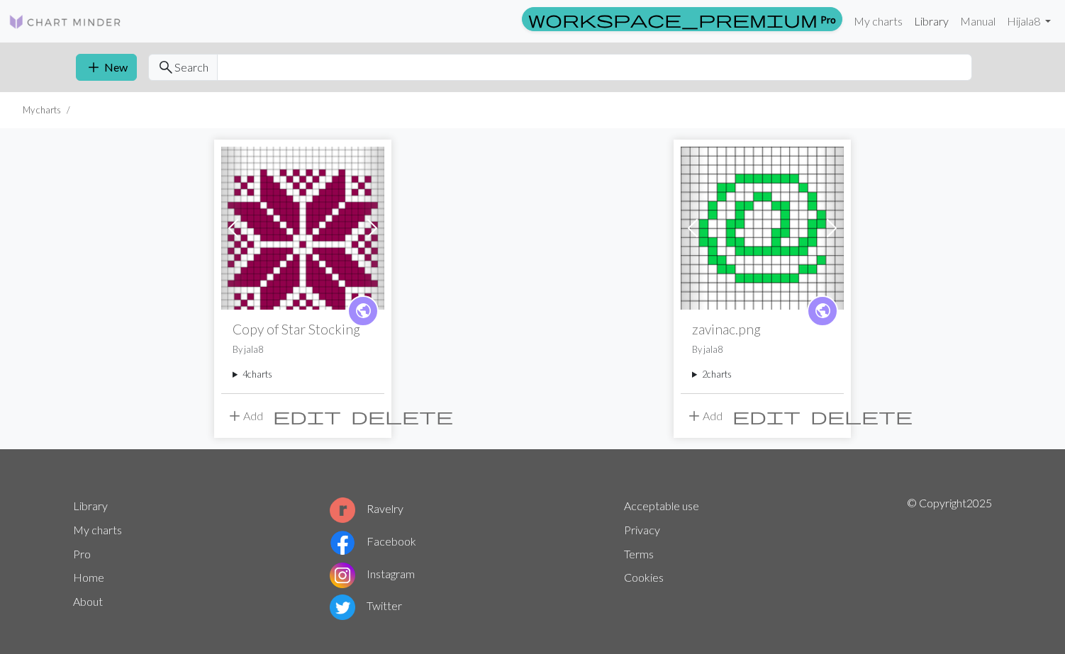
click at [921, 22] on link "Library" at bounding box center [931, 21] width 46 height 28
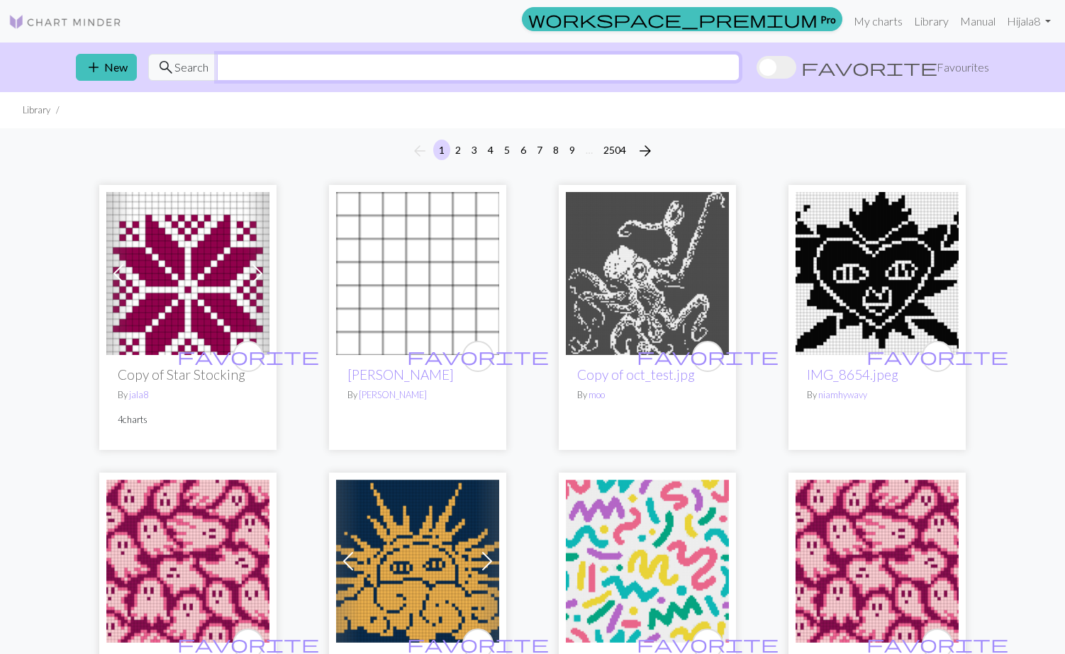
click at [681, 74] on input "text" at bounding box center [478, 67] width 522 height 27
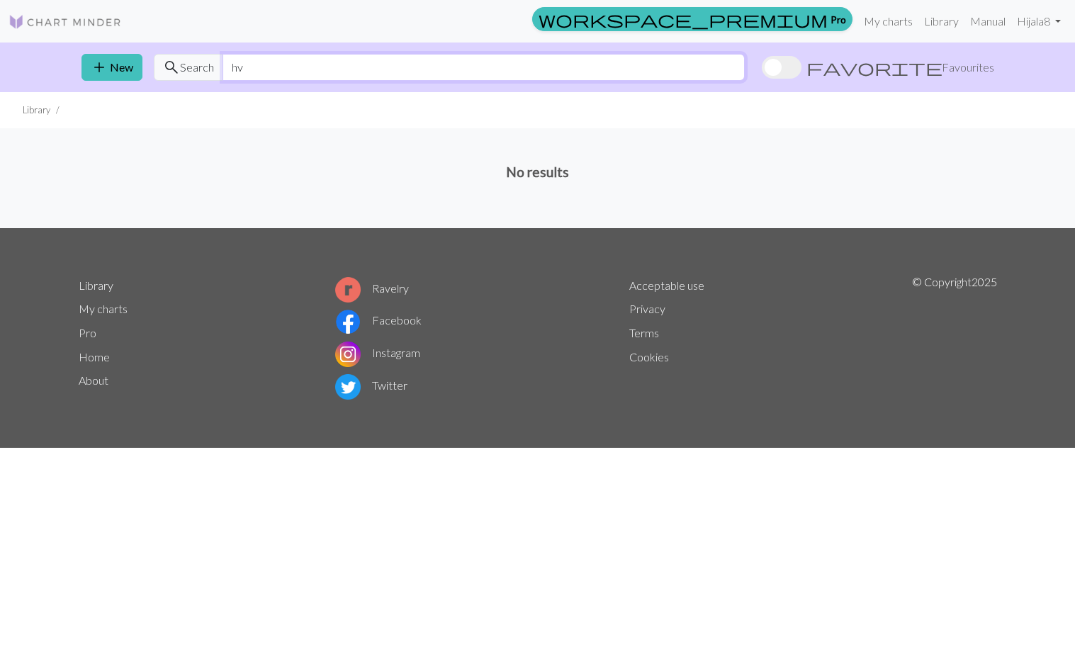
type input "h"
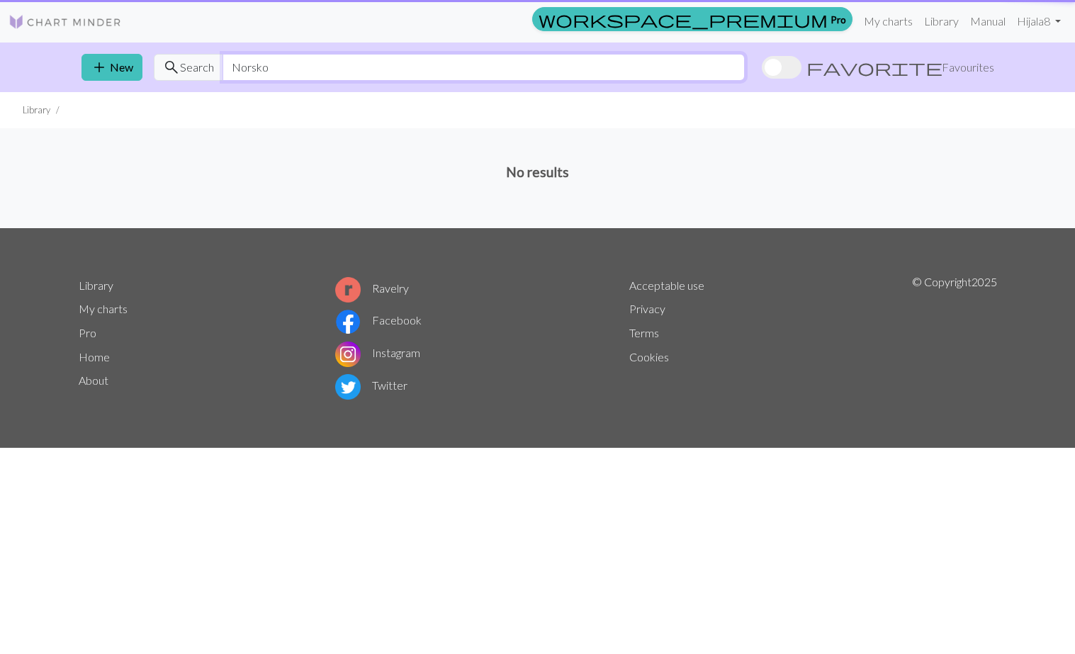
type input "Norsko"
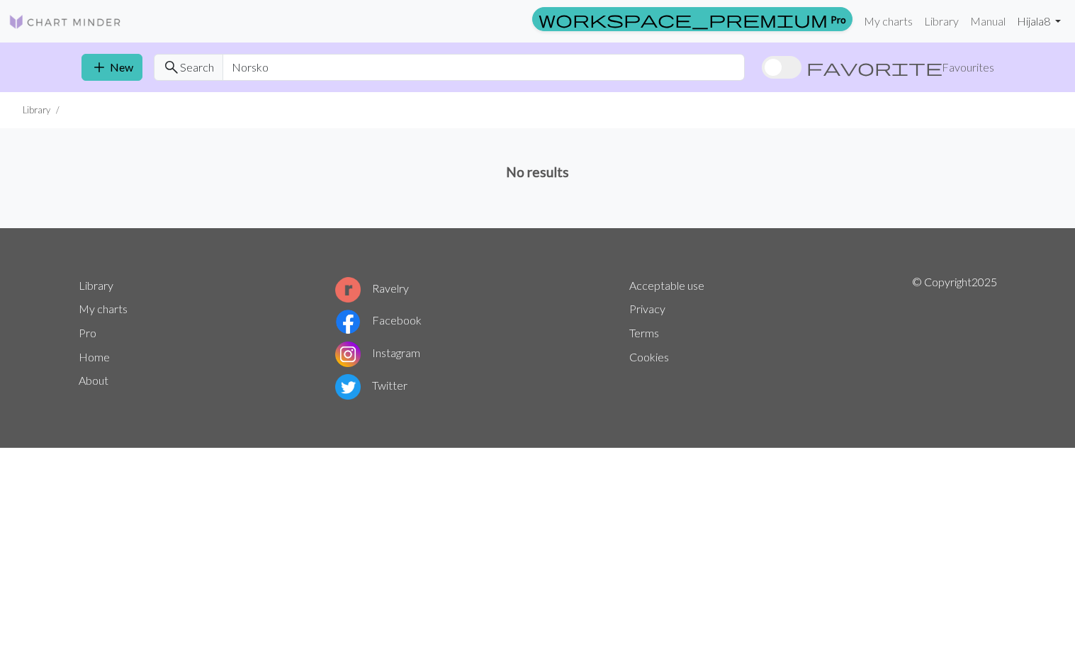
click at [1051, 16] on link "Hi jala8" at bounding box center [1038, 21] width 55 height 28
click at [1000, 110] on link "Logout" at bounding box center [985, 106] width 45 height 28
